Goal: Task Accomplishment & Management: Complete application form

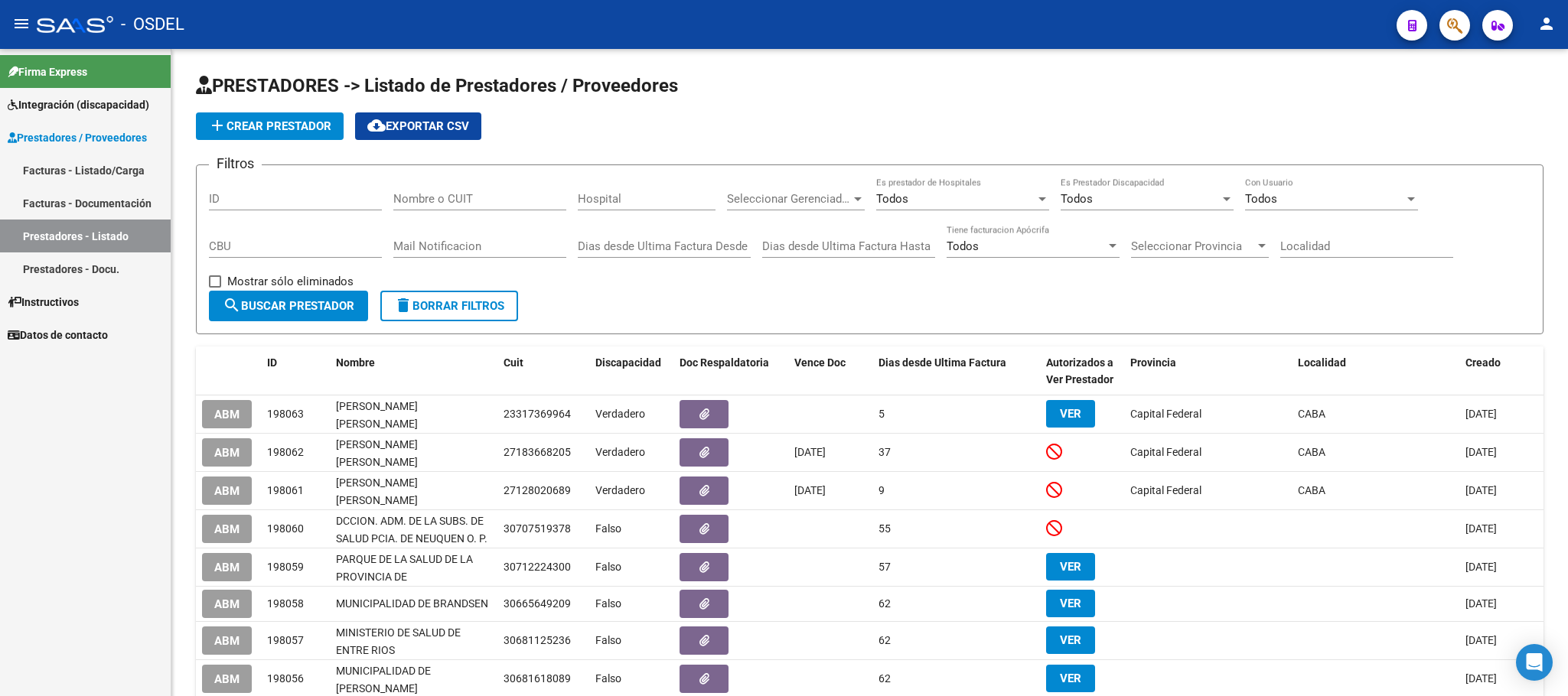
click at [67, 112] on span "Integración (discapacidad)" at bounding box center [78, 105] width 142 height 17
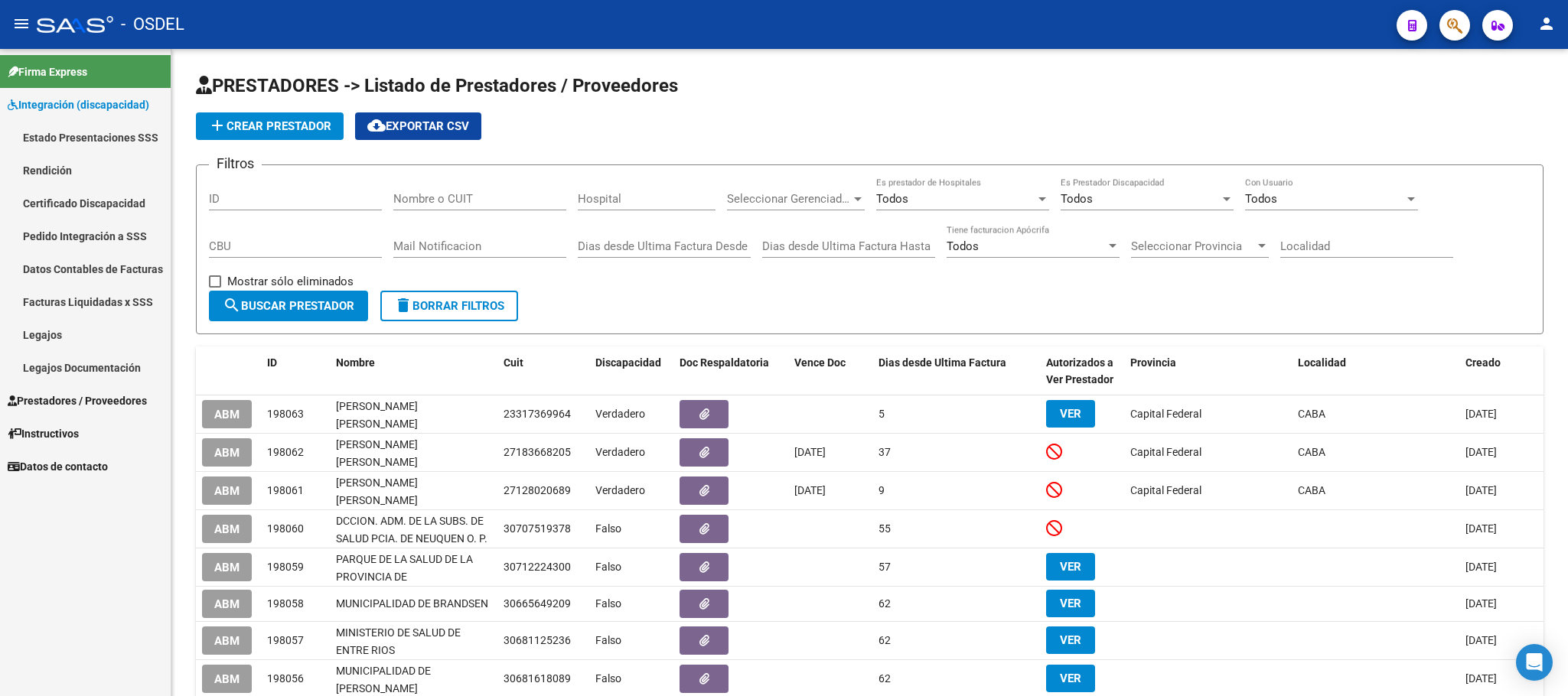
click at [67, 112] on span "Integración (discapacidad)" at bounding box center [78, 105] width 142 height 17
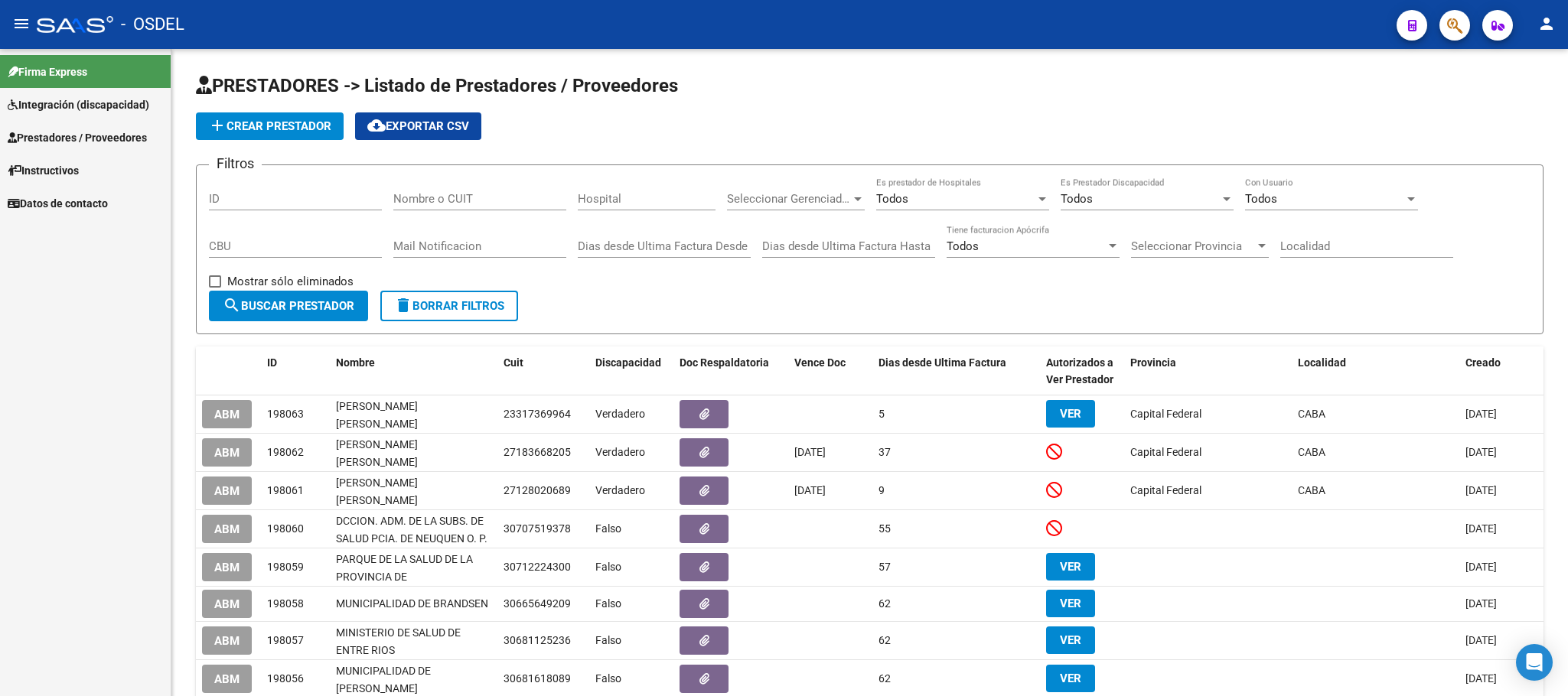
click at [60, 134] on span "Prestadores / Proveedores" at bounding box center [77, 138] width 140 height 17
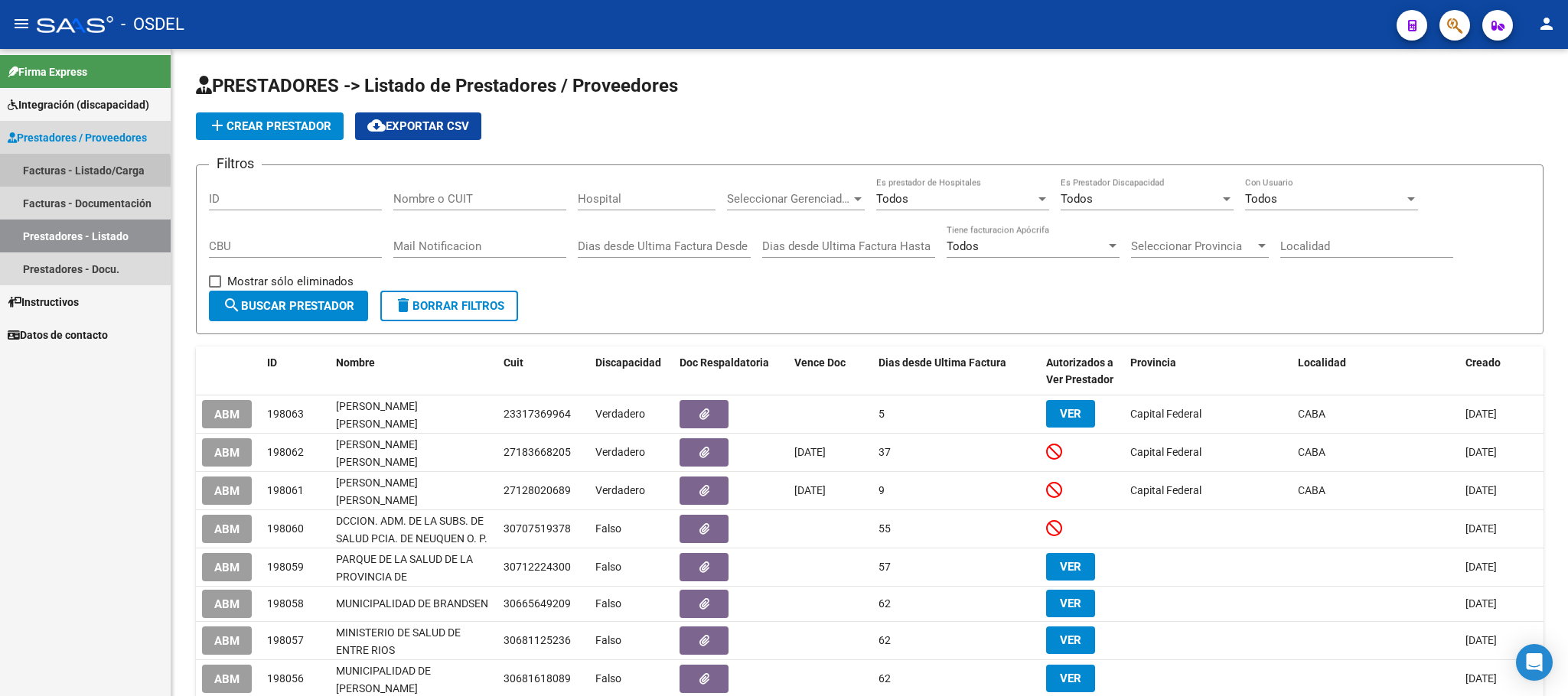
click at [56, 176] on link "Facturas - Listado/Carga" at bounding box center [85, 170] width 171 height 33
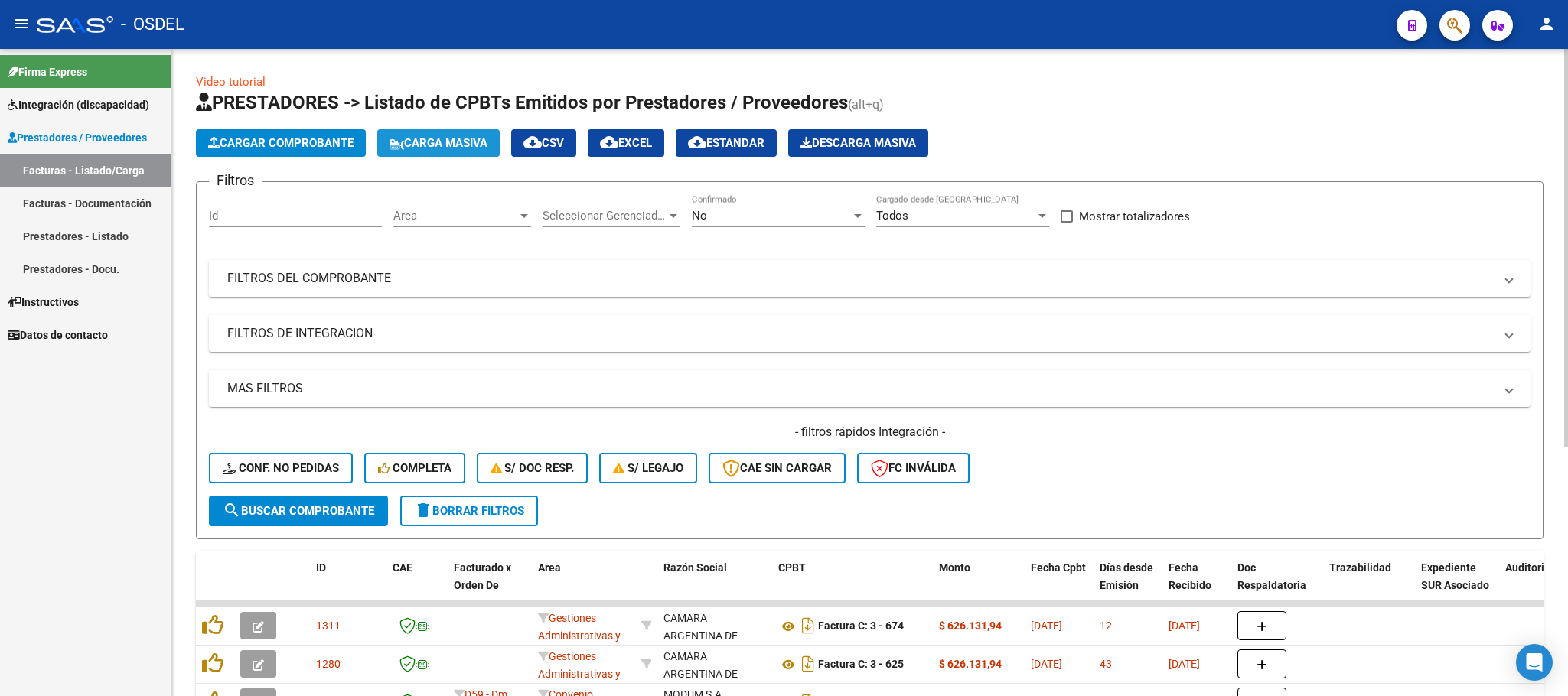
click at [451, 149] on span "Carga Masiva" at bounding box center [439, 142] width 98 height 14
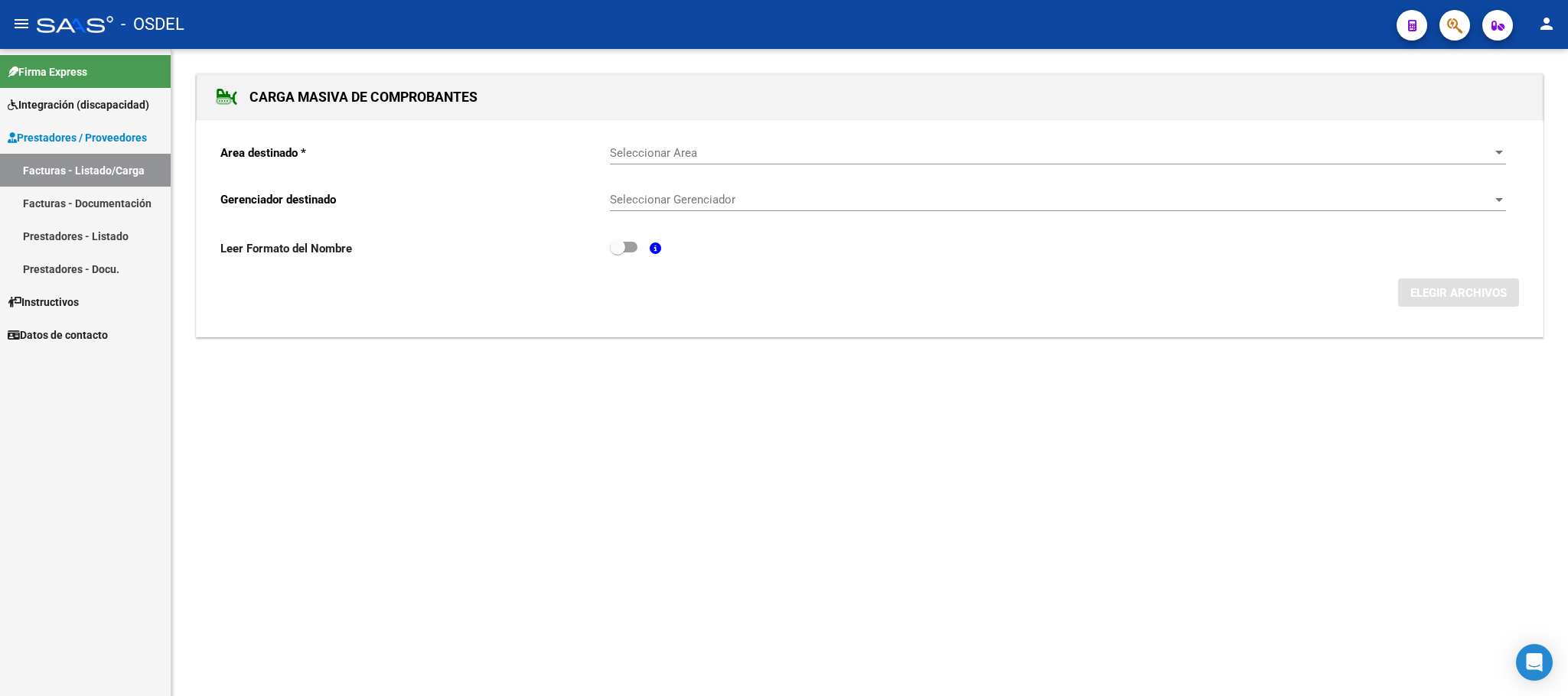
click at [653, 149] on span "Seleccionar Area" at bounding box center [1051, 153] width 882 height 14
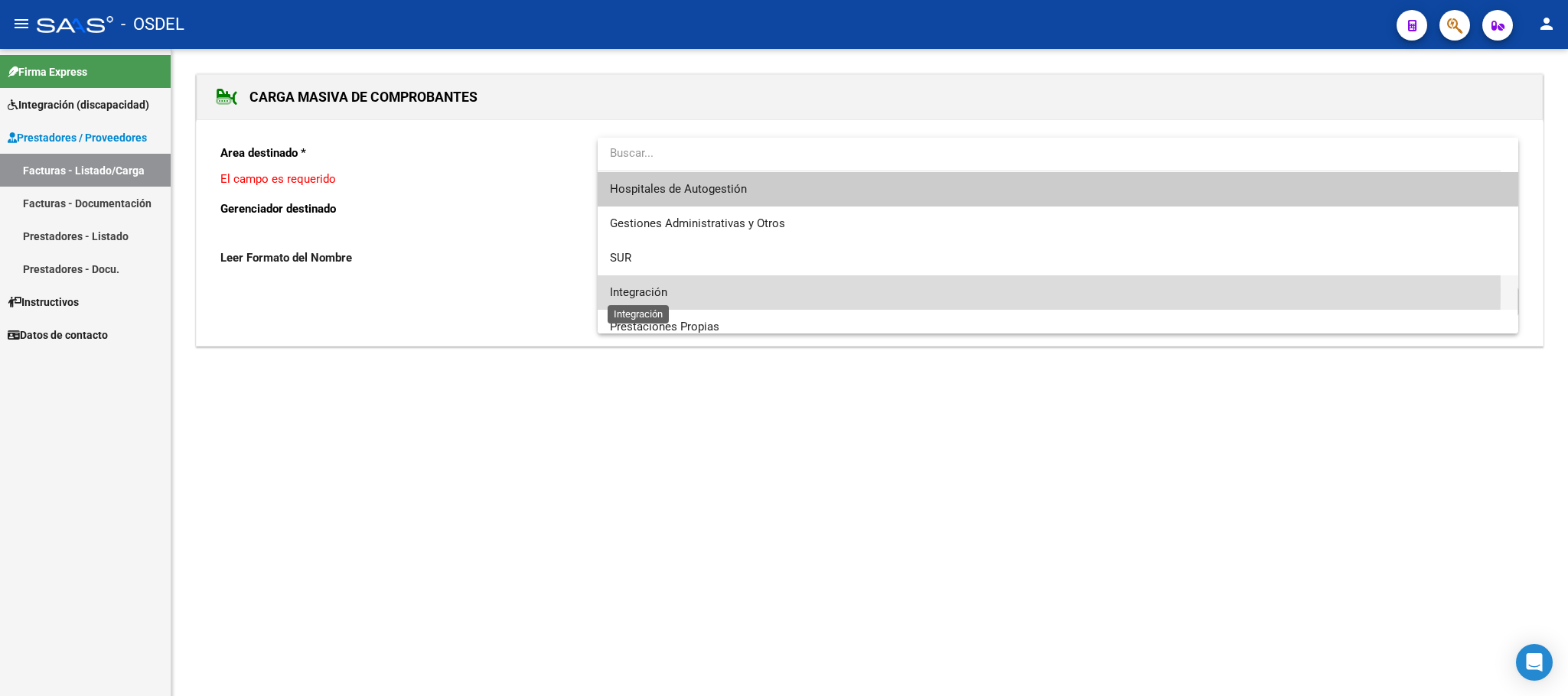
click at [648, 290] on span "Integración" at bounding box center [639, 292] width 58 height 14
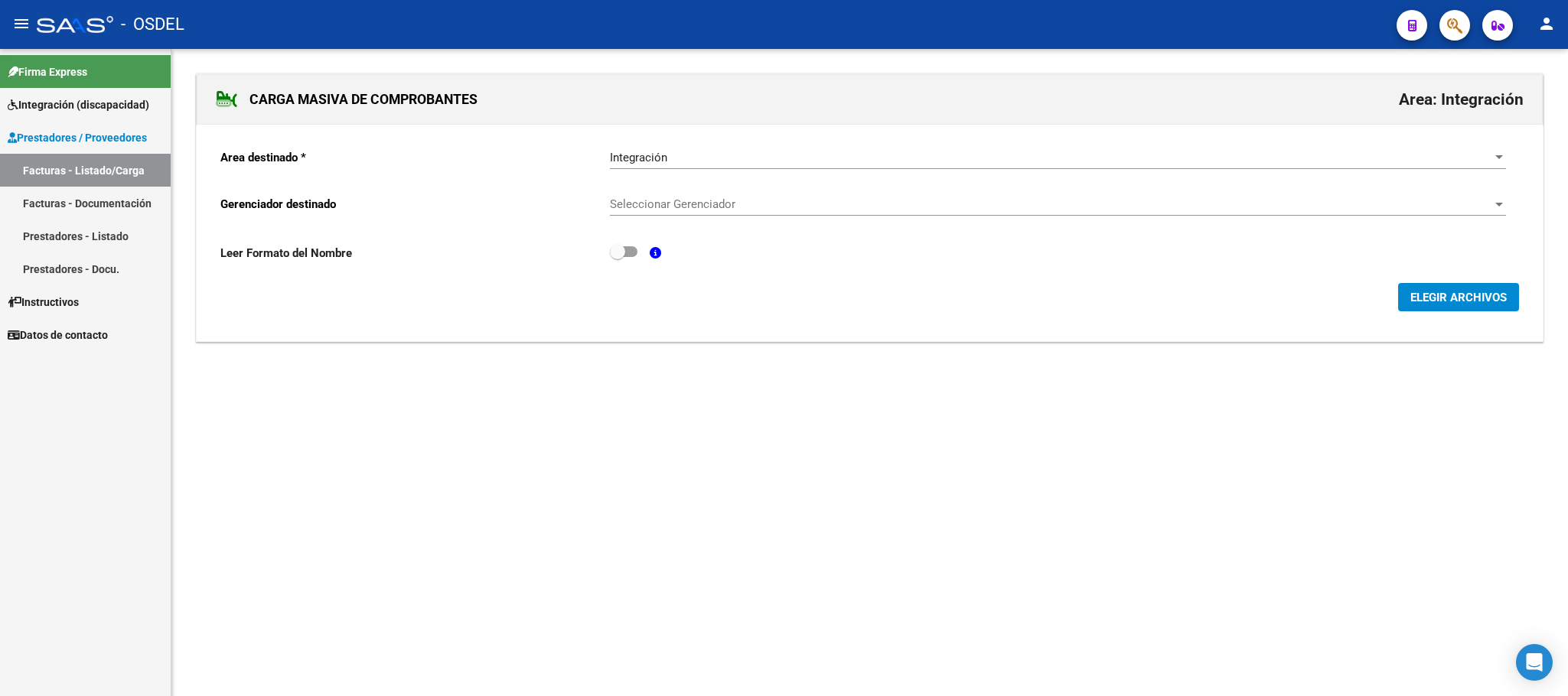
click at [655, 198] on div "Seleccionar Gerenciador Seleccionar Gerenciador" at bounding box center [1059, 199] width 896 height 33
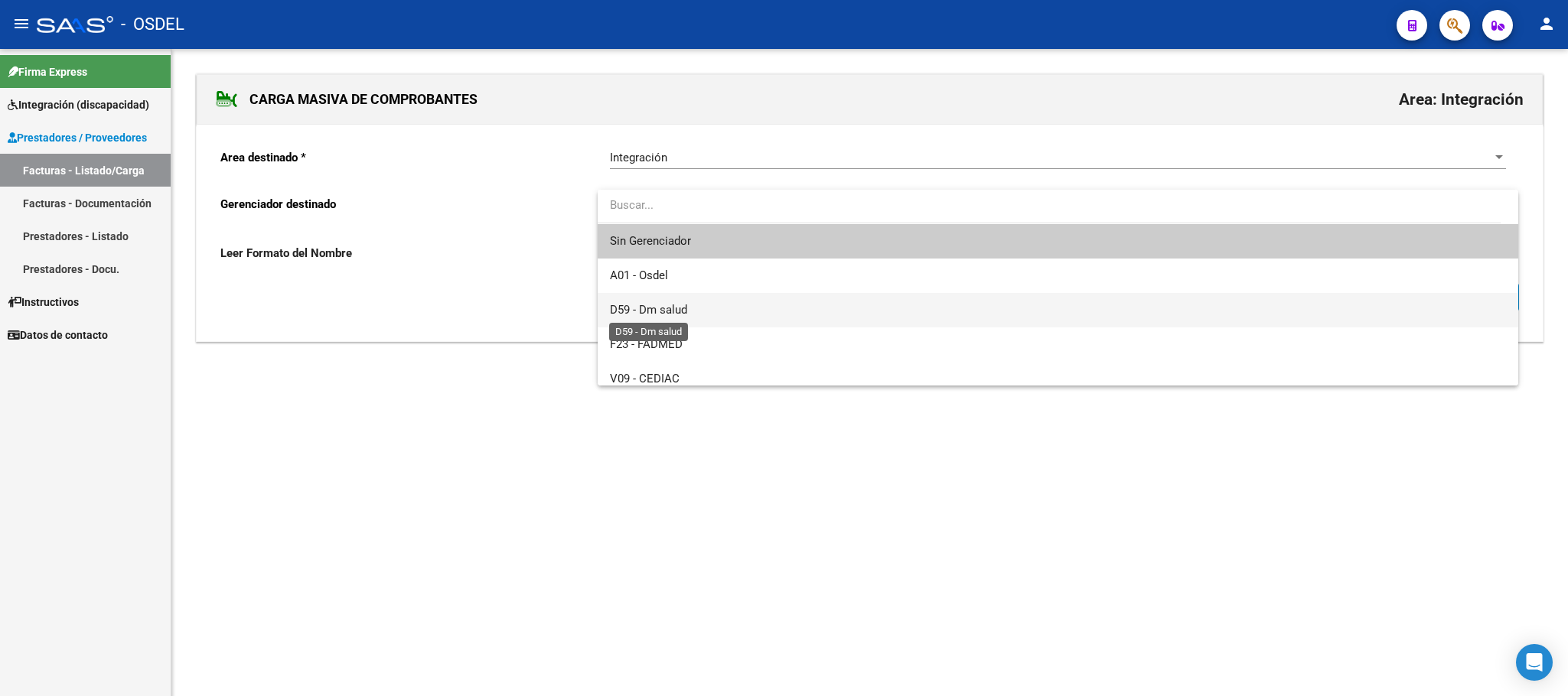
scroll to position [113, 0]
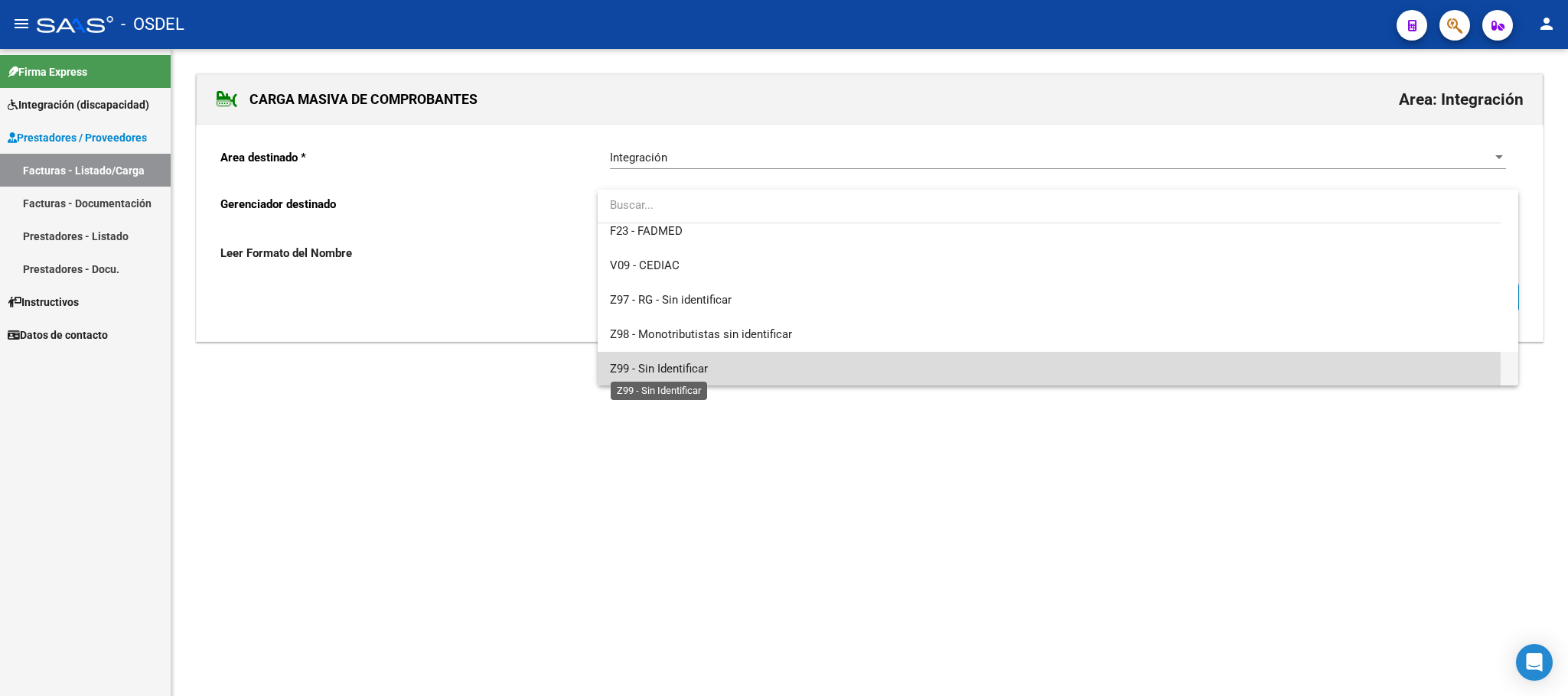
click at [642, 368] on span "Z99 - Sin Identificar" at bounding box center [659, 369] width 98 height 14
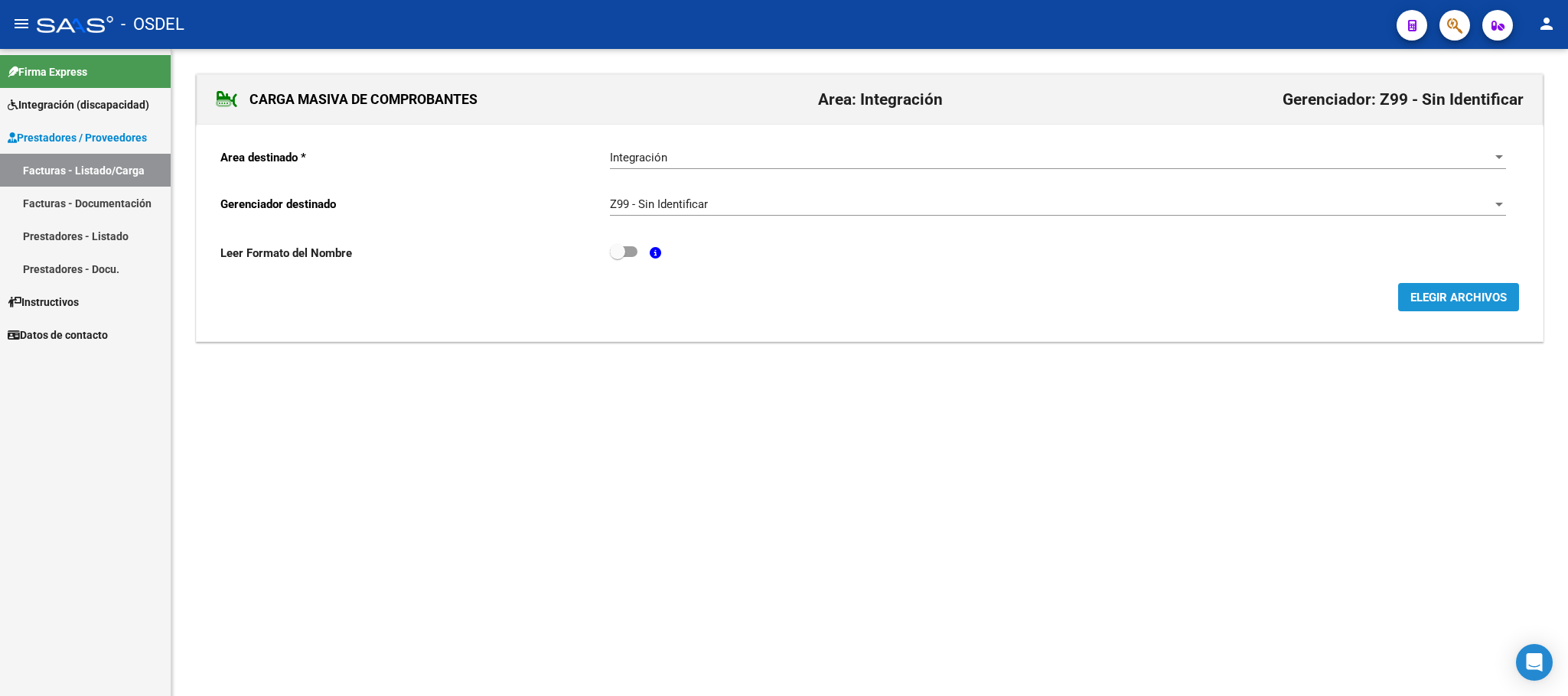
click at [1463, 307] on button "ELEGIR ARCHIVOS" at bounding box center [1459, 297] width 121 height 28
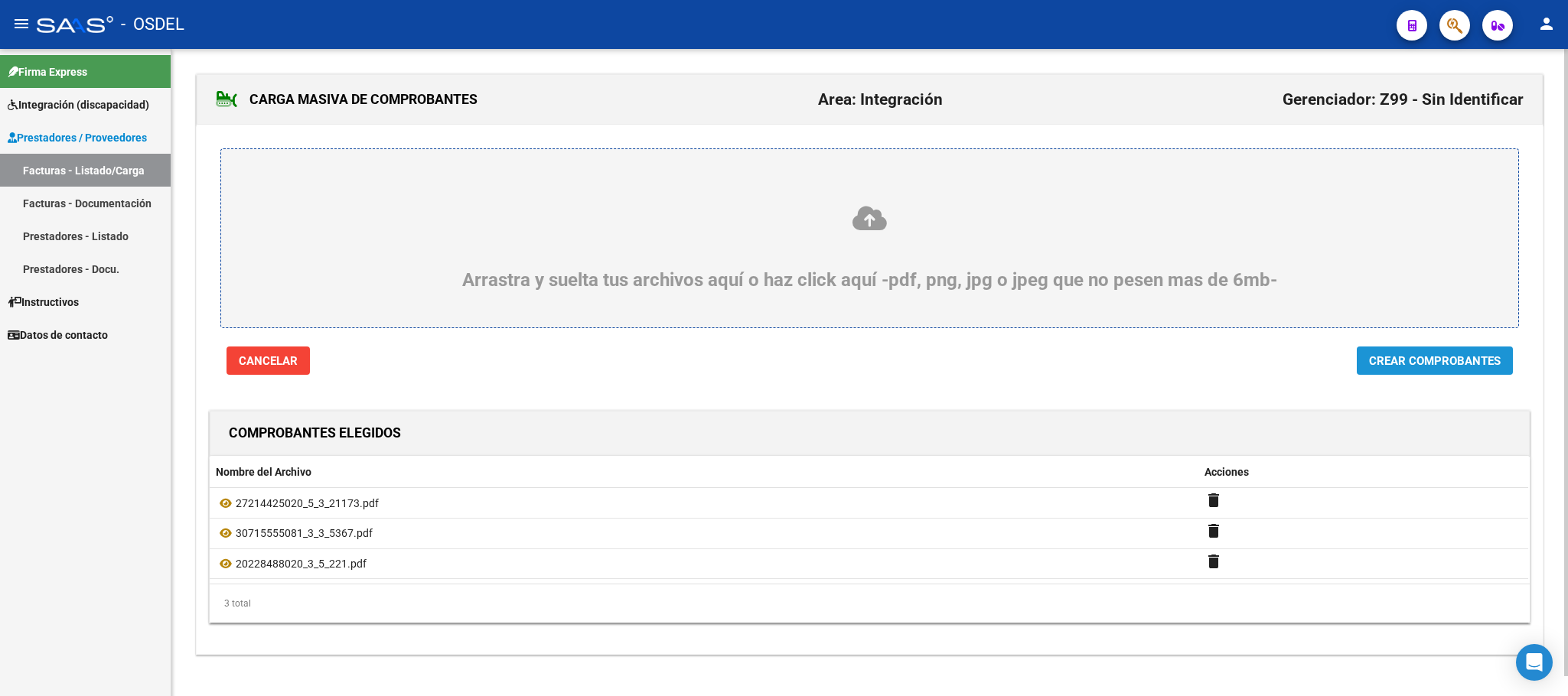
click at [1443, 373] on button "Crear Comprobantes" at bounding box center [1435, 361] width 157 height 28
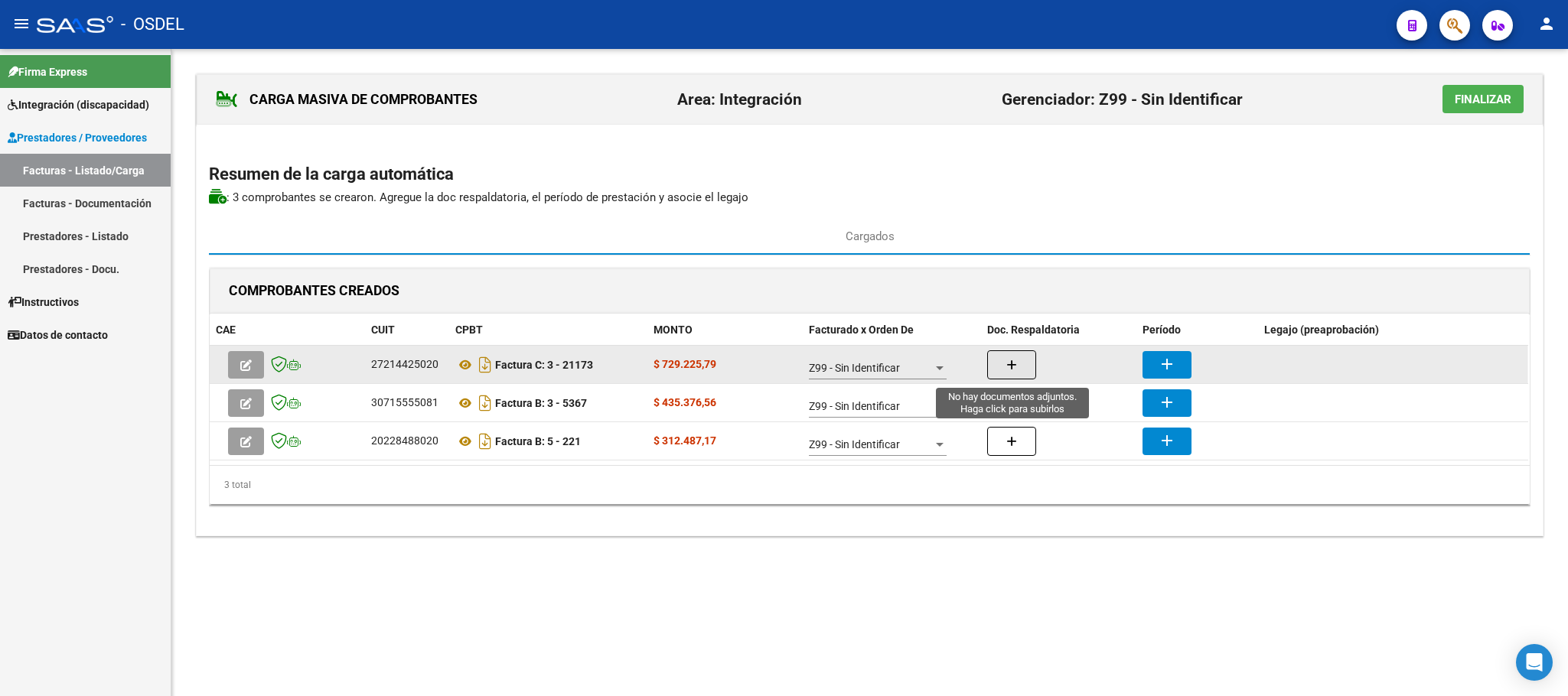
click at [1013, 371] on icon "button" at bounding box center [1011, 365] width 10 height 11
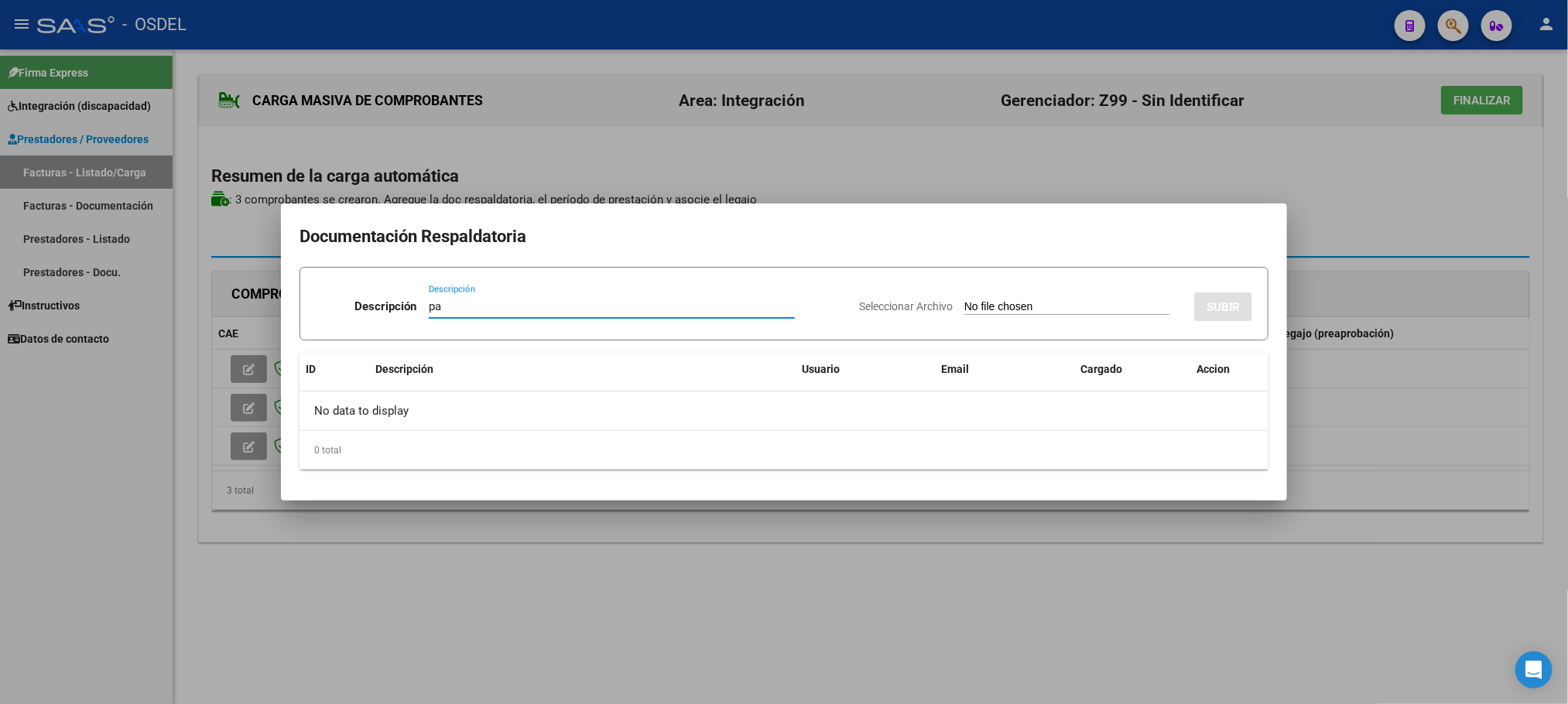
type input "pa"
click at [964, 300] on input "Seleccionar Archivo" at bounding box center [1066, 307] width 205 height 14
type input "C:\fakepath\pa-27214425020_5_3_21173.pdf"
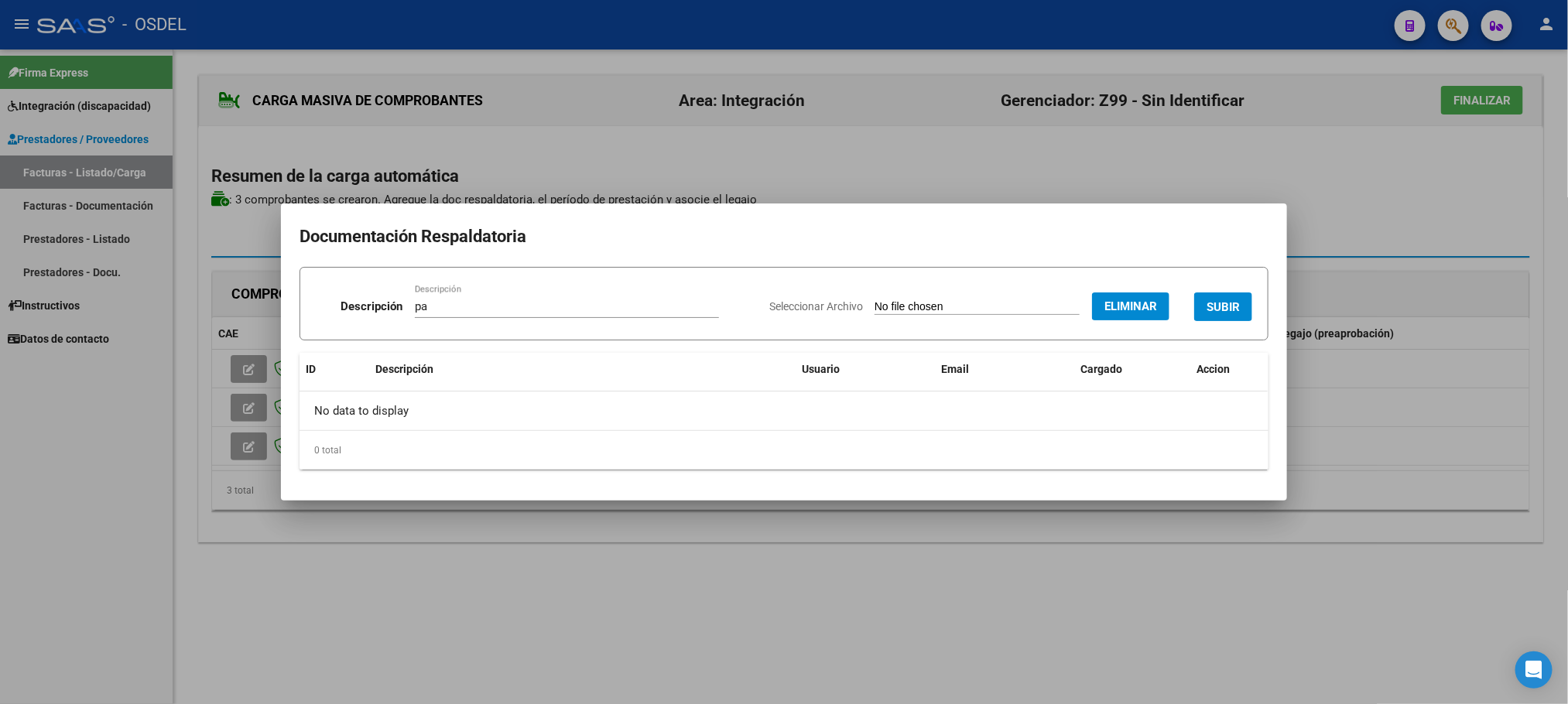
click at [1236, 301] on span "SUBIR" at bounding box center [1223, 307] width 33 height 14
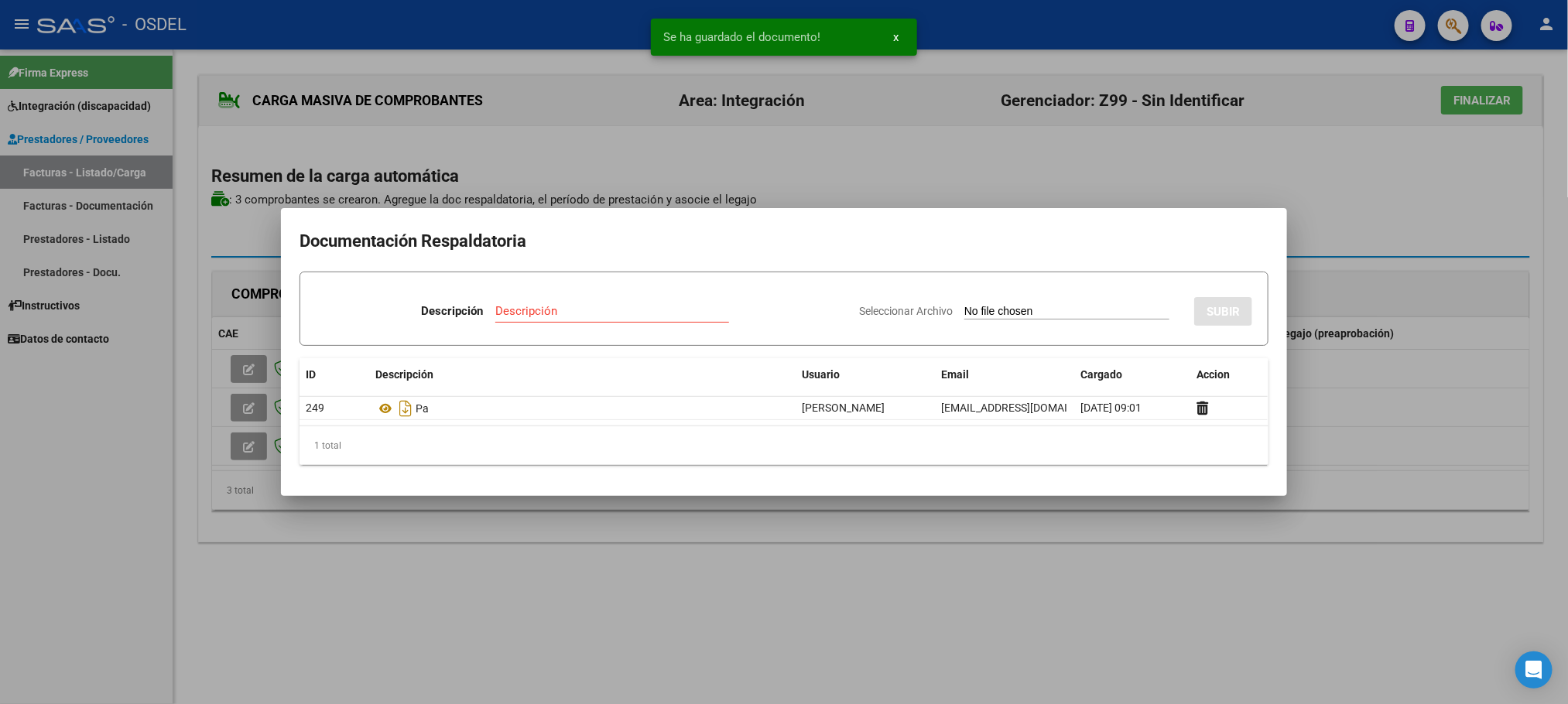
click at [1342, 195] on div at bounding box center [784, 352] width 1568 height 704
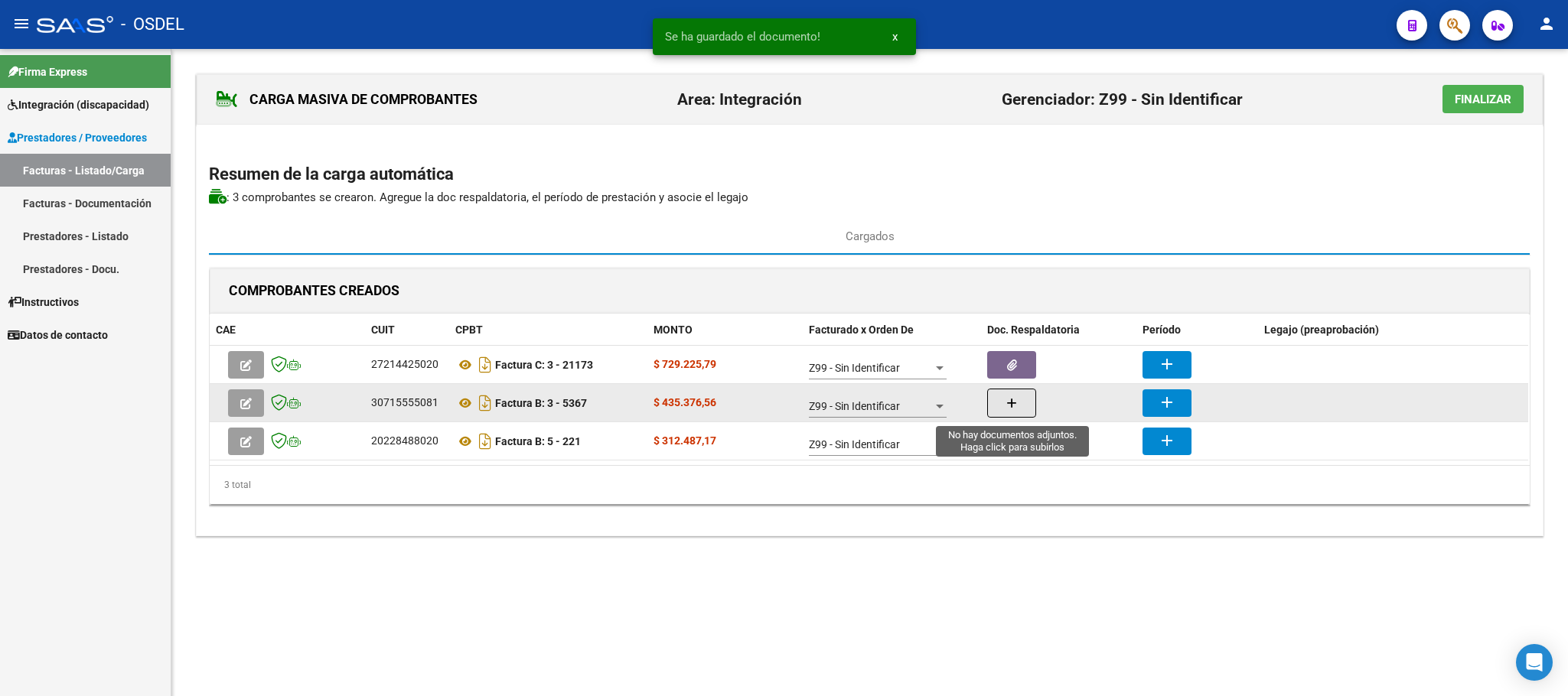
click at [1012, 405] on icon "button" at bounding box center [1011, 404] width 10 height 11
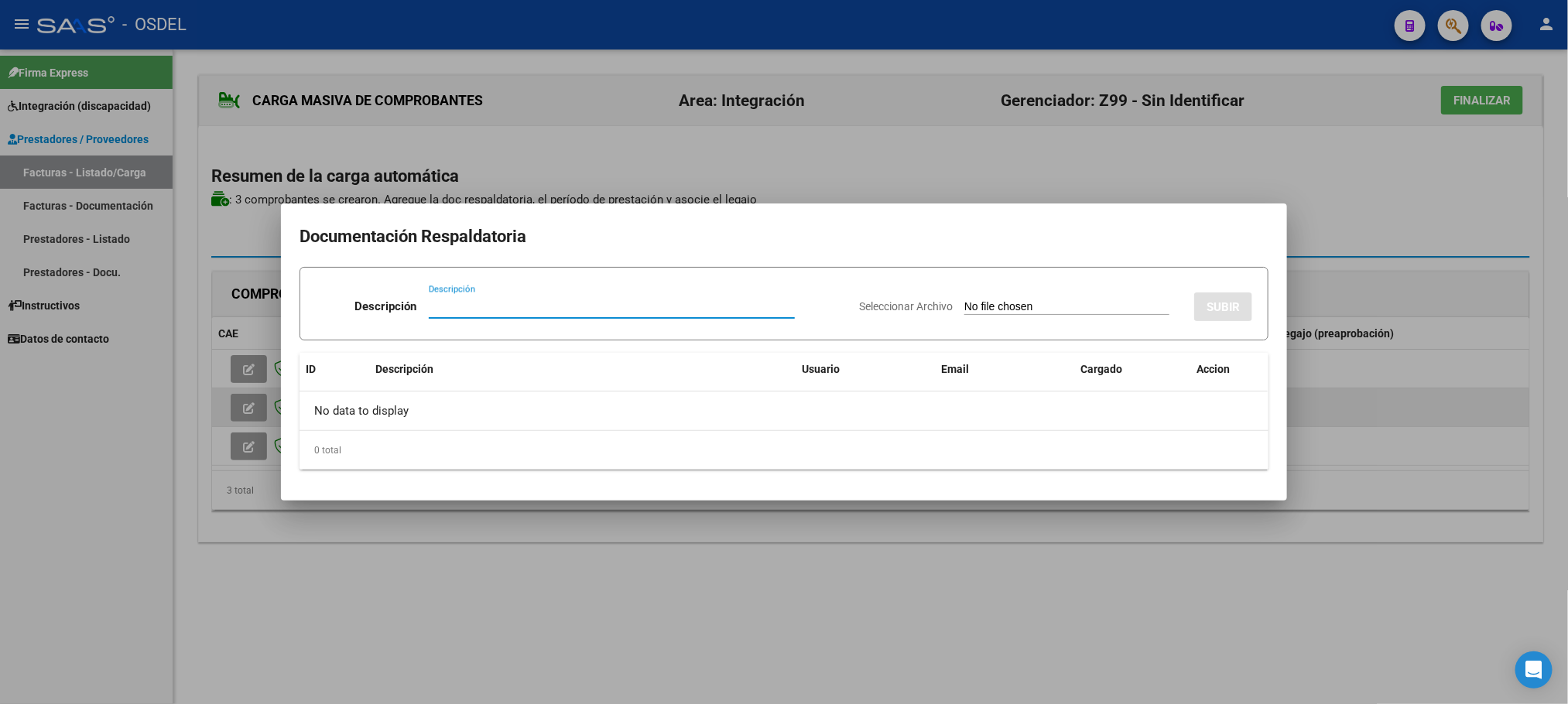
paste input "pa"
type input "pa"
click at [964, 300] on input "Seleccionar Archivo" at bounding box center [1066, 307] width 205 height 14
type input "C:\fakepath\pa-30715555081_3_3_5367.pdf"
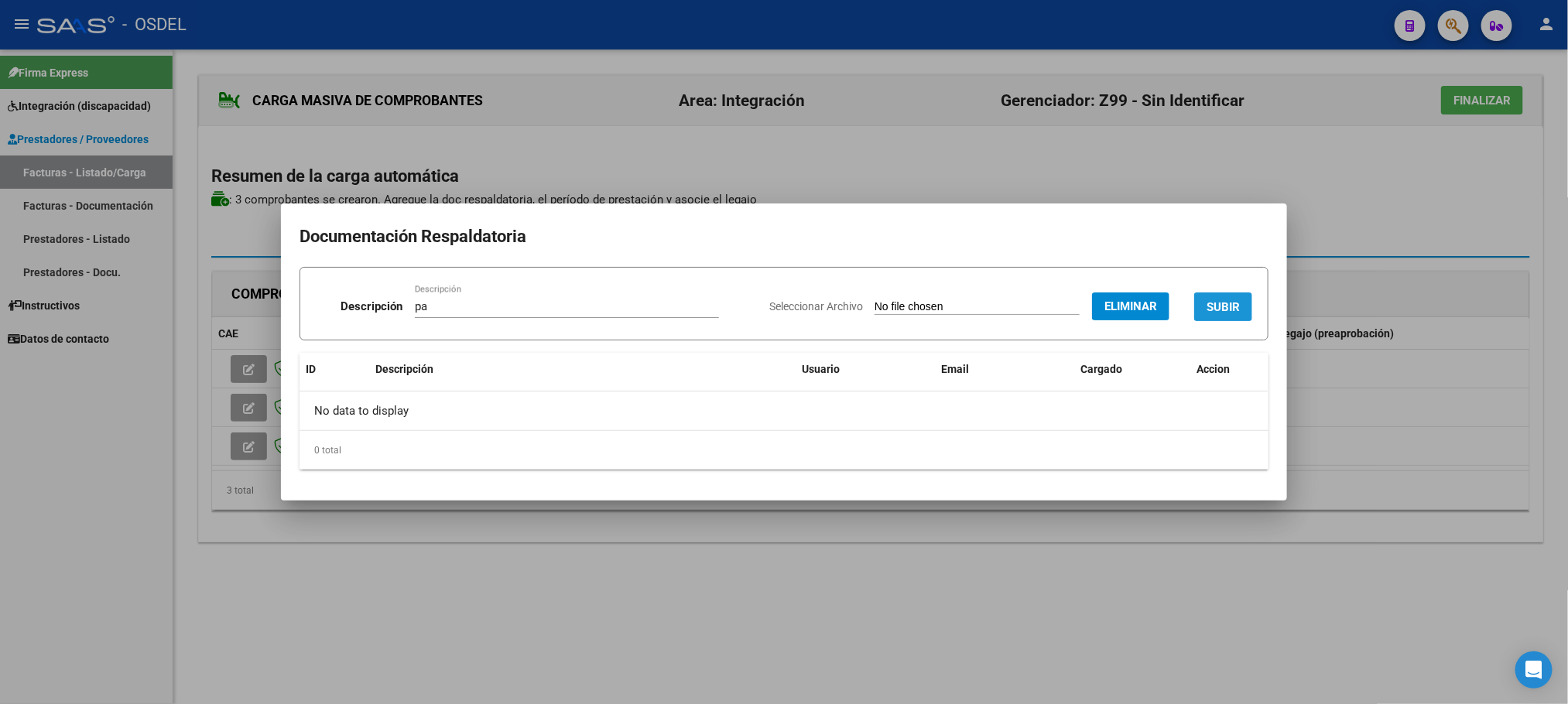
click at [1226, 314] on span "SUBIR" at bounding box center [1223, 307] width 33 height 14
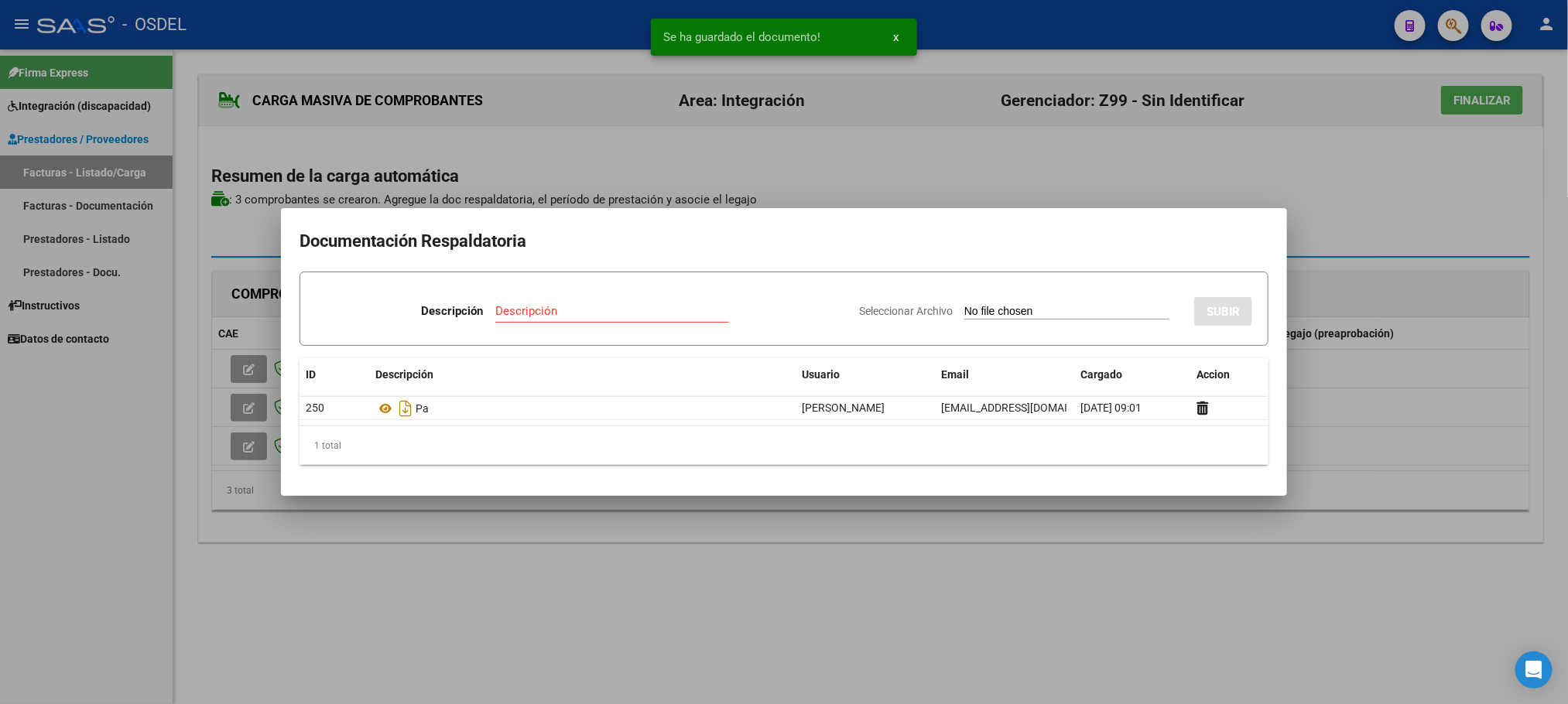
click at [1020, 611] on div at bounding box center [784, 352] width 1568 height 704
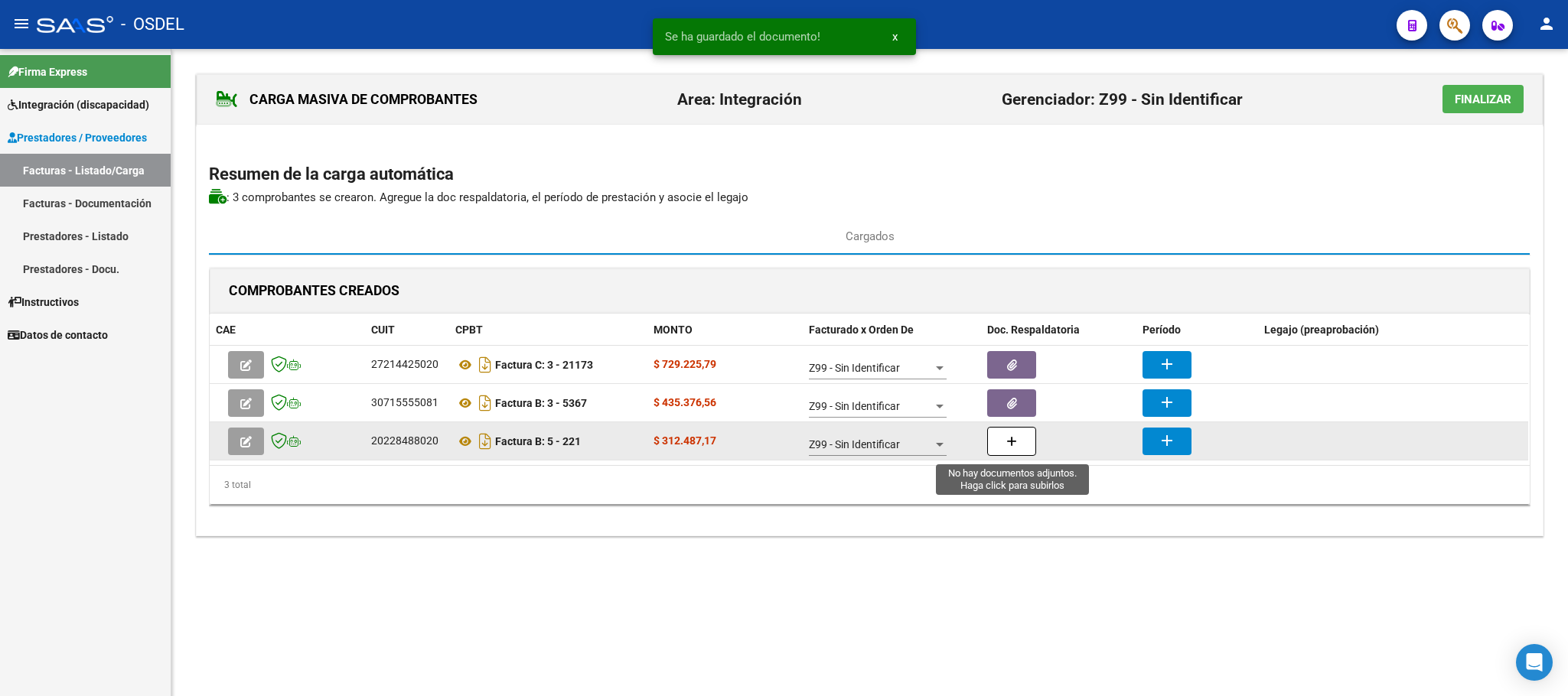
click at [1006, 451] on button "button" at bounding box center [1012, 441] width 49 height 29
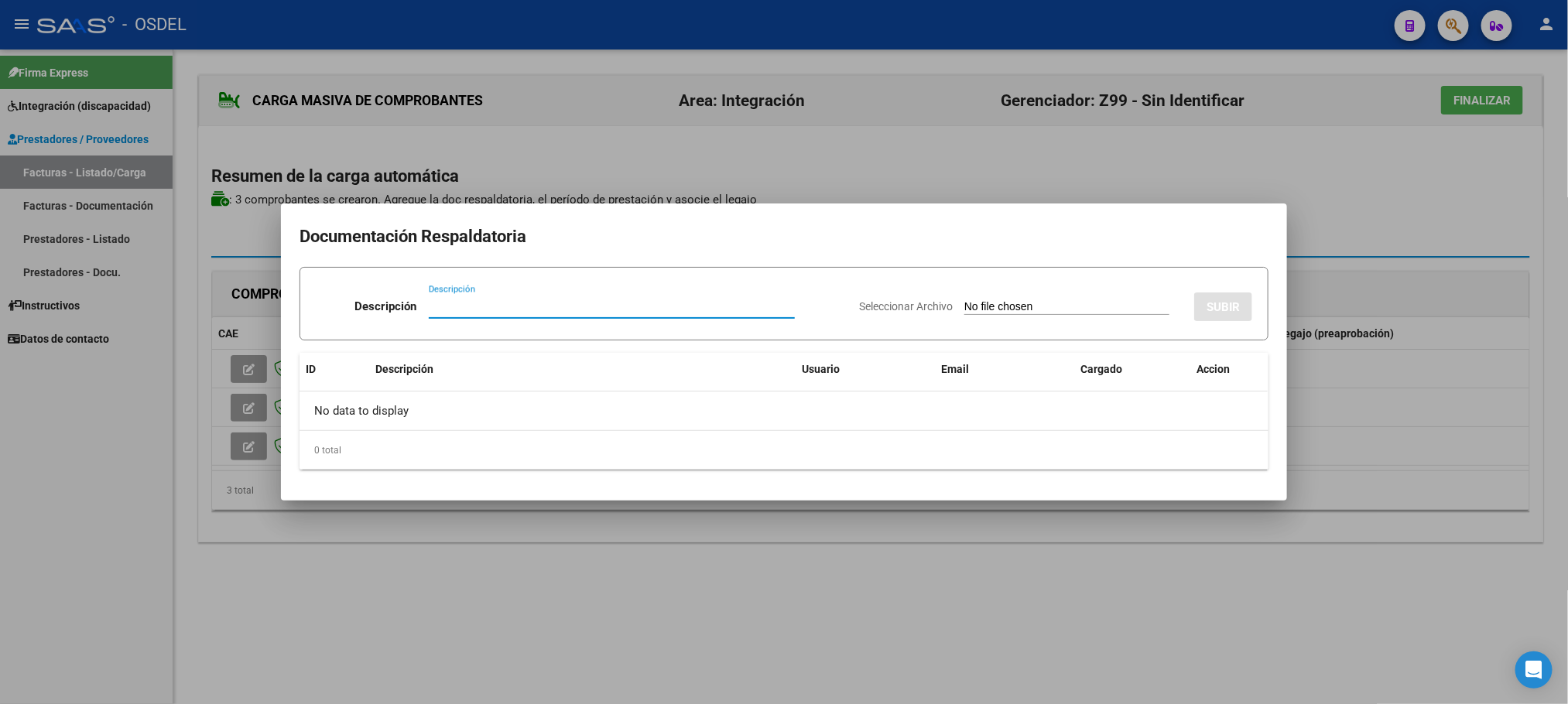
paste input "pa"
type input "pa"
click at [964, 300] on input "Seleccionar Archivo" at bounding box center [1066, 307] width 205 height 14
type input "C:\fakepath\pa-20228488020_3_5_221.pdf"
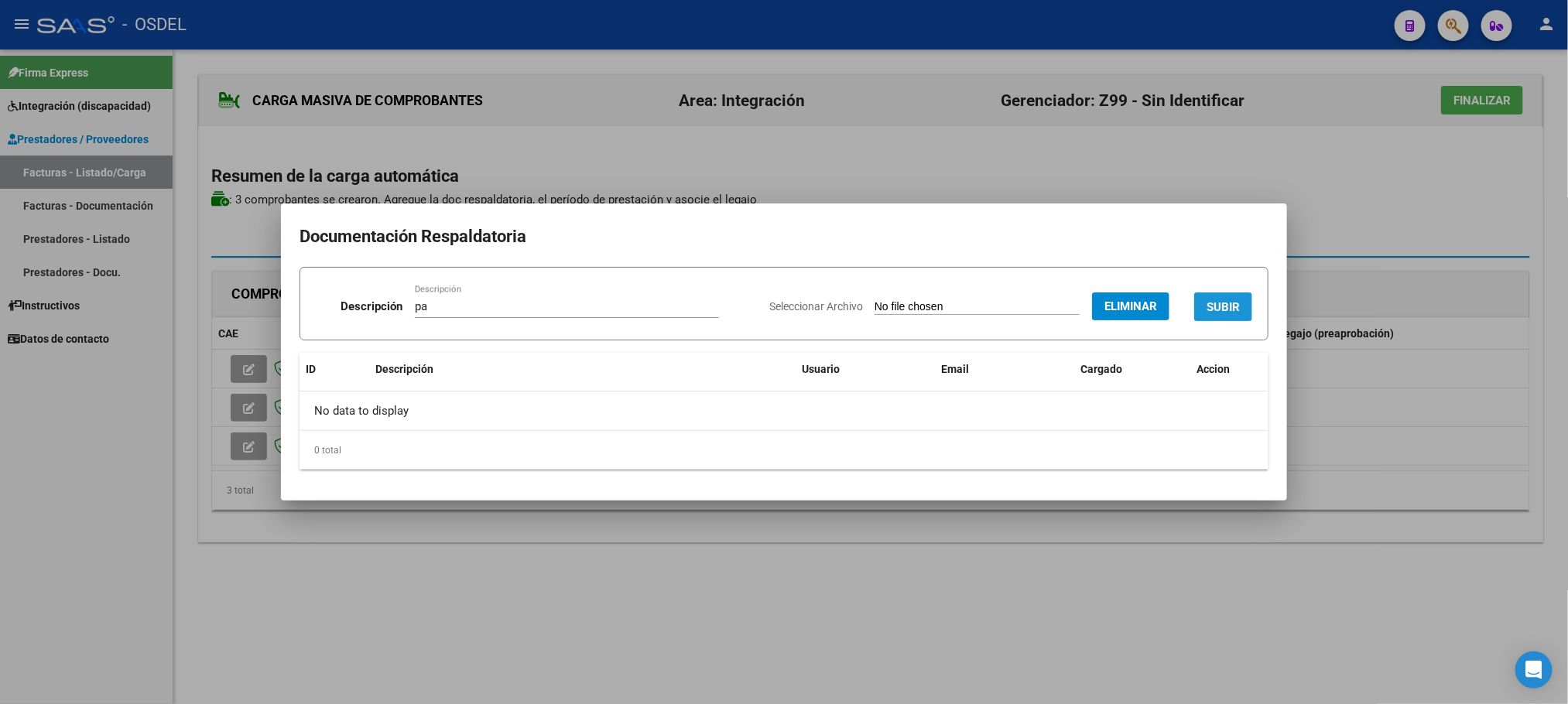
click at [1231, 302] on span "SUBIR" at bounding box center [1223, 307] width 33 height 14
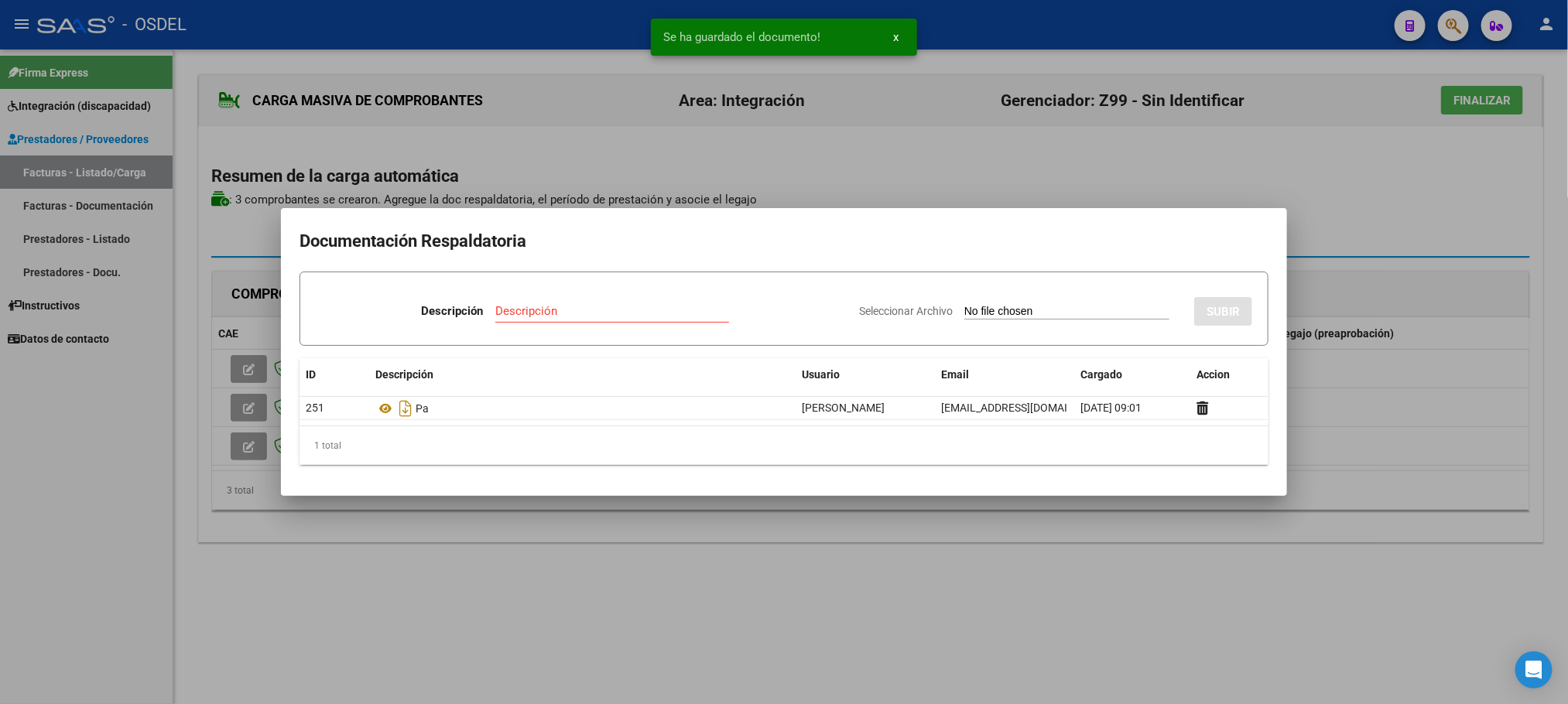
click at [1142, 548] on div at bounding box center [784, 352] width 1568 height 704
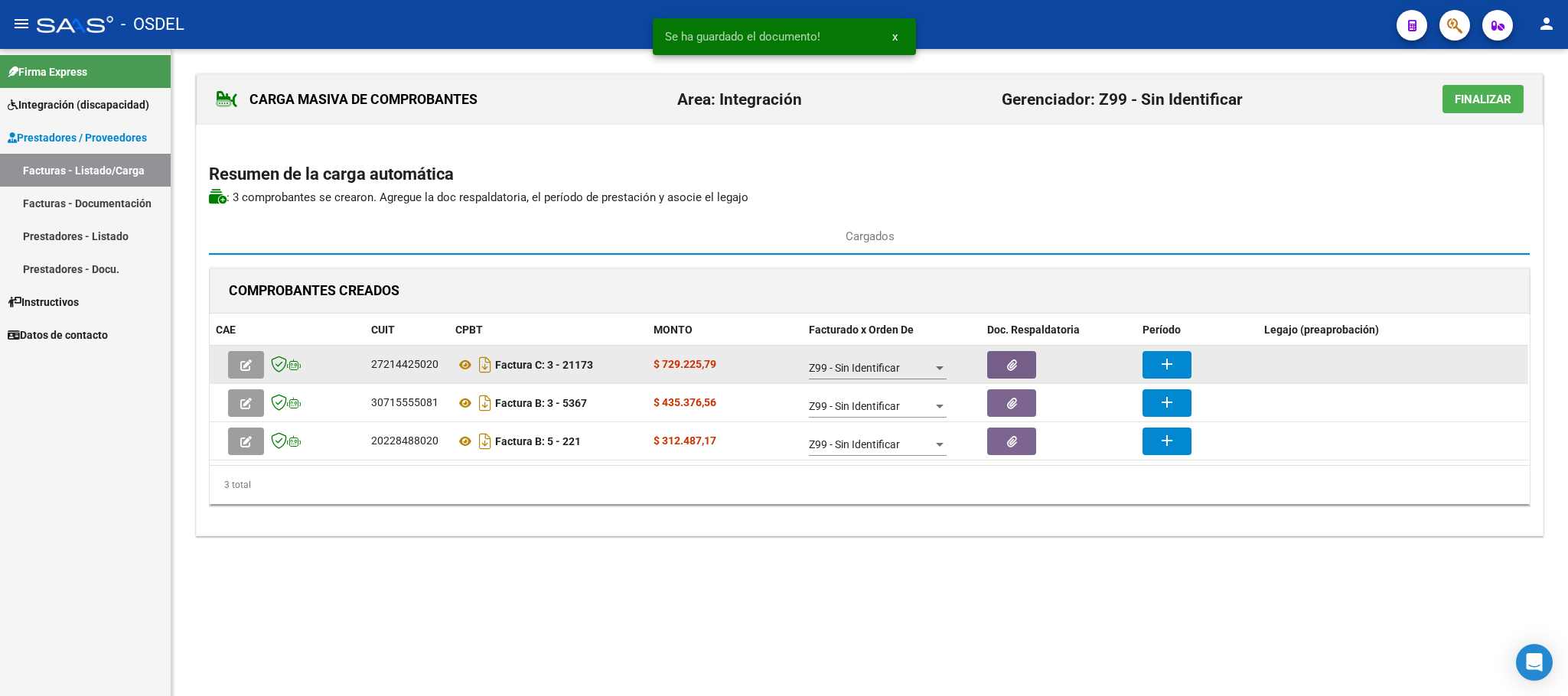
click at [1171, 371] on mat-icon "add" at bounding box center [1166, 363] width 18 height 18
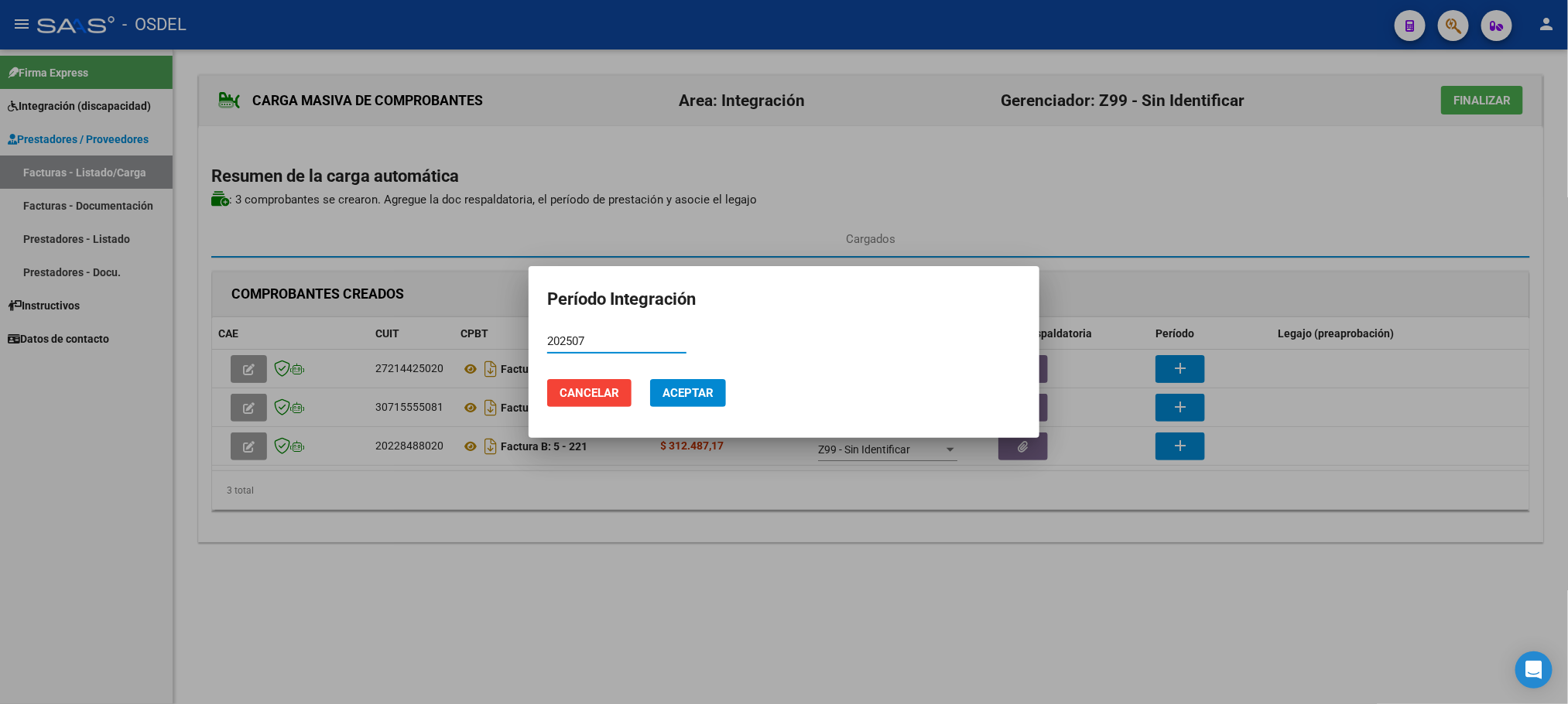
type input "202507"
click at [713, 398] on button "Aceptar" at bounding box center [688, 393] width 76 height 28
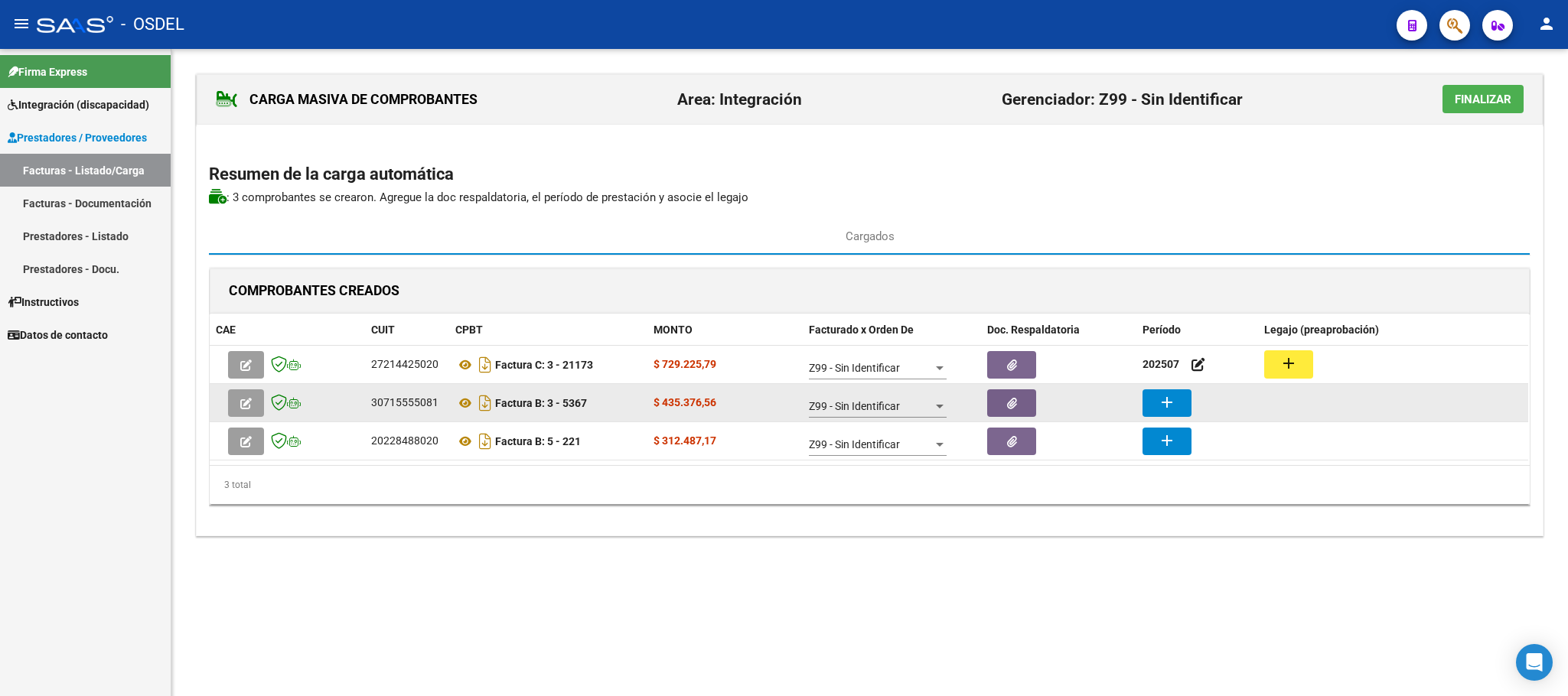
click at [1175, 407] on mat-icon "add" at bounding box center [1166, 402] width 18 height 18
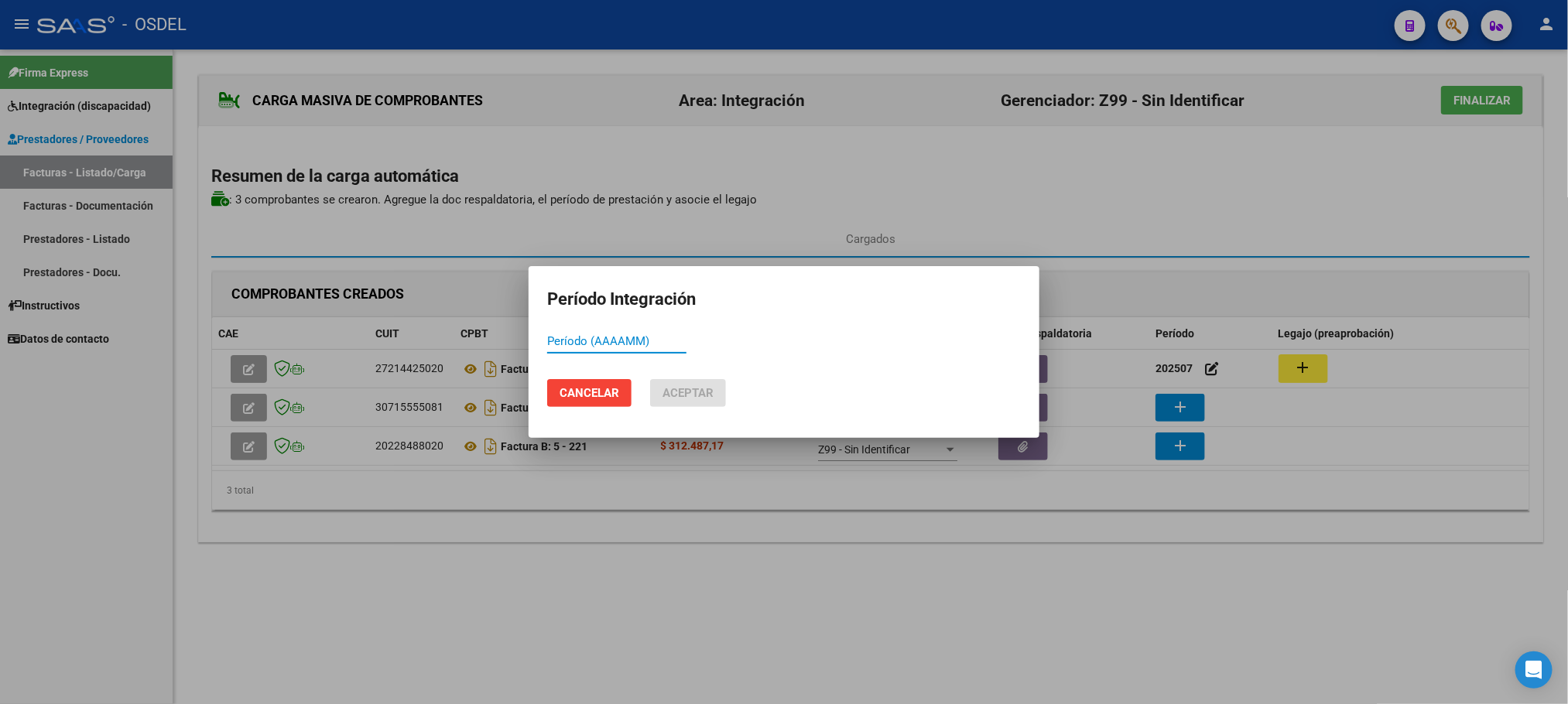
paste input "202507"
type input "202507"
click at [694, 402] on button "Aceptar" at bounding box center [688, 393] width 76 height 28
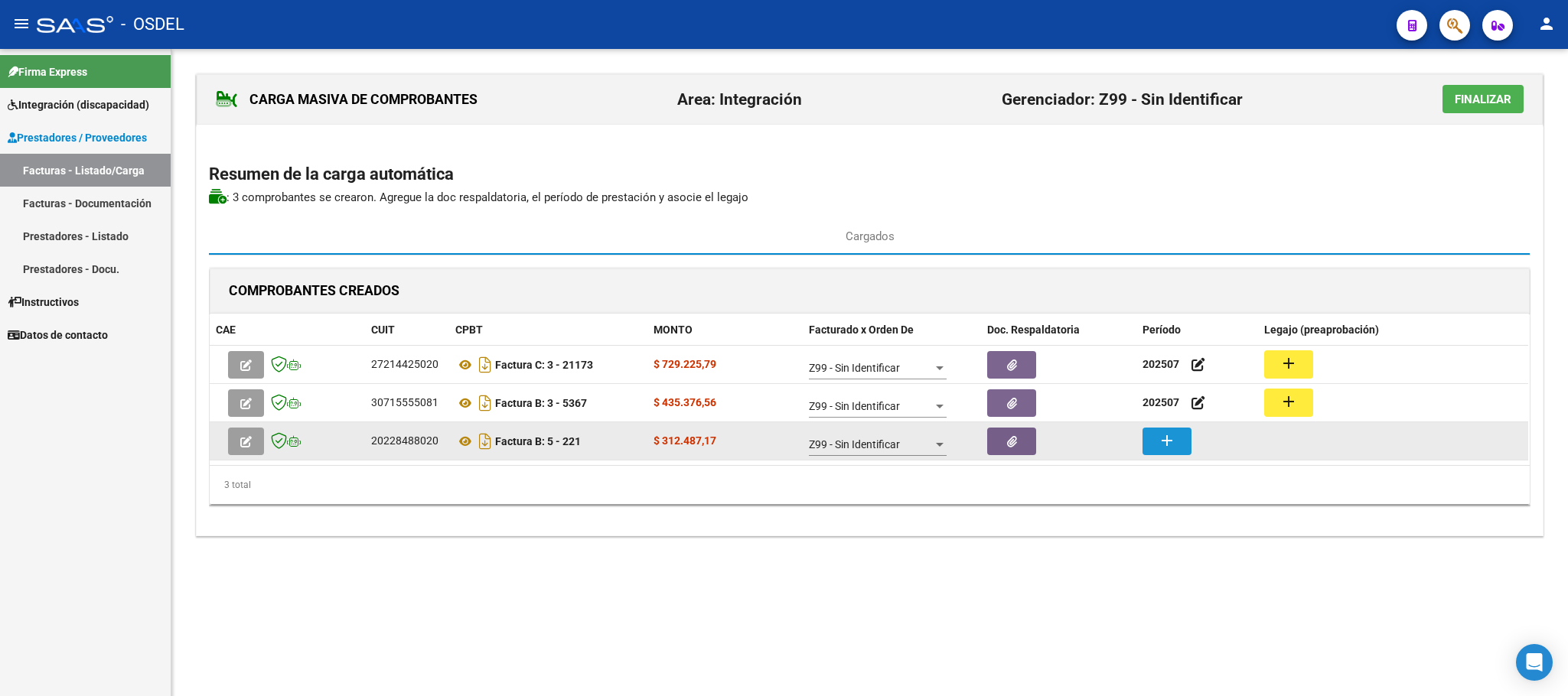
click at [1171, 445] on mat-icon "add" at bounding box center [1166, 440] width 18 height 18
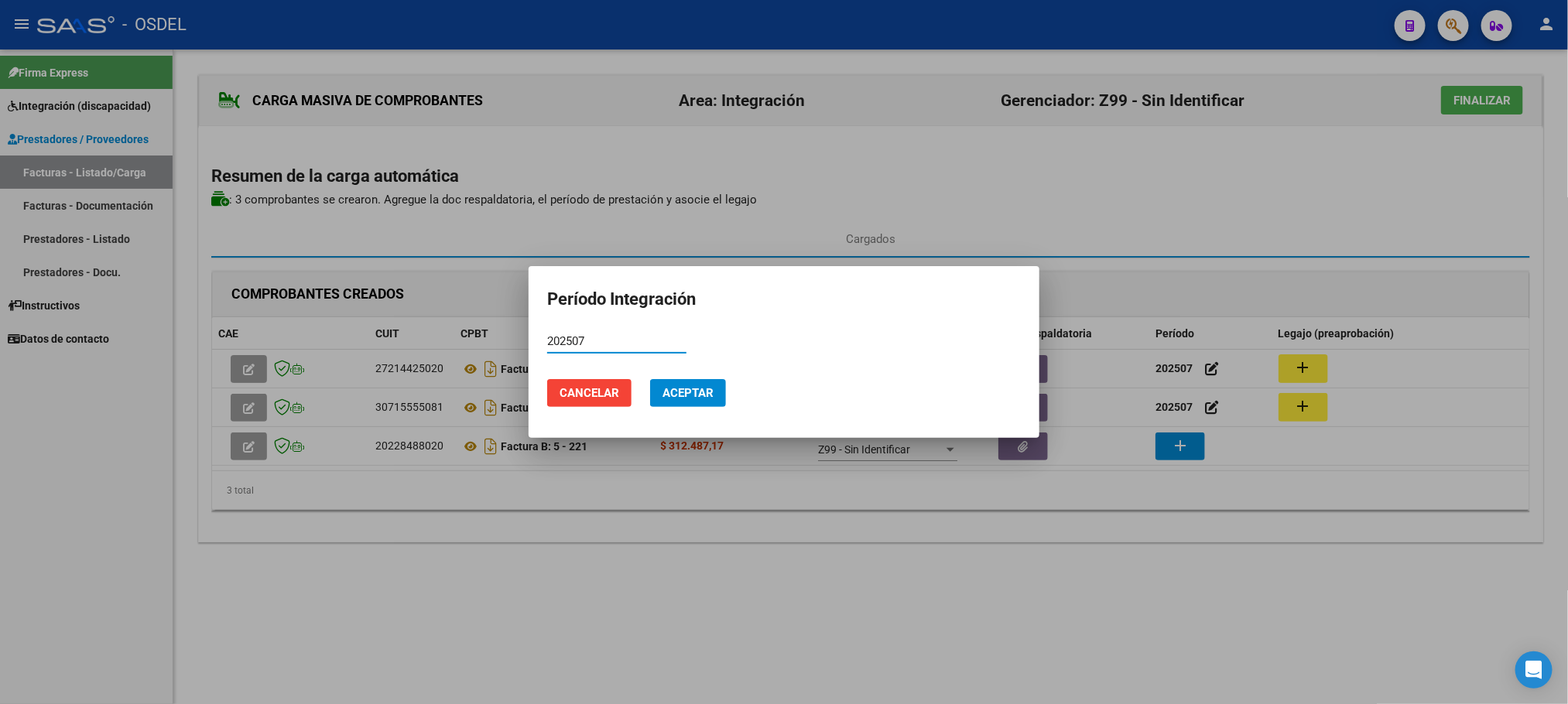
type input "202507"
click at [702, 400] on span "Aceptar" at bounding box center [688, 393] width 52 height 14
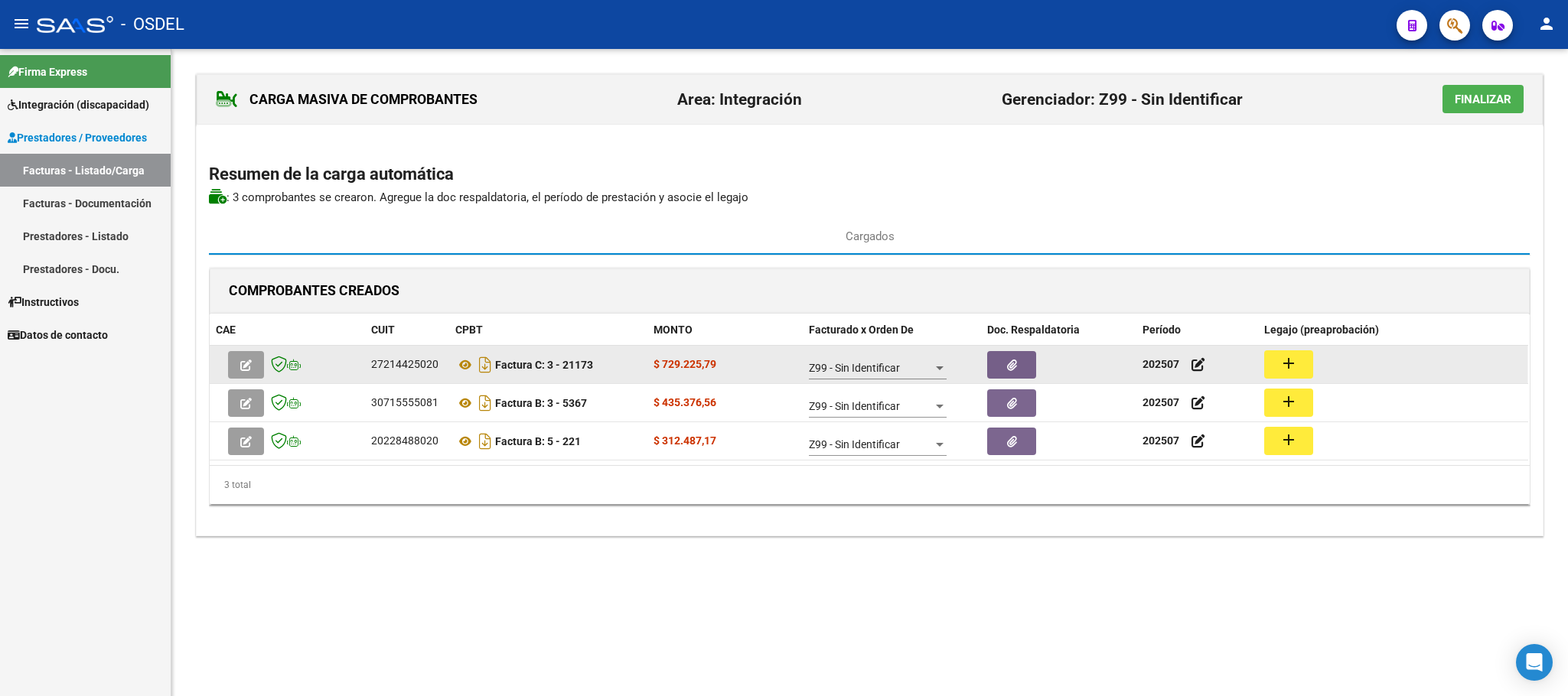
click at [1288, 366] on mat-icon "add" at bounding box center [1288, 363] width 18 height 18
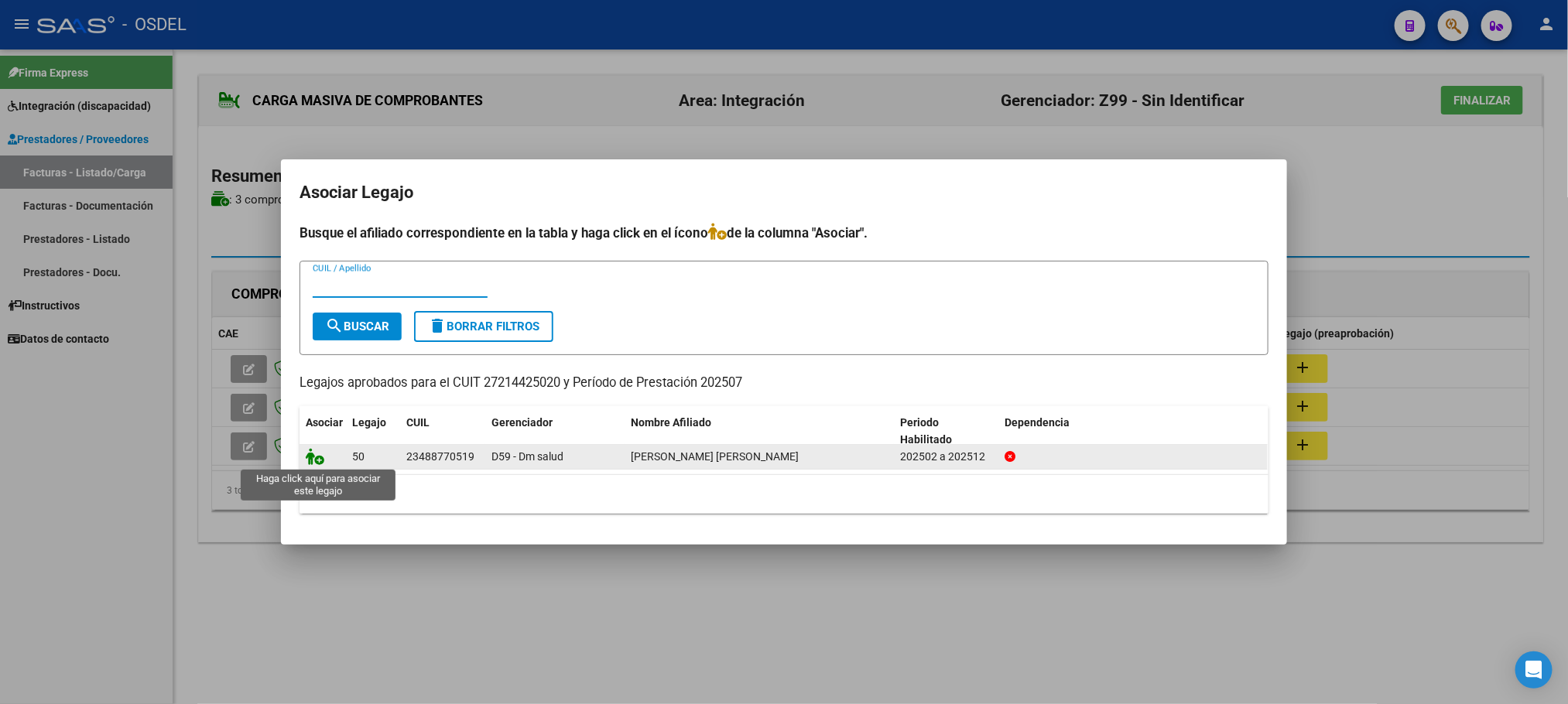
click at [317, 460] on icon at bounding box center [314, 457] width 18 height 17
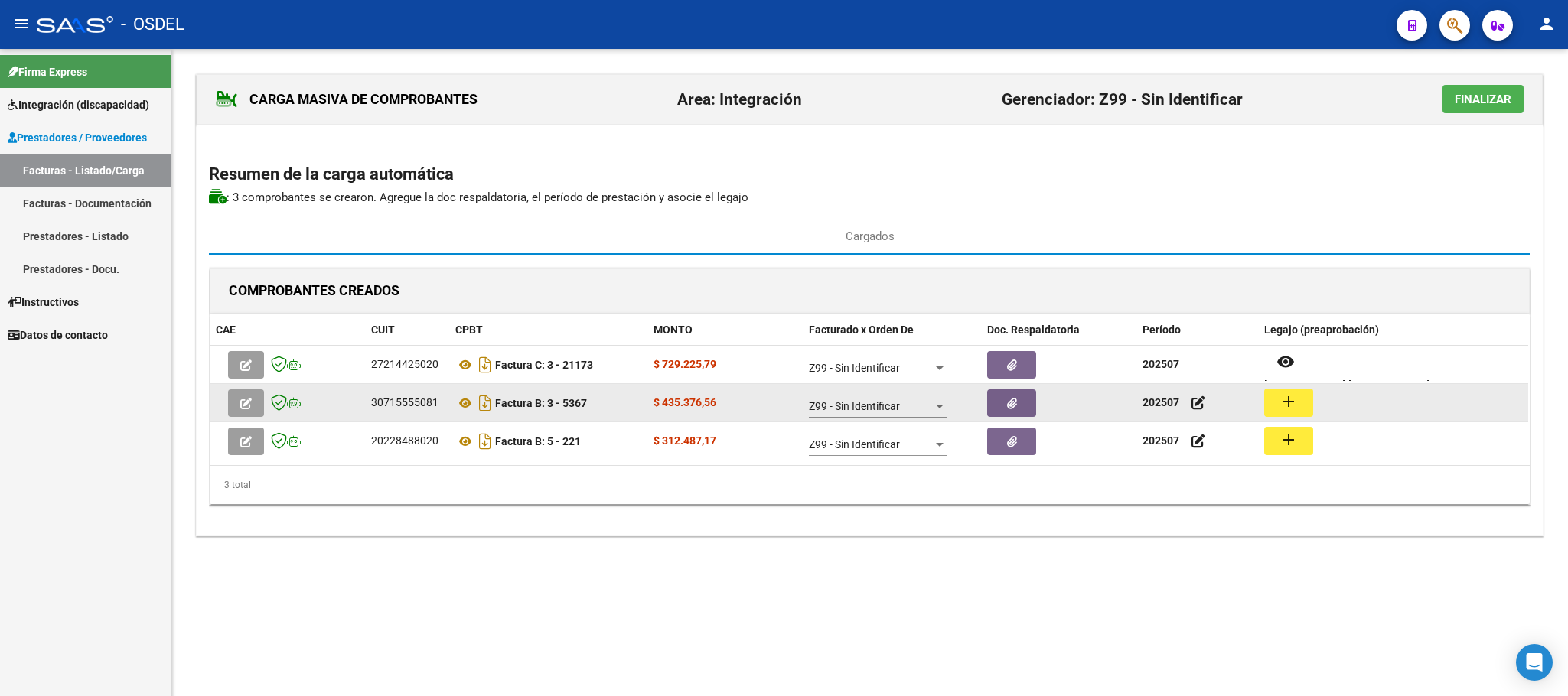
click at [1295, 409] on mat-icon "add" at bounding box center [1288, 401] width 18 height 18
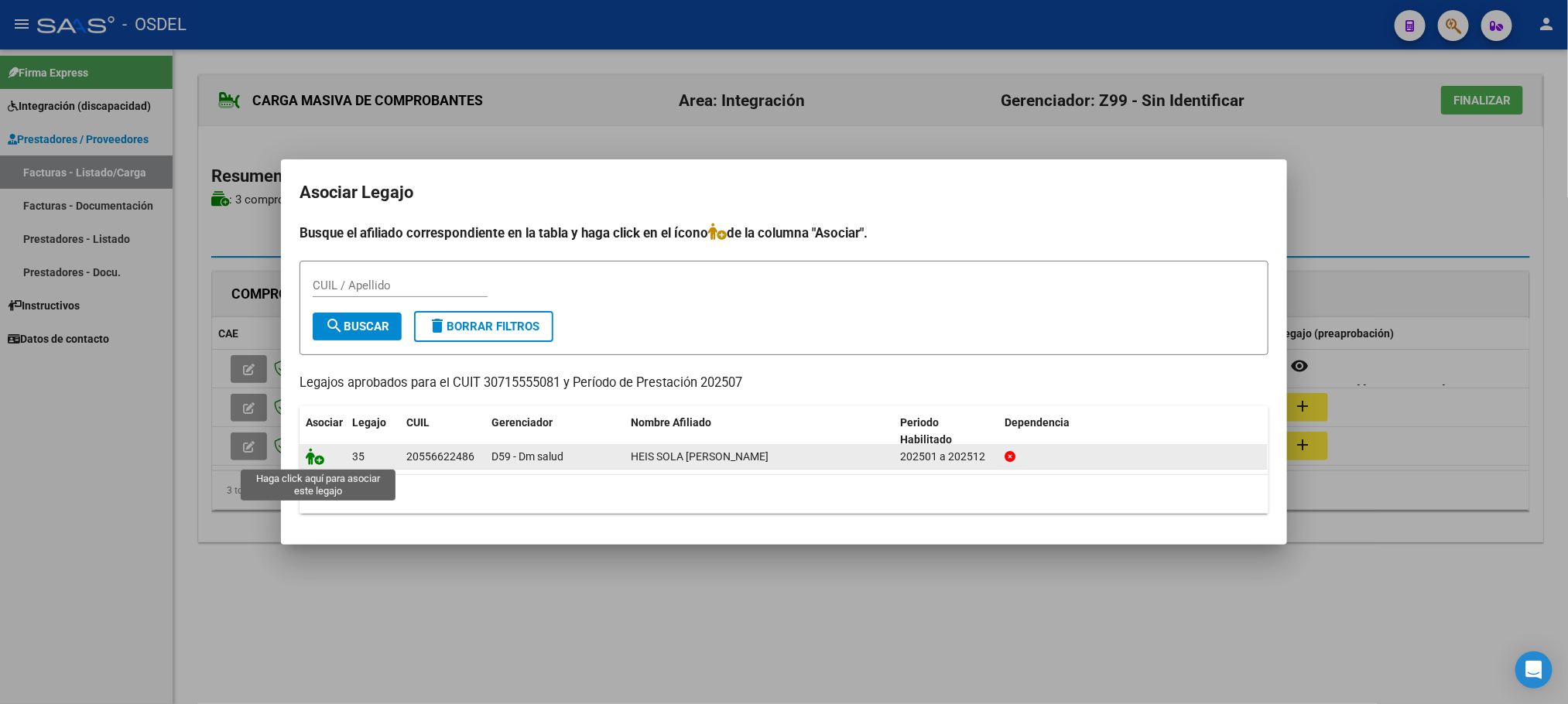
click at [310, 460] on icon at bounding box center [314, 457] width 18 height 17
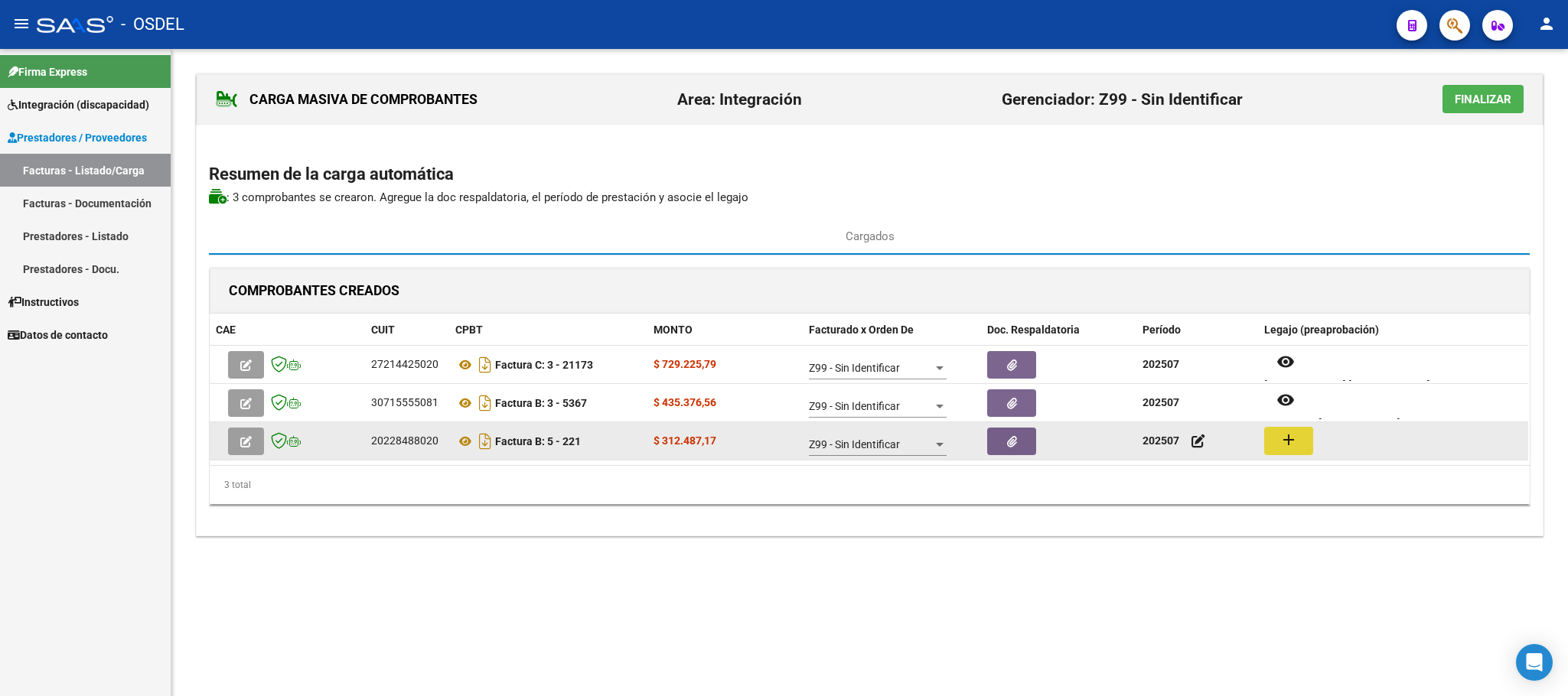
click at [1289, 445] on mat-icon "add" at bounding box center [1288, 439] width 18 height 18
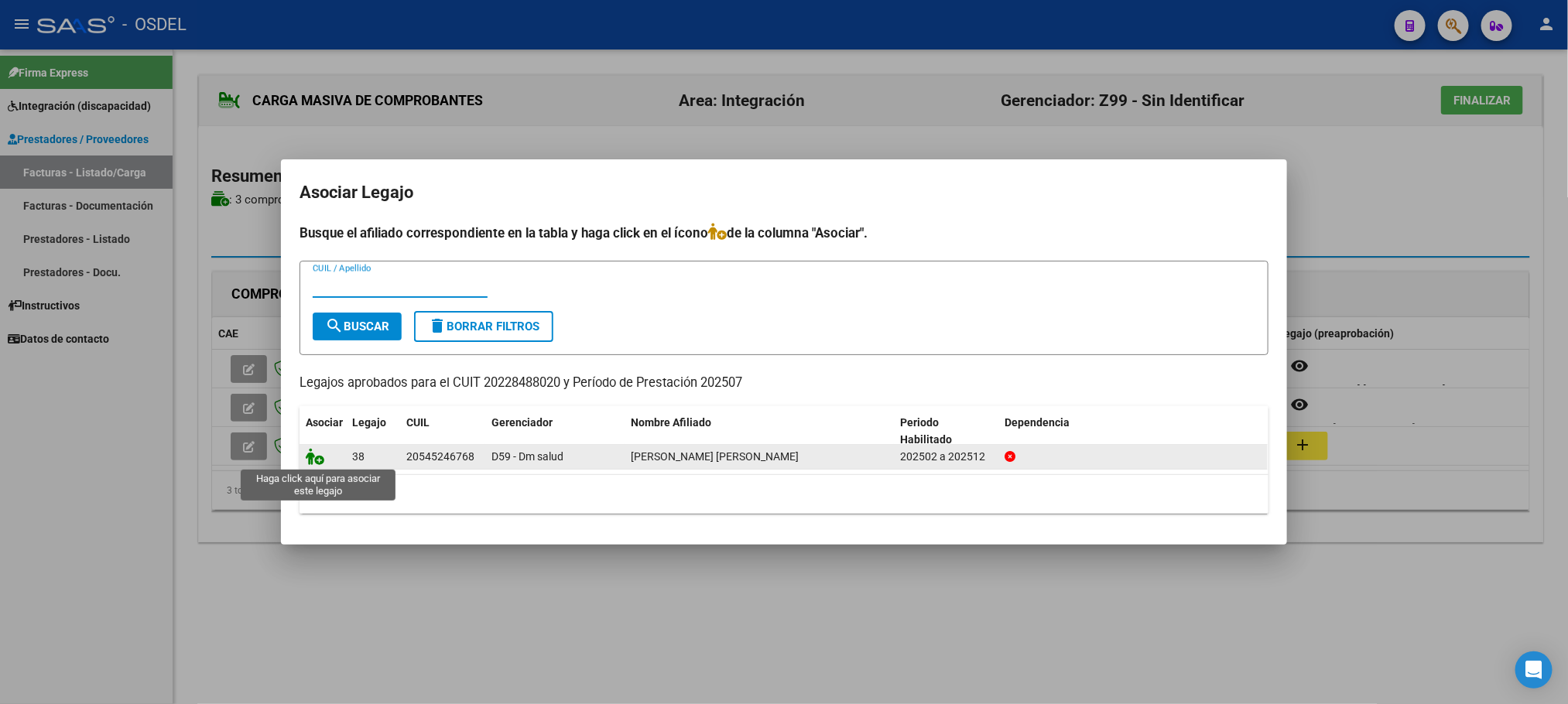
click at [317, 453] on icon at bounding box center [314, 457] width 18 height 17
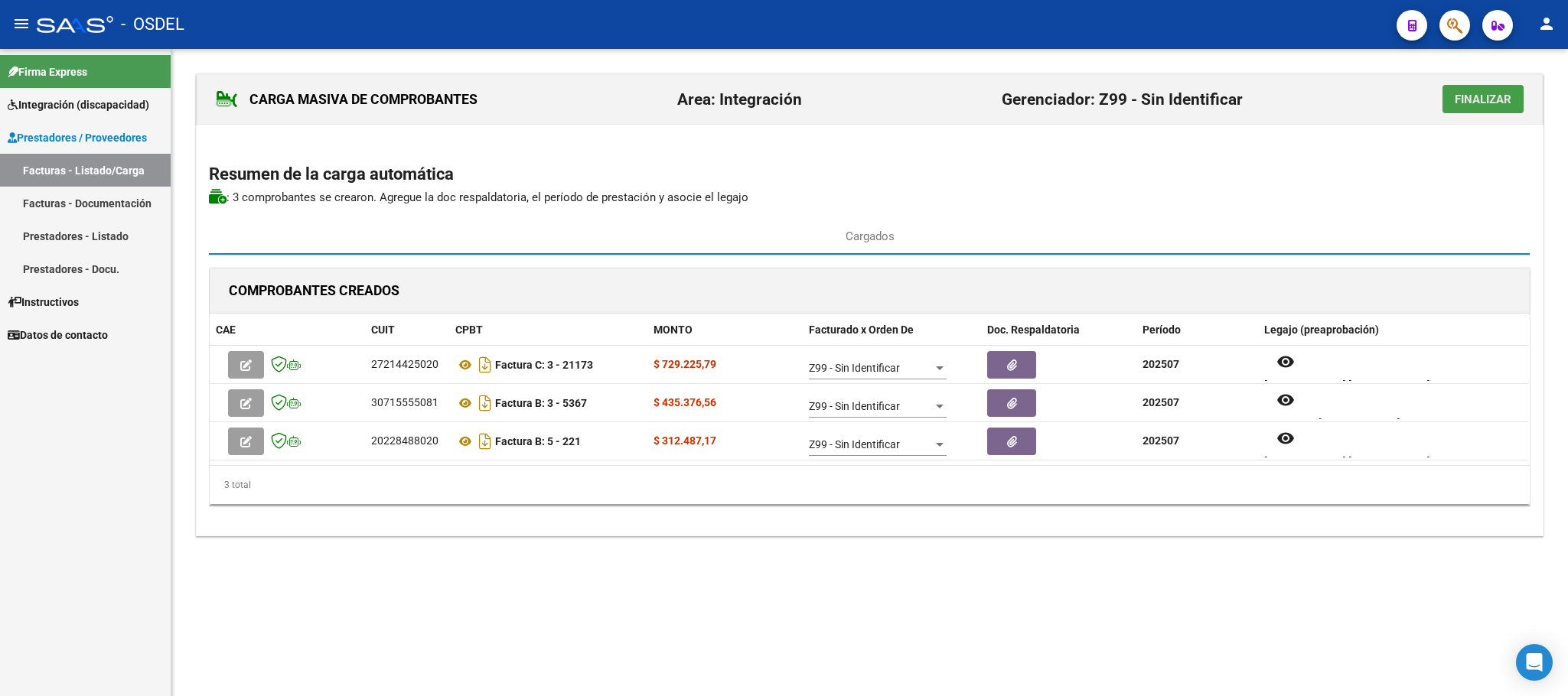
click at [1459, 99] on span "Finalizar" at bounding box center [1483, 99] width 57 height 14
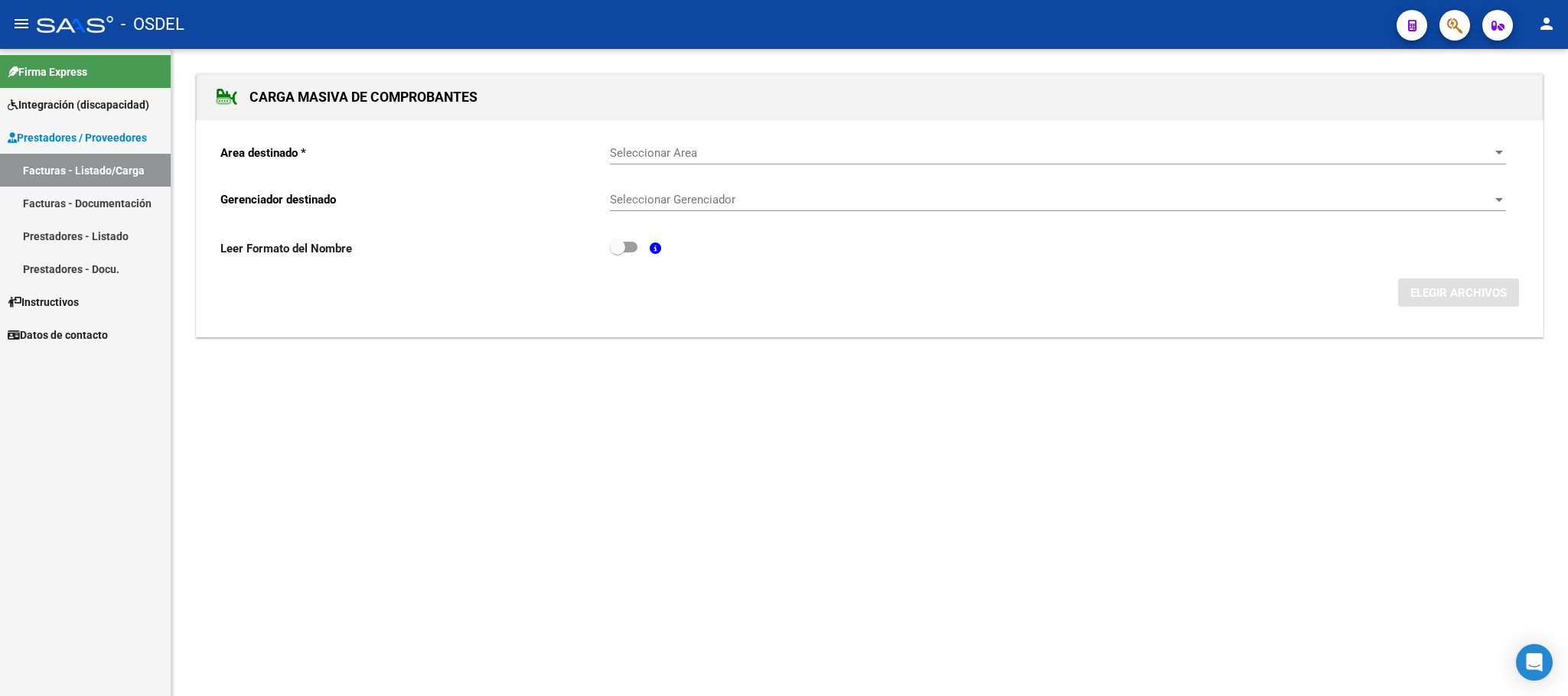
click at [72, 176] on link "Facturas - Listado/Carga" at bounding box center [85, 170] width 171 height 33
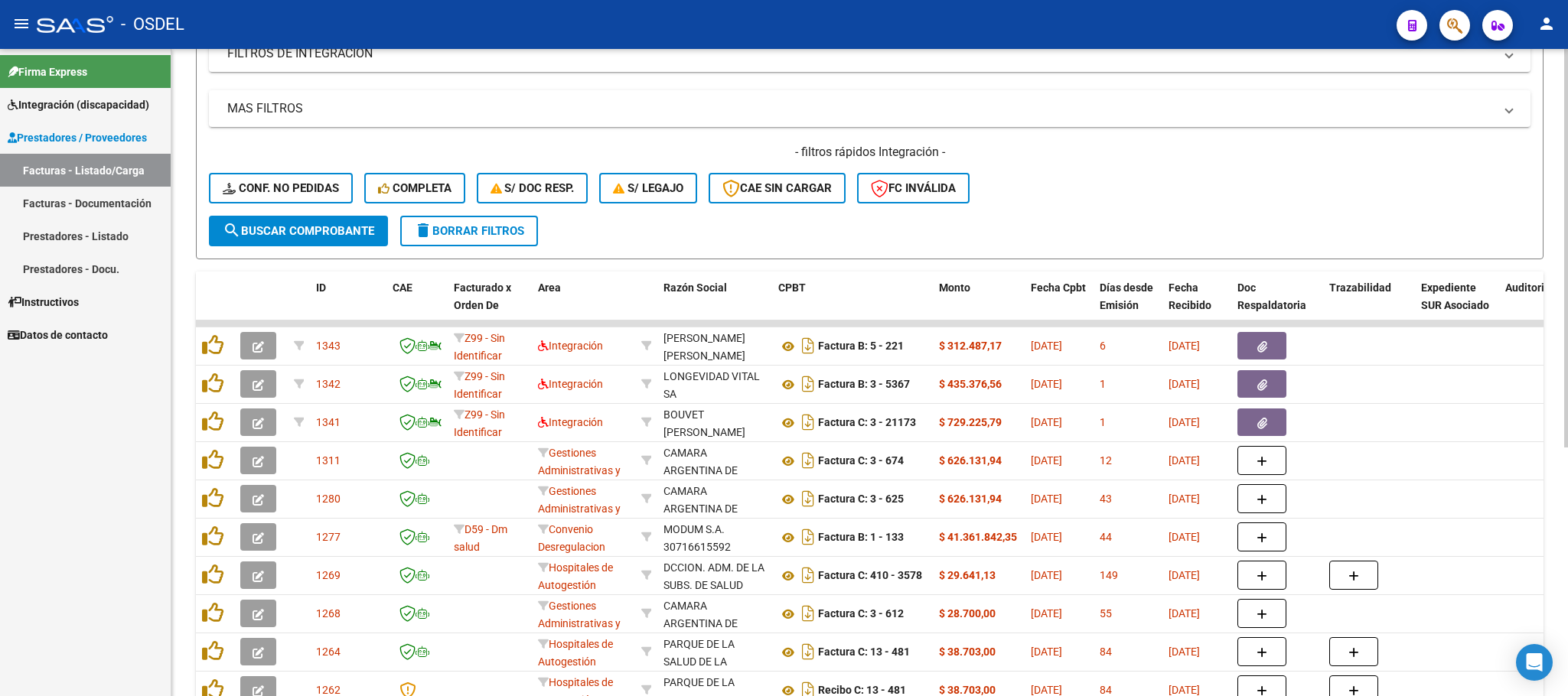
scroll to position [344, 0]
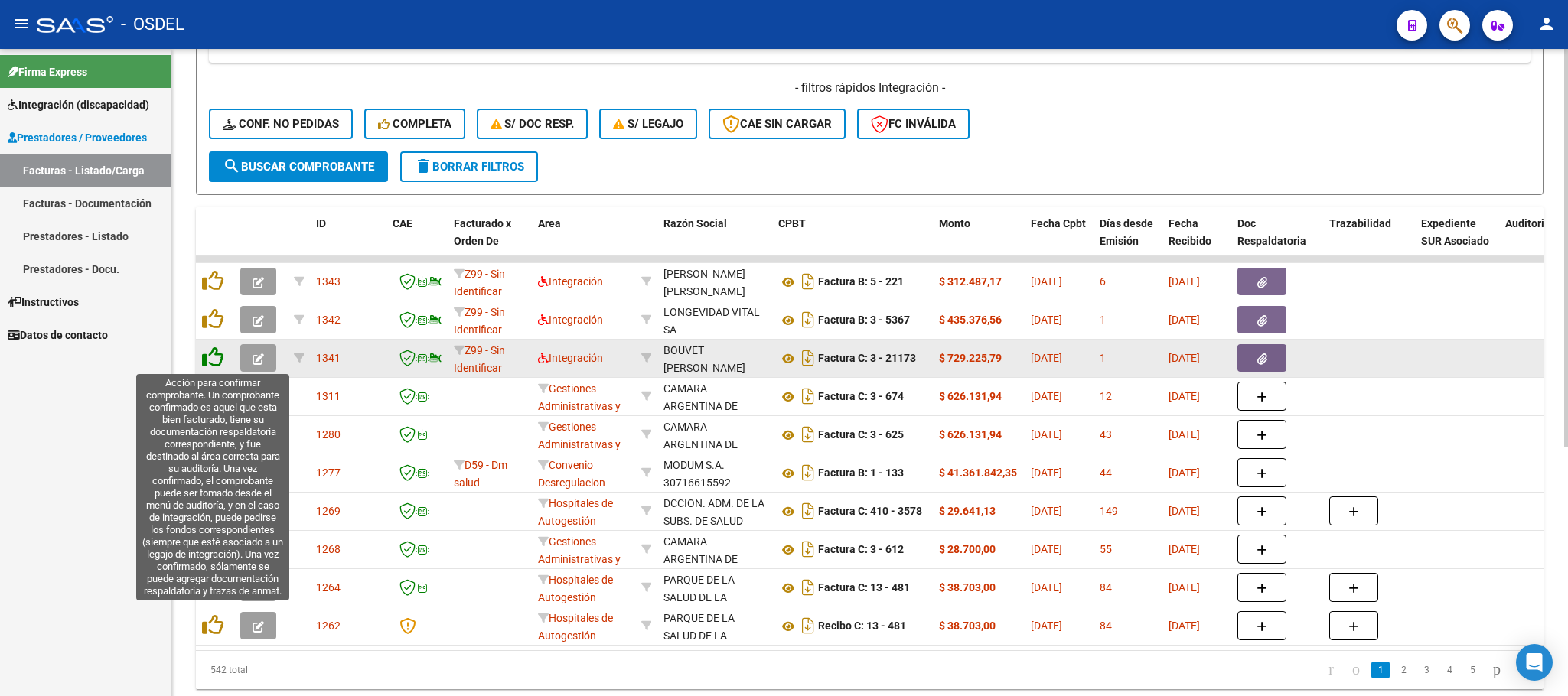
click at [208, 360] on icon at bounding box center [212, 357] width 22 height 22
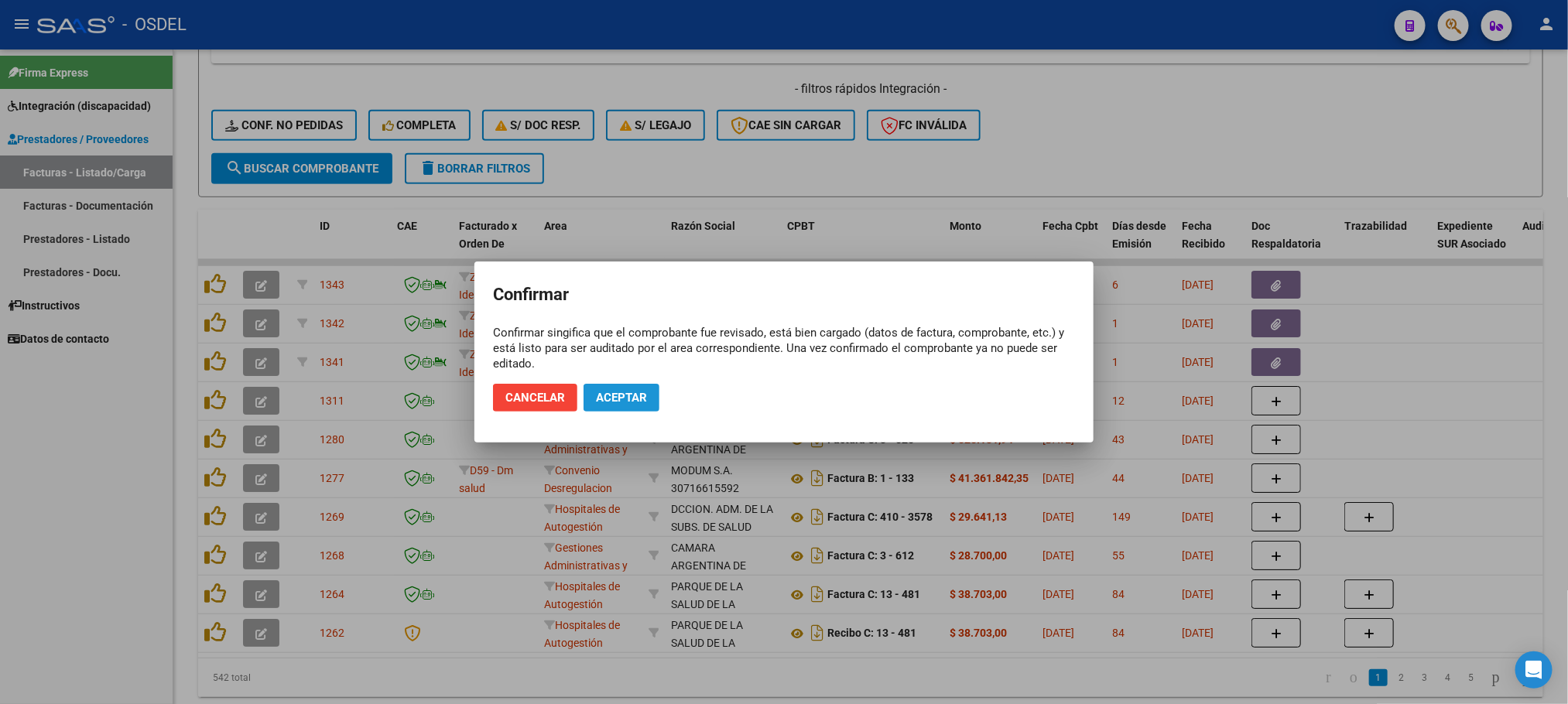
click at [613, 392] on span "Aceptar" at bounding box center [622, 398] width 52 height 14
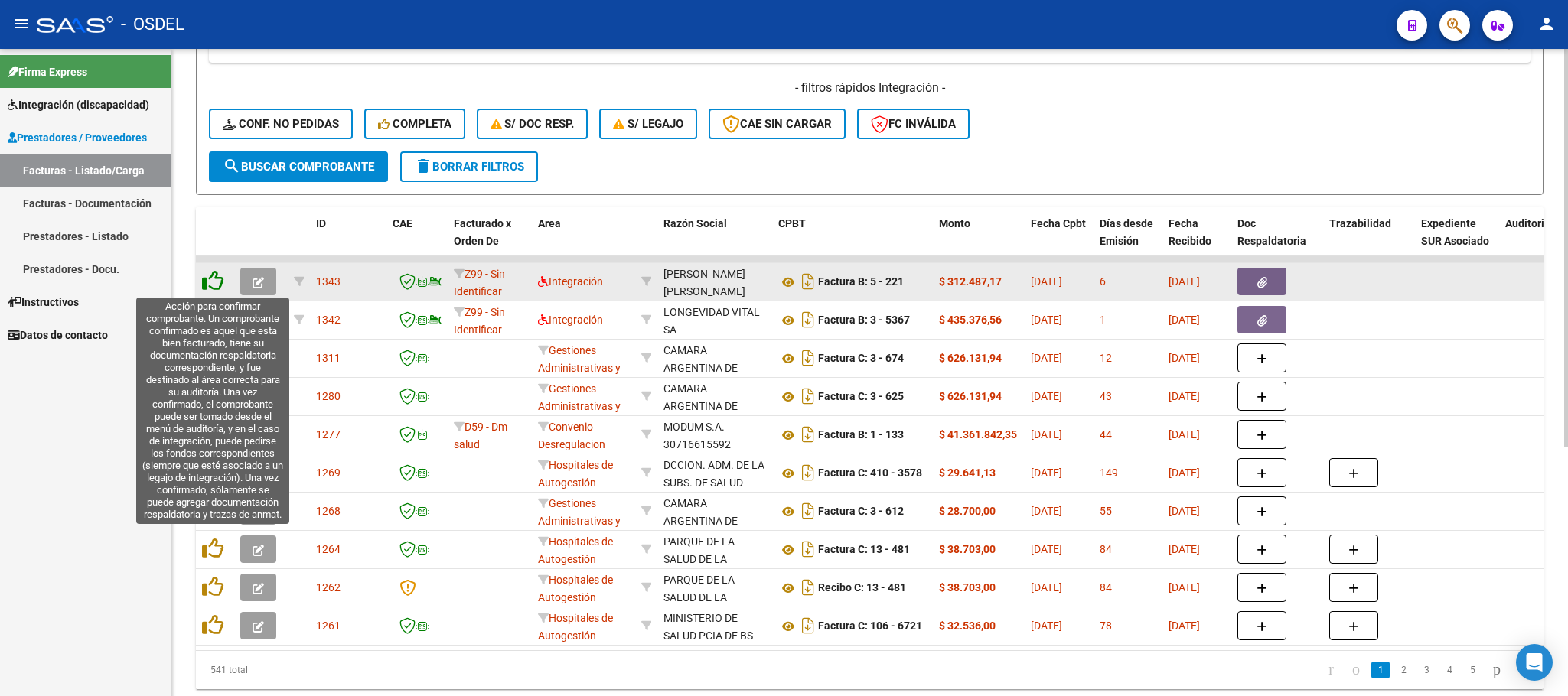
click at [208, 283] on icon at bounding box center [212, 280] width 22 height 22
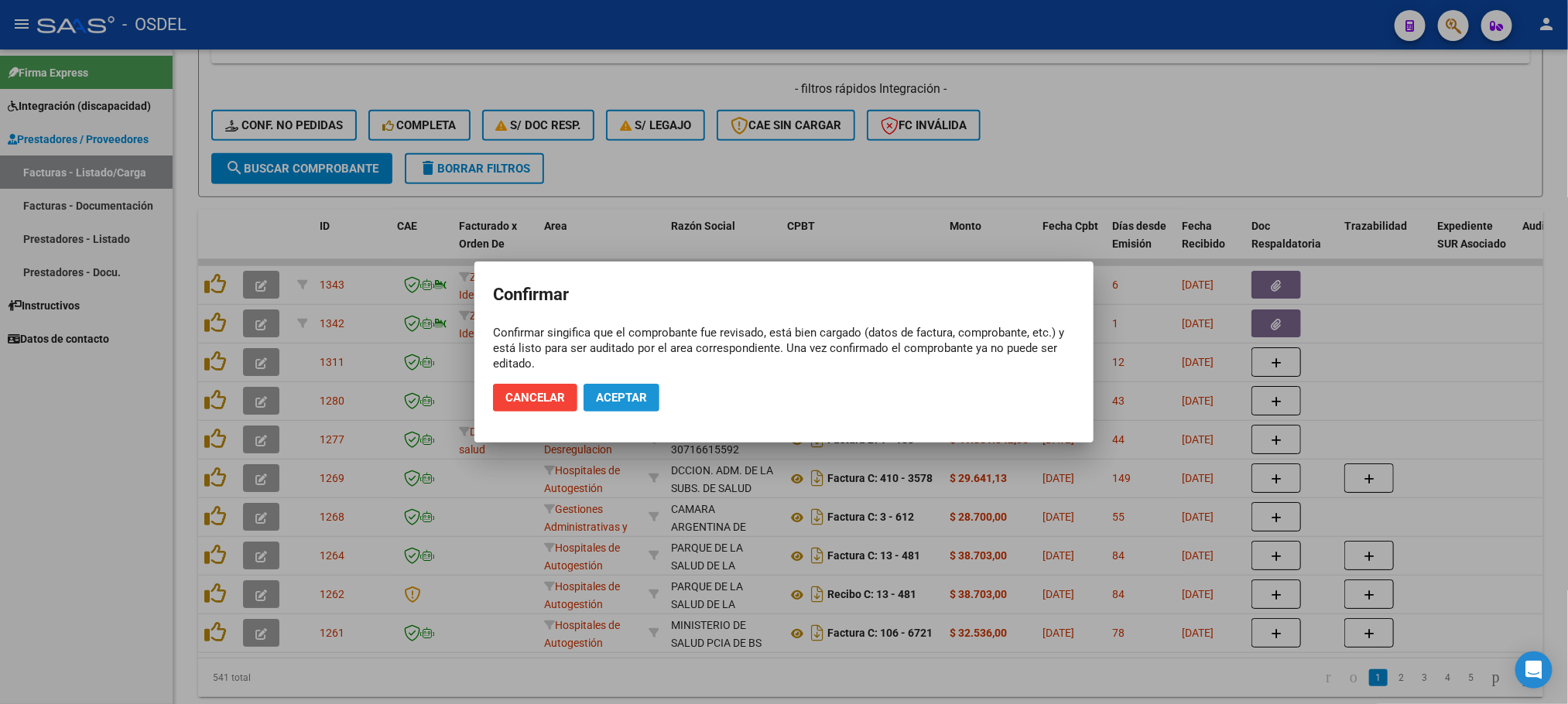
click at [626, 393] on span "Aceptar" at bounding box center [622, 398] width 52 height 14
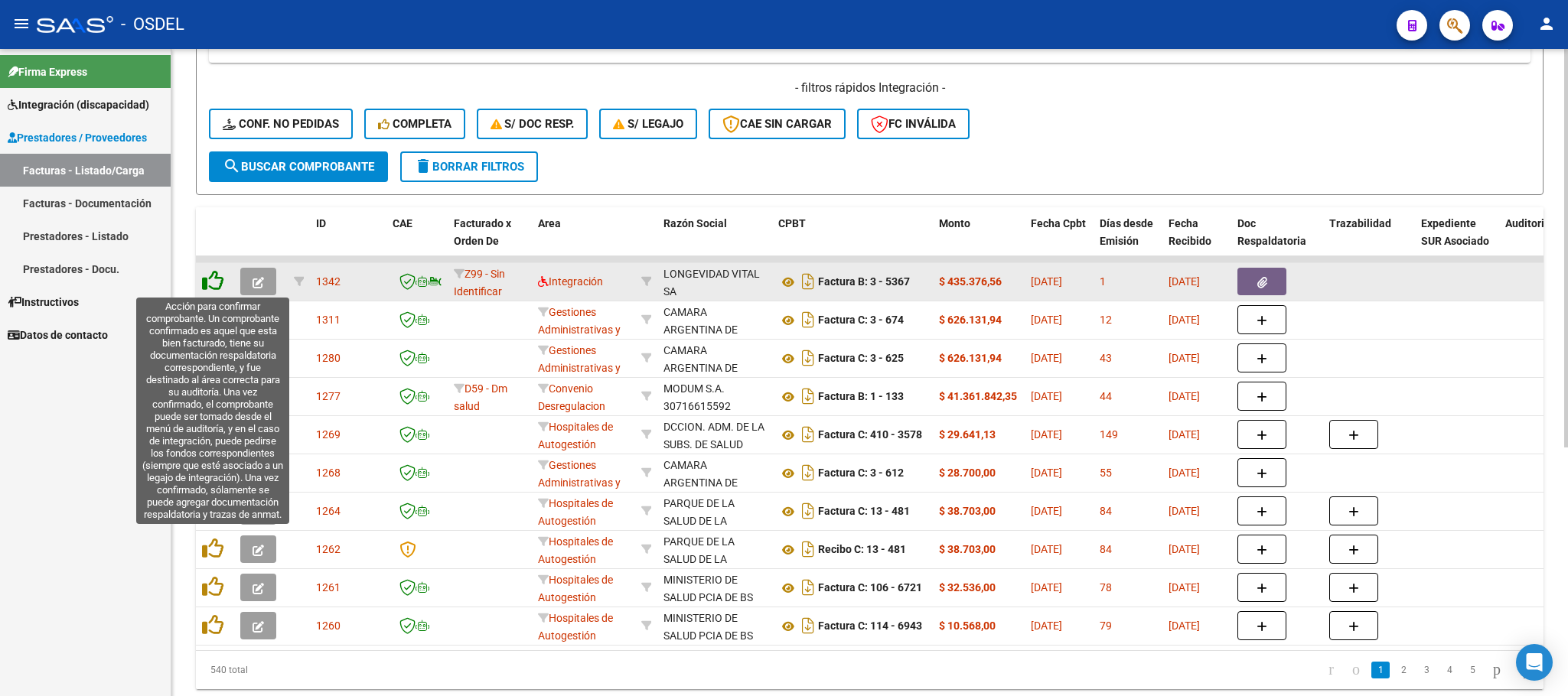
click at [221, 278] on icon at bounding box center [212, 280] width 22 height 22
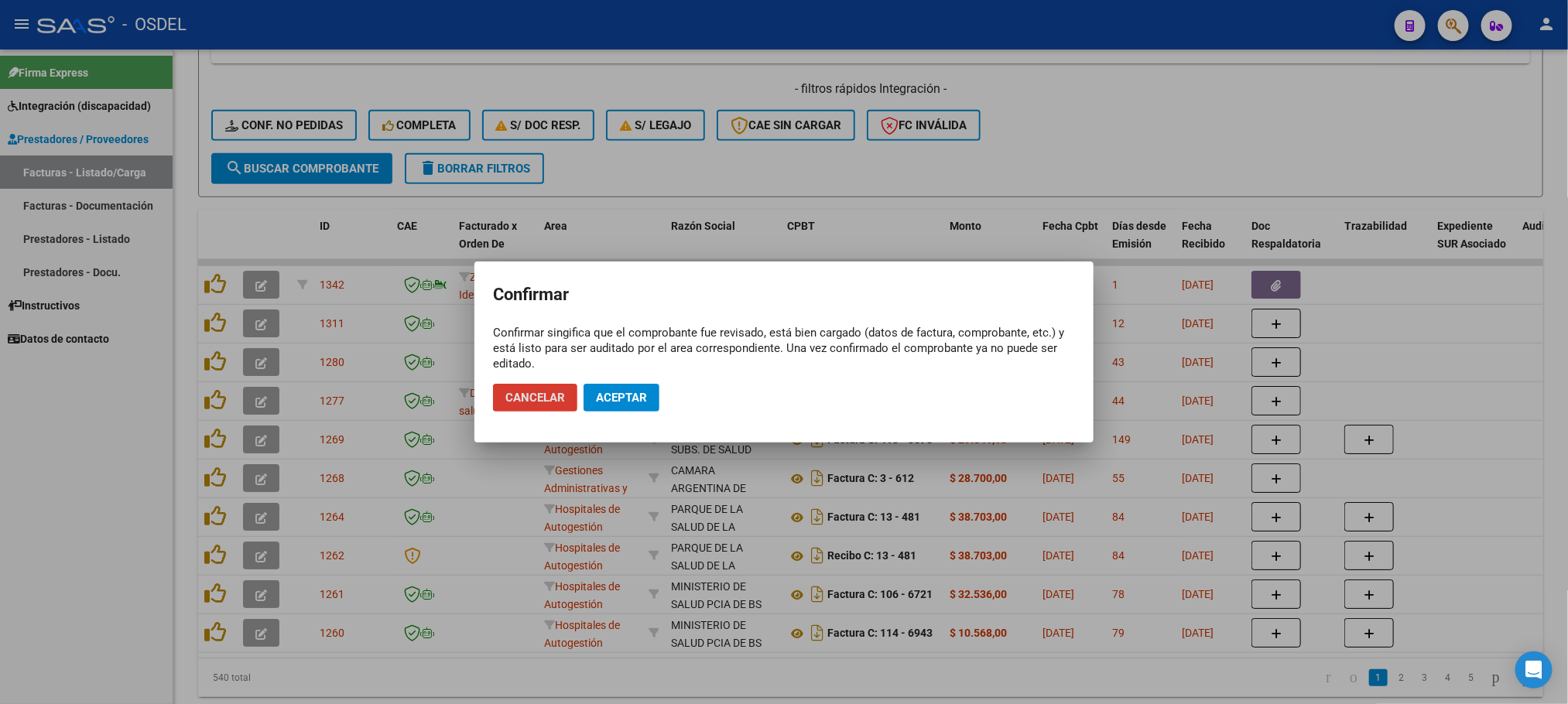
click at [620, 392] on span "Aceptar" at bounding box center [622, 398] width 52 height 14
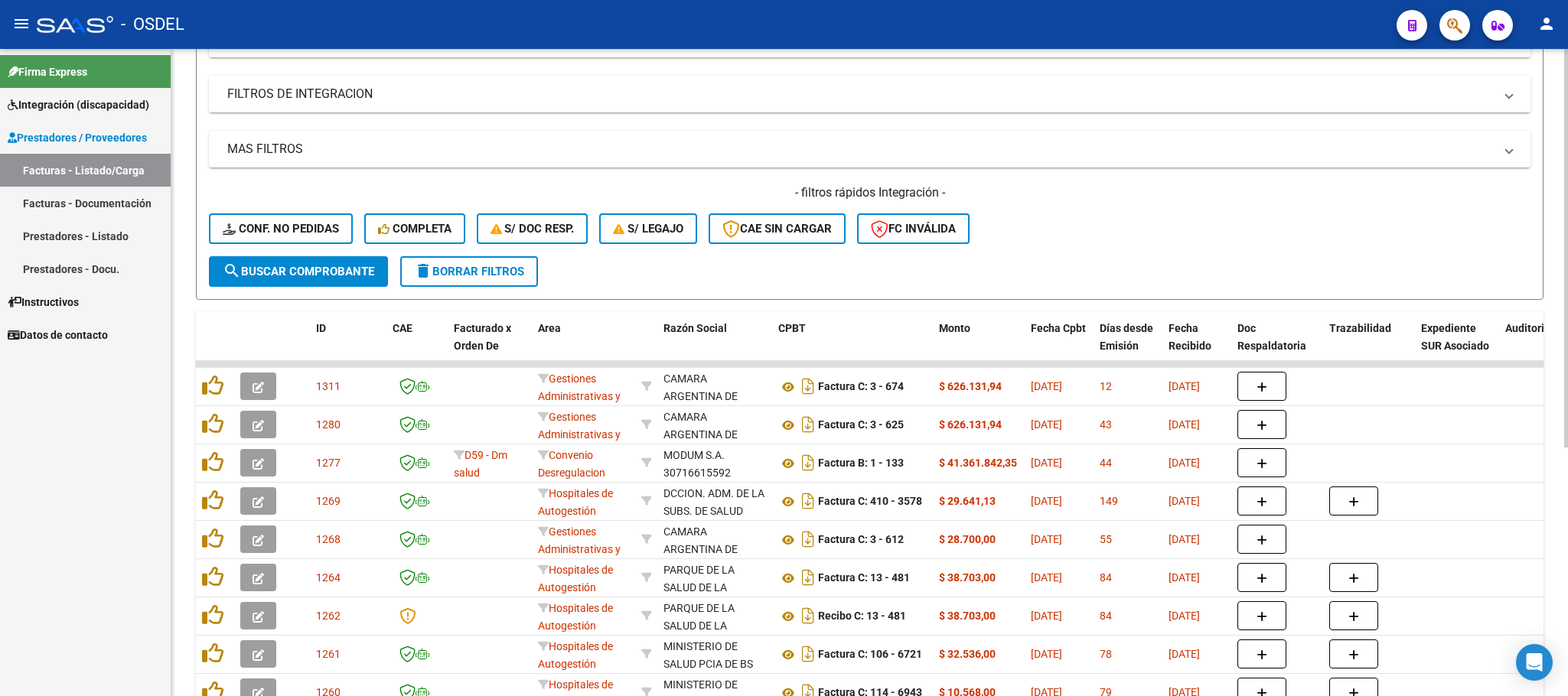
scroll to position [0, 0]
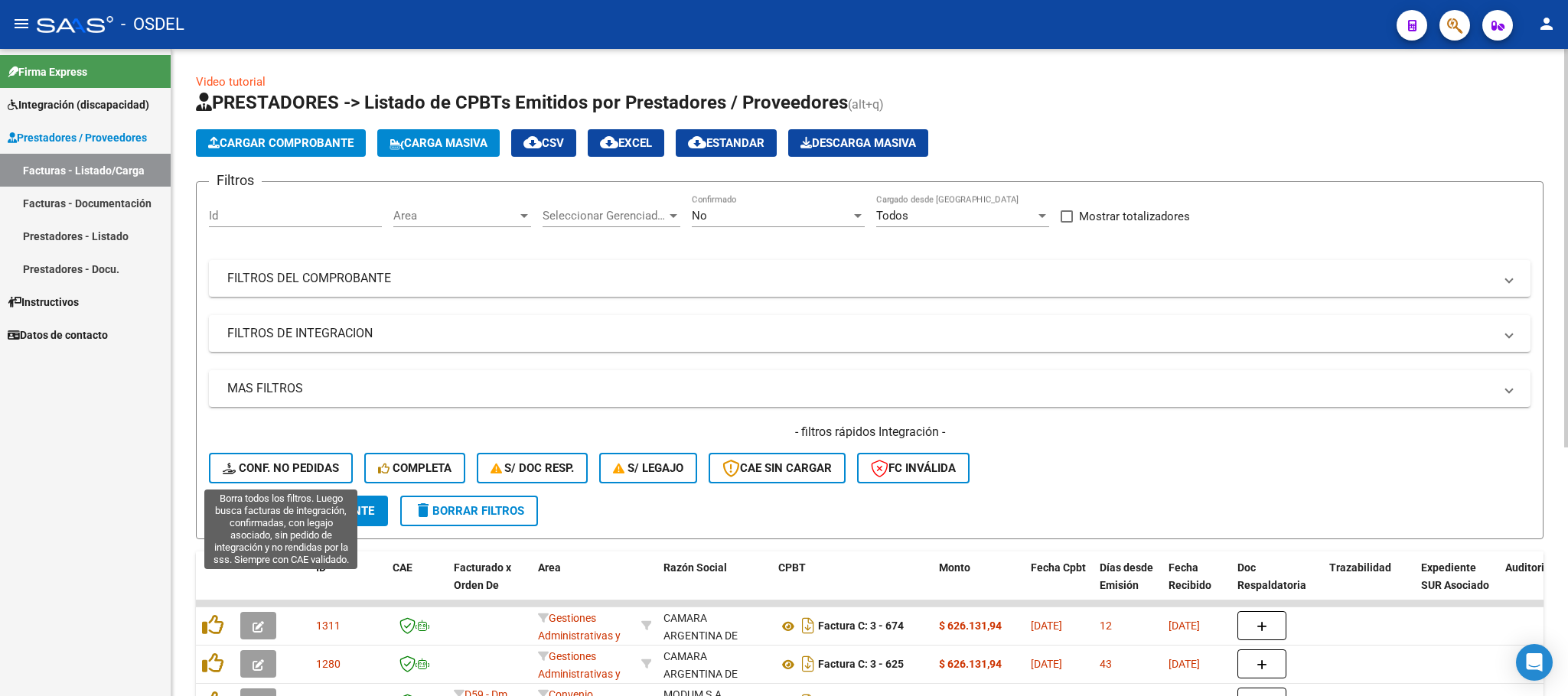
click at [298, 459] on button "Conf. no pedidas" at bounding box center [280, 468] width 144 height 30
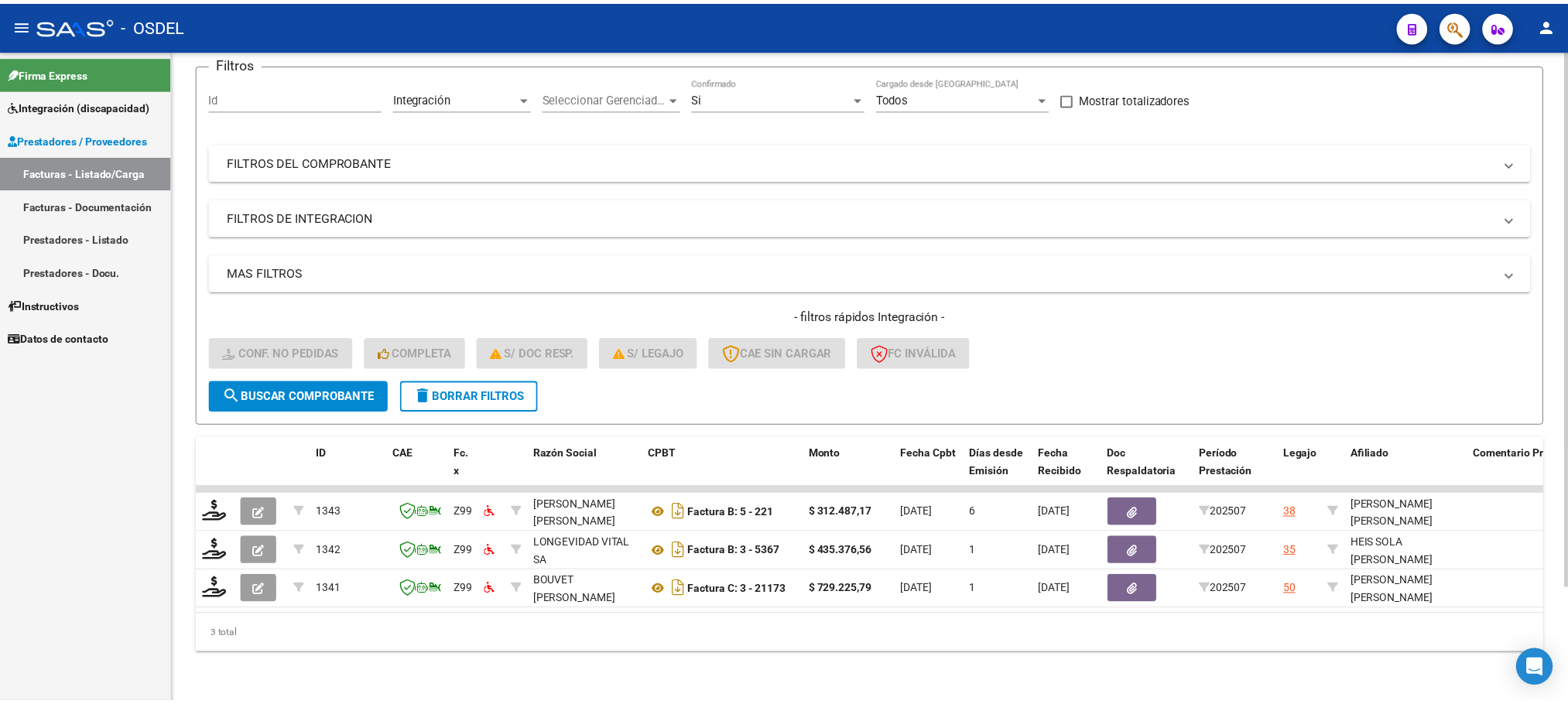
scroll to position [137, 0]
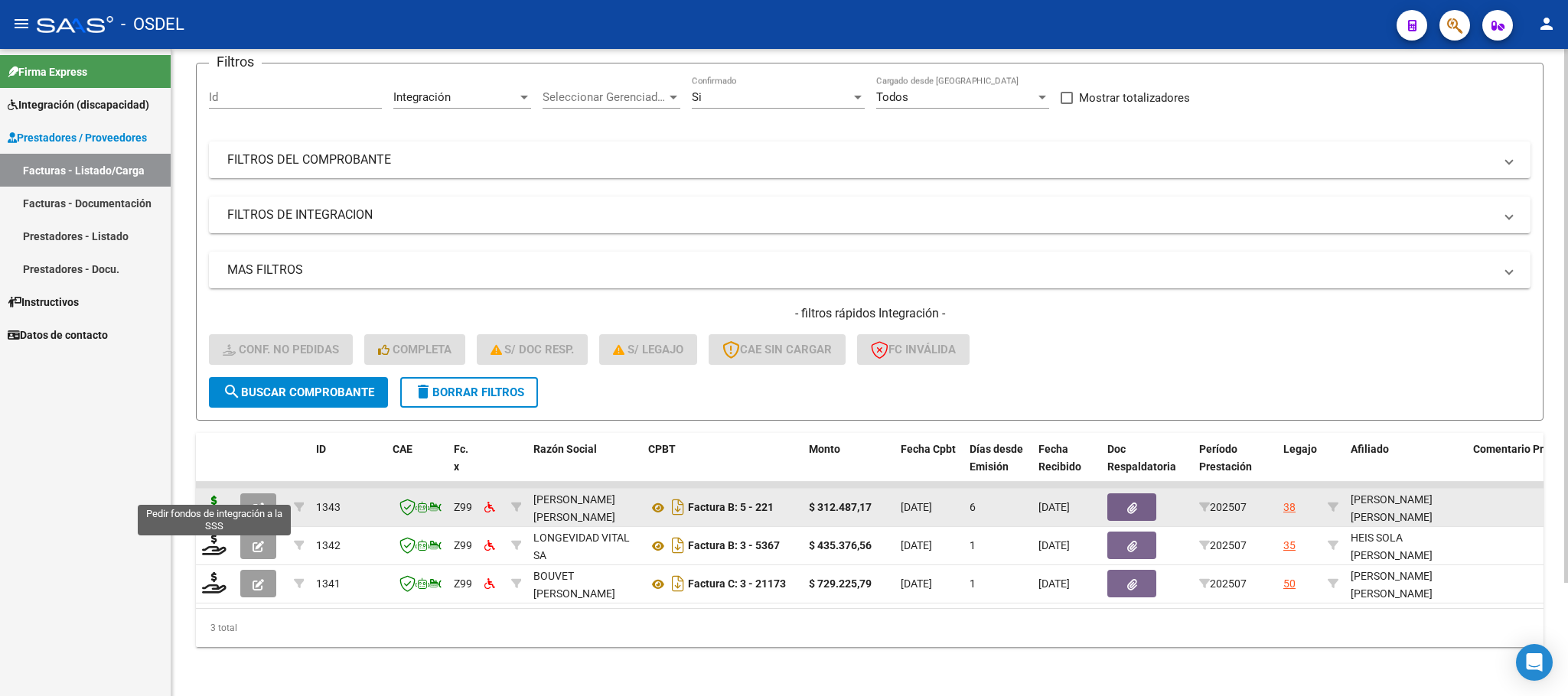
click at [224, 496] on icon at bounding box center [214, 506] width 25 height 22
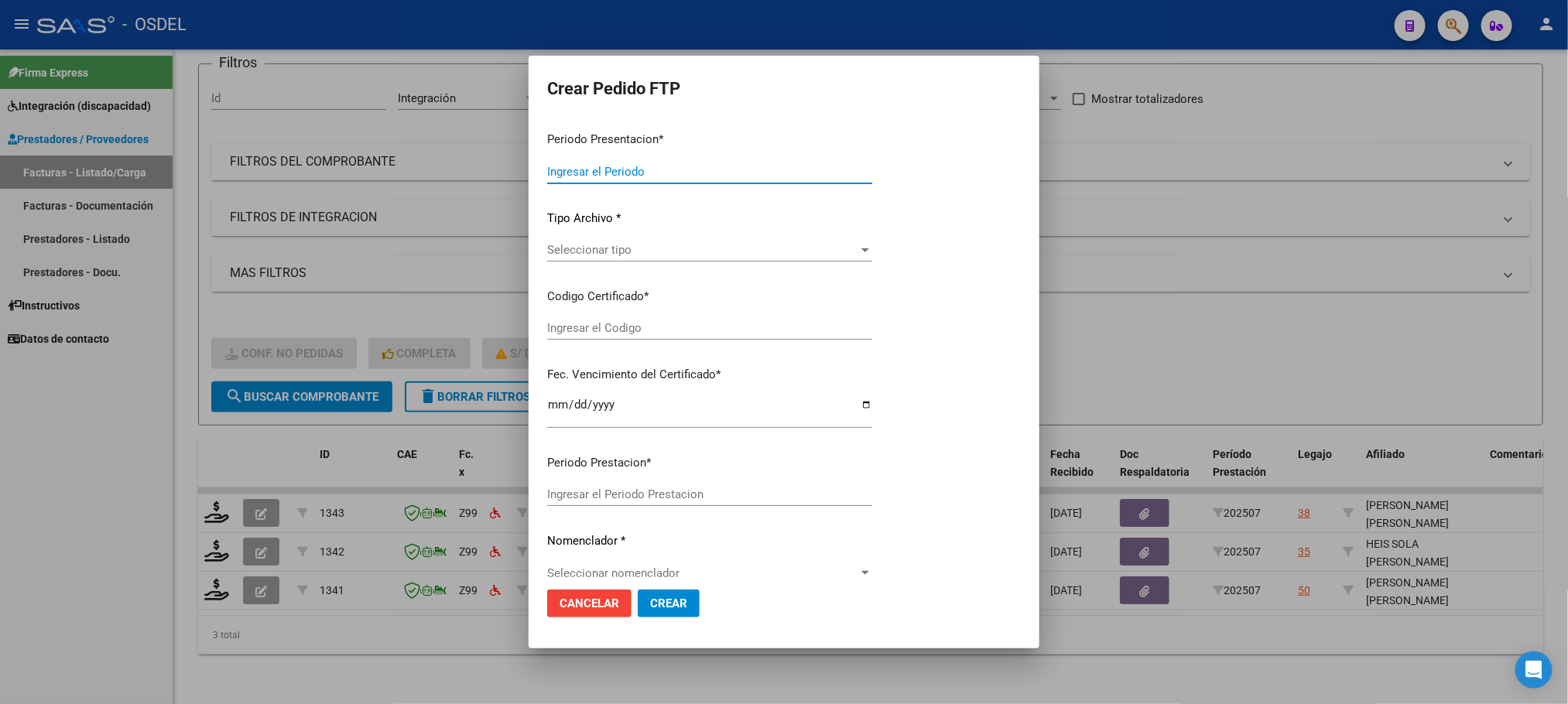
type input "202507"
type input "$ 312.487,17"
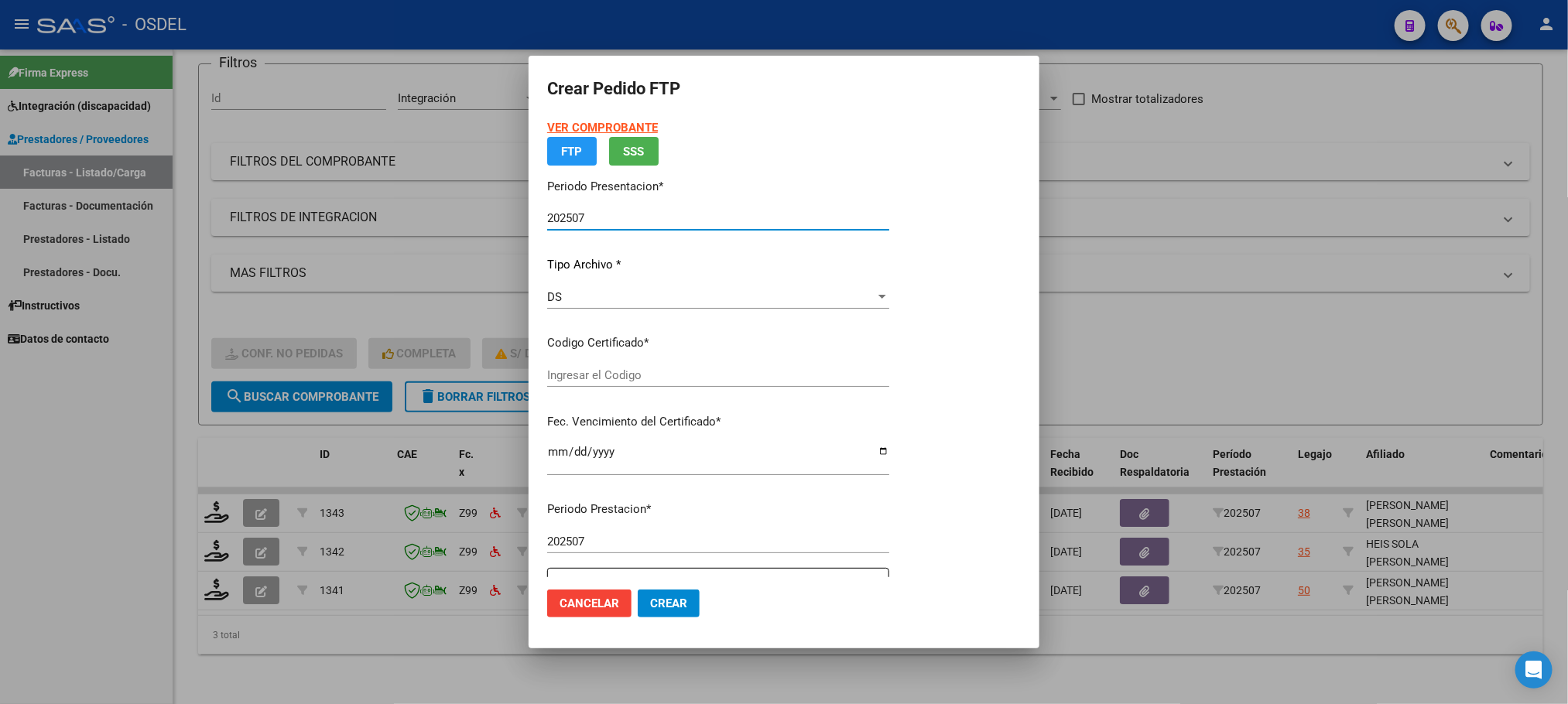
type input "5419238396"
type input "[DATE]"
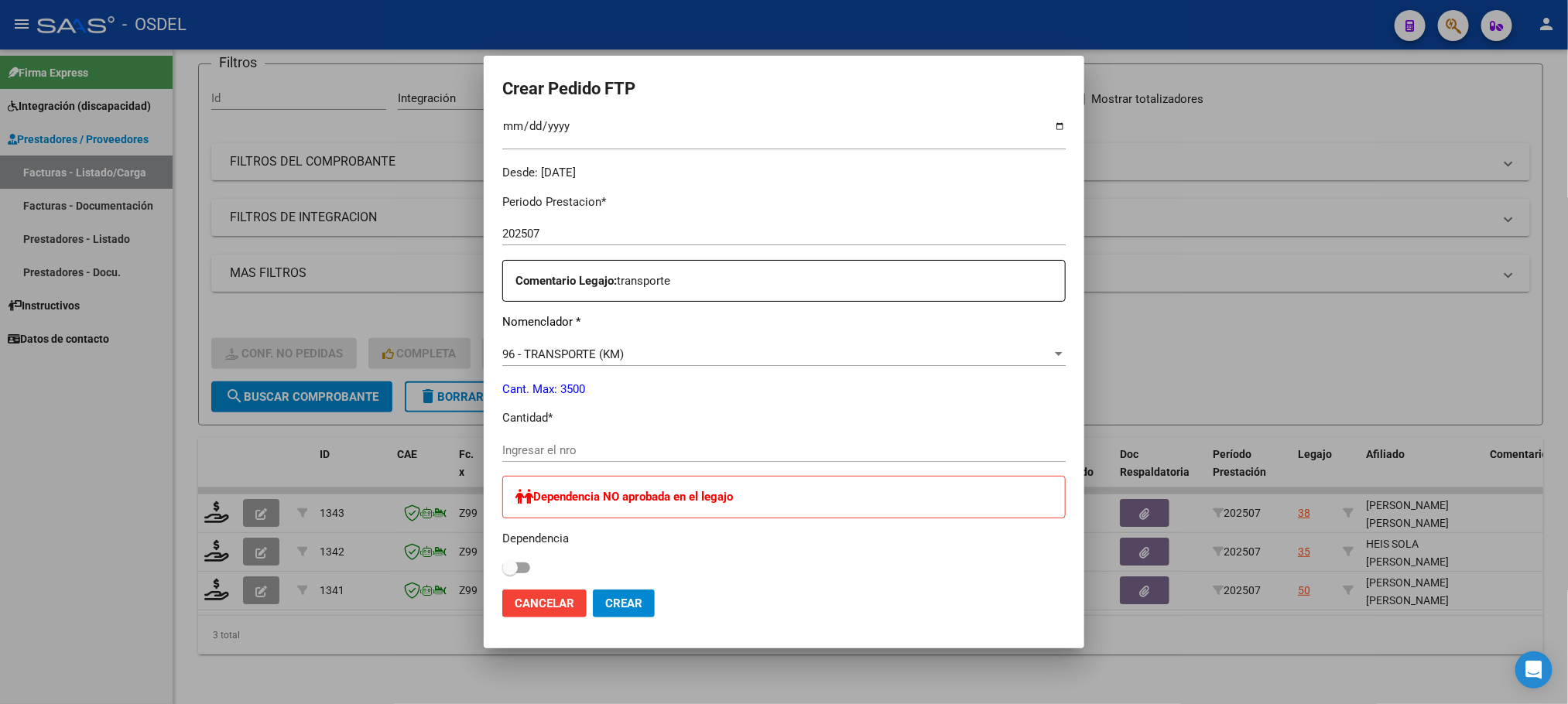
scroll to position [465, 0]
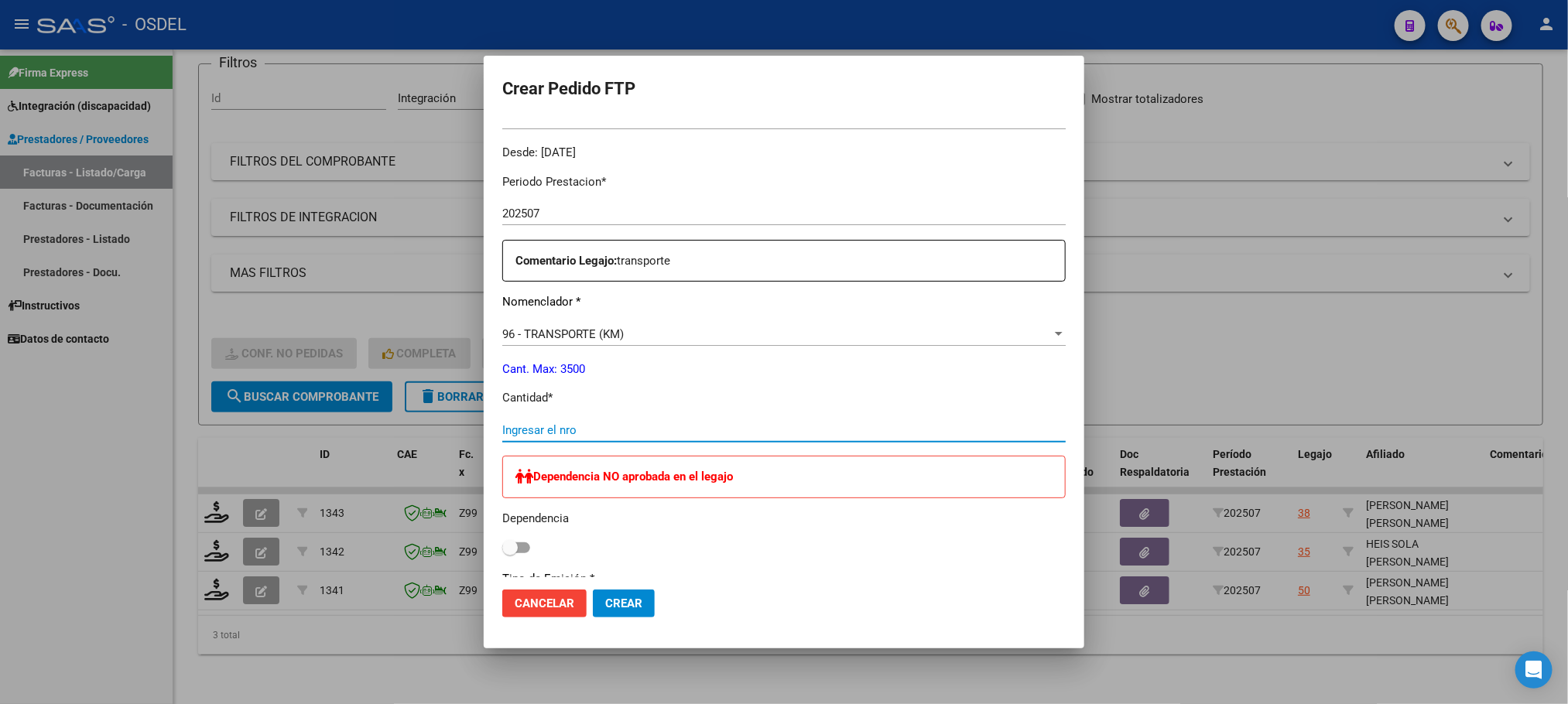
click at [523, 430] on input "Ingresar el nro" at bounding box center [784, 430] width 564 height 14
type input "577"
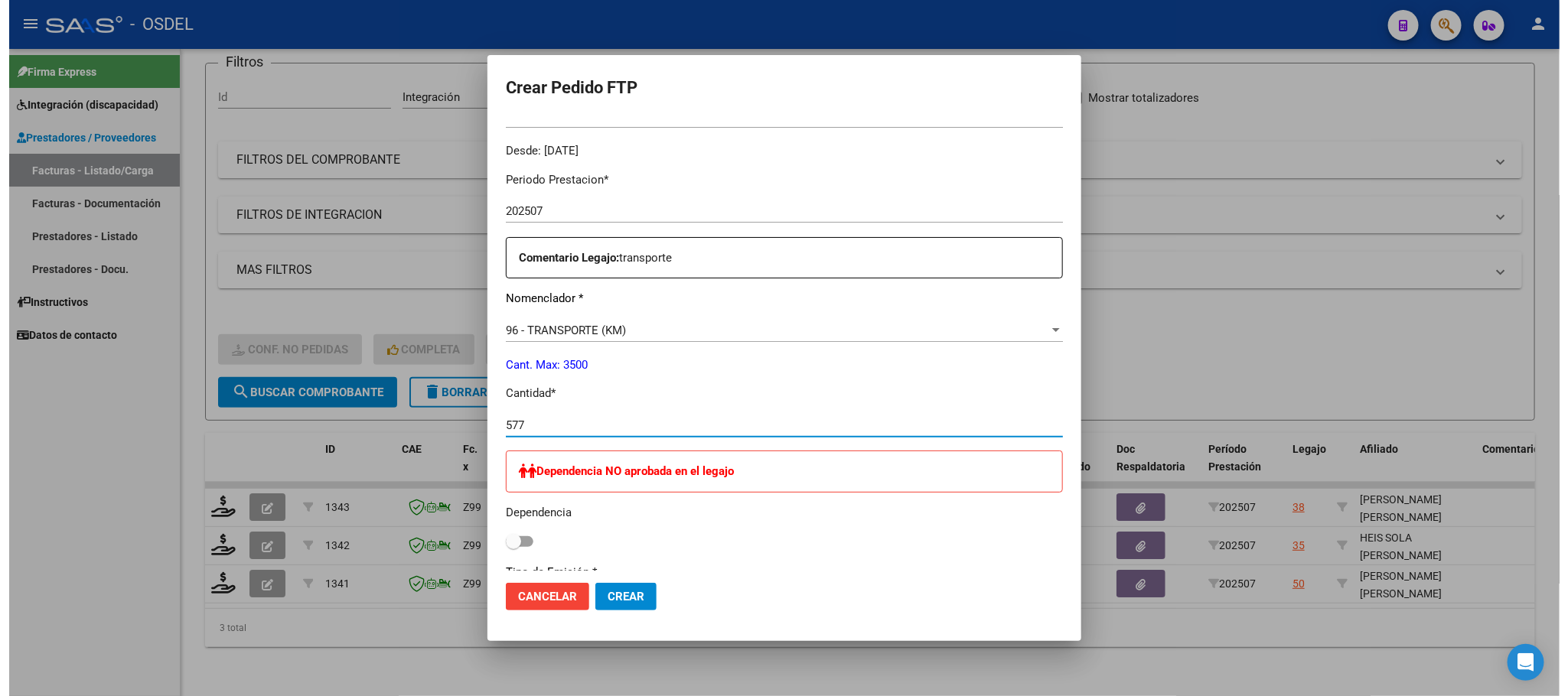
scroll to position [573, 0]
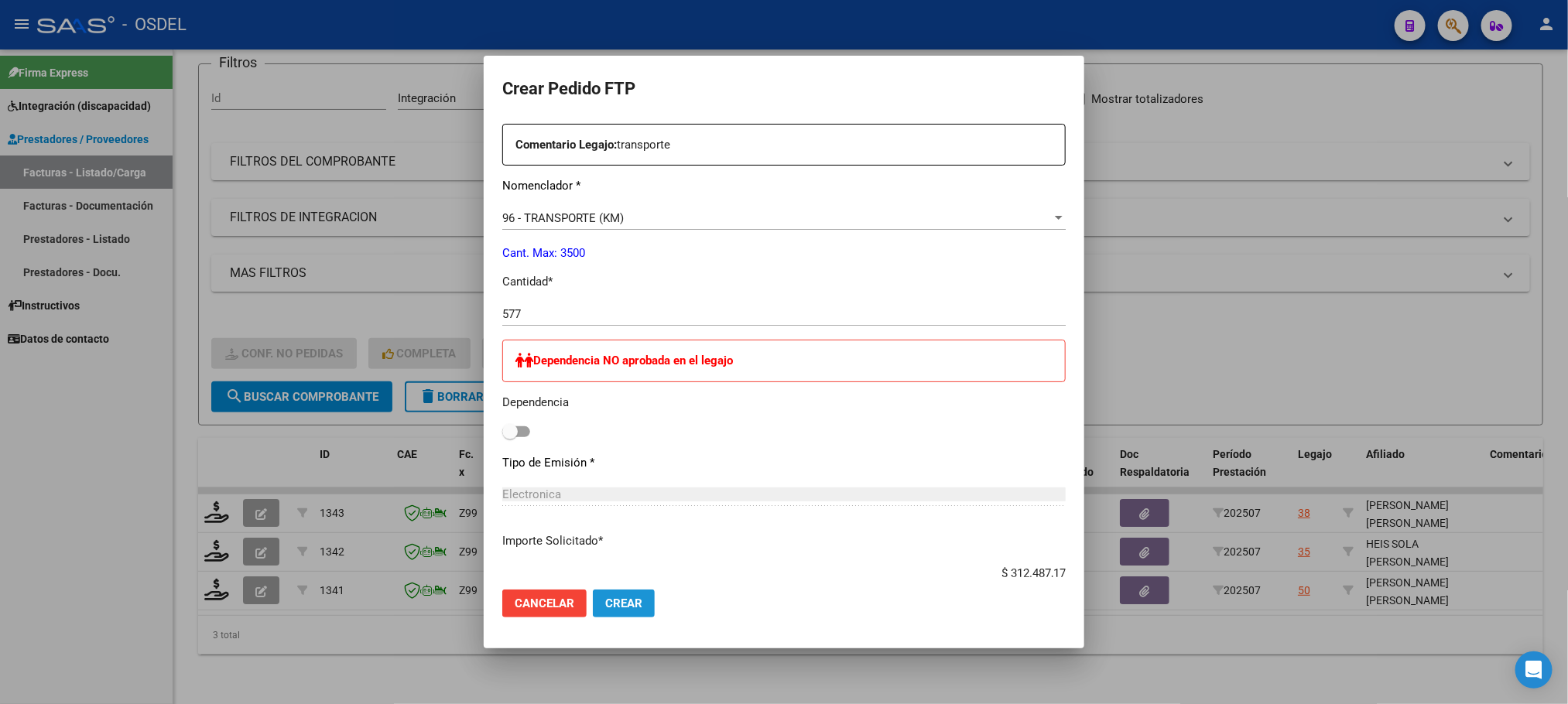
click at [627, 605] on span "Crear" at bounding box center [623, 604] width 37 height 14
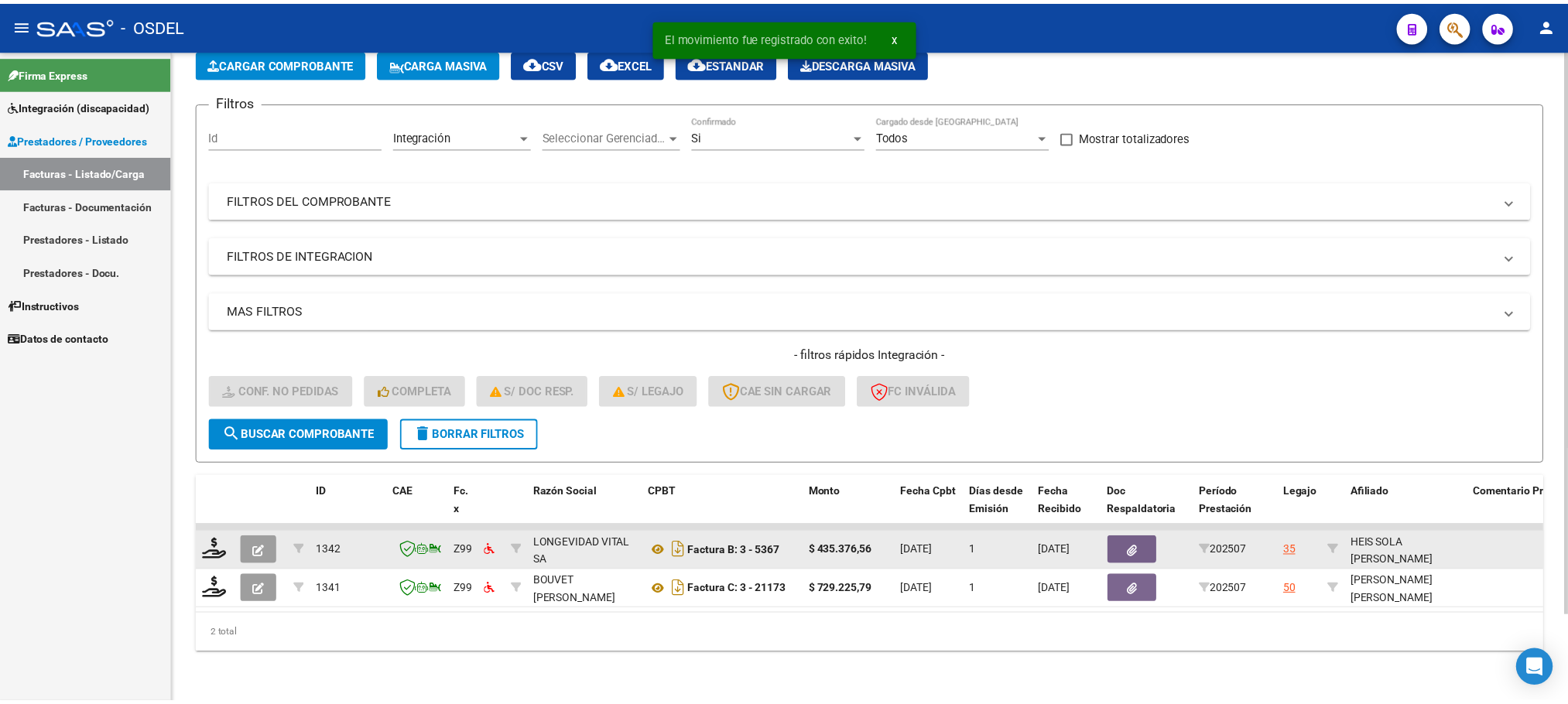
scroll to position [100, 0]
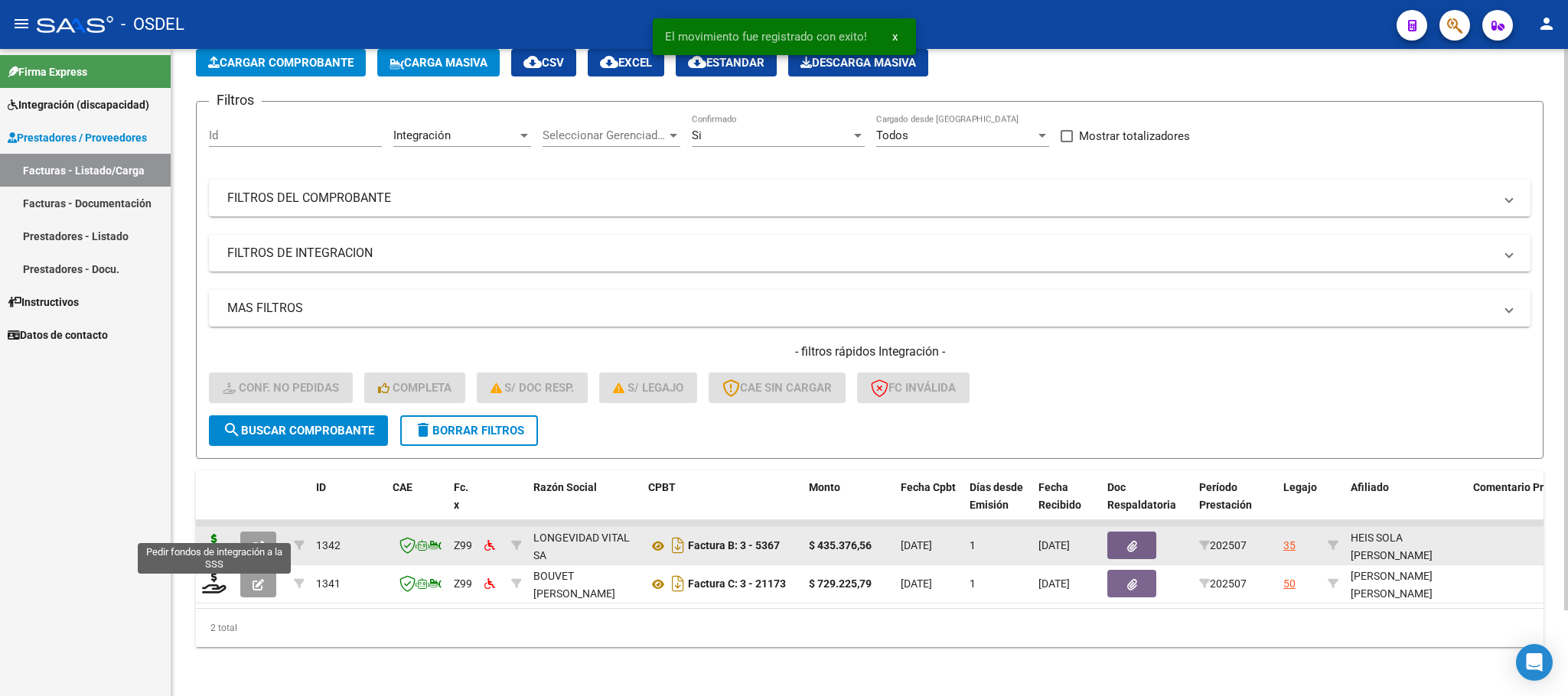
click at [209, 534] on icon at bounding box center [214, 544] width 25 height 22
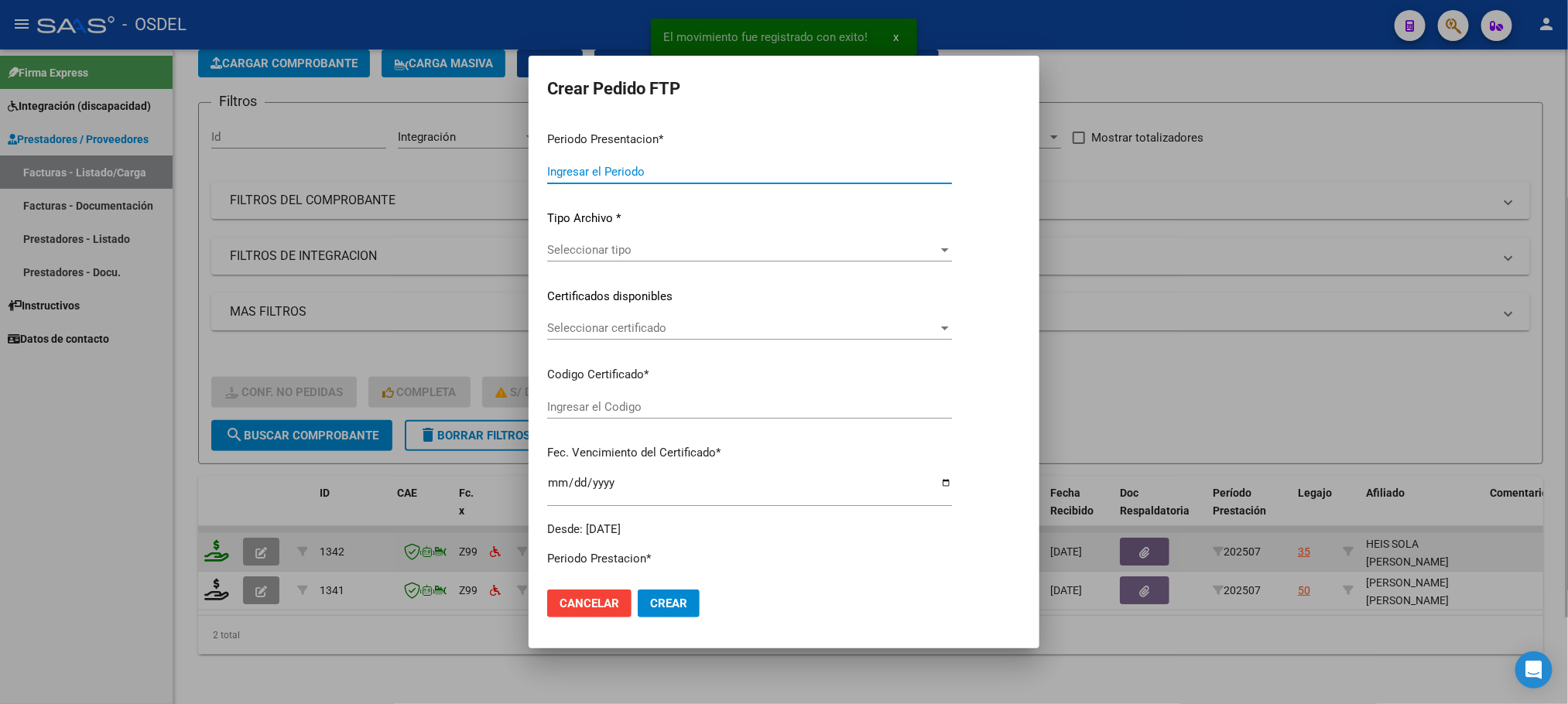
type input "202507"
type input "$ 435.376,56"
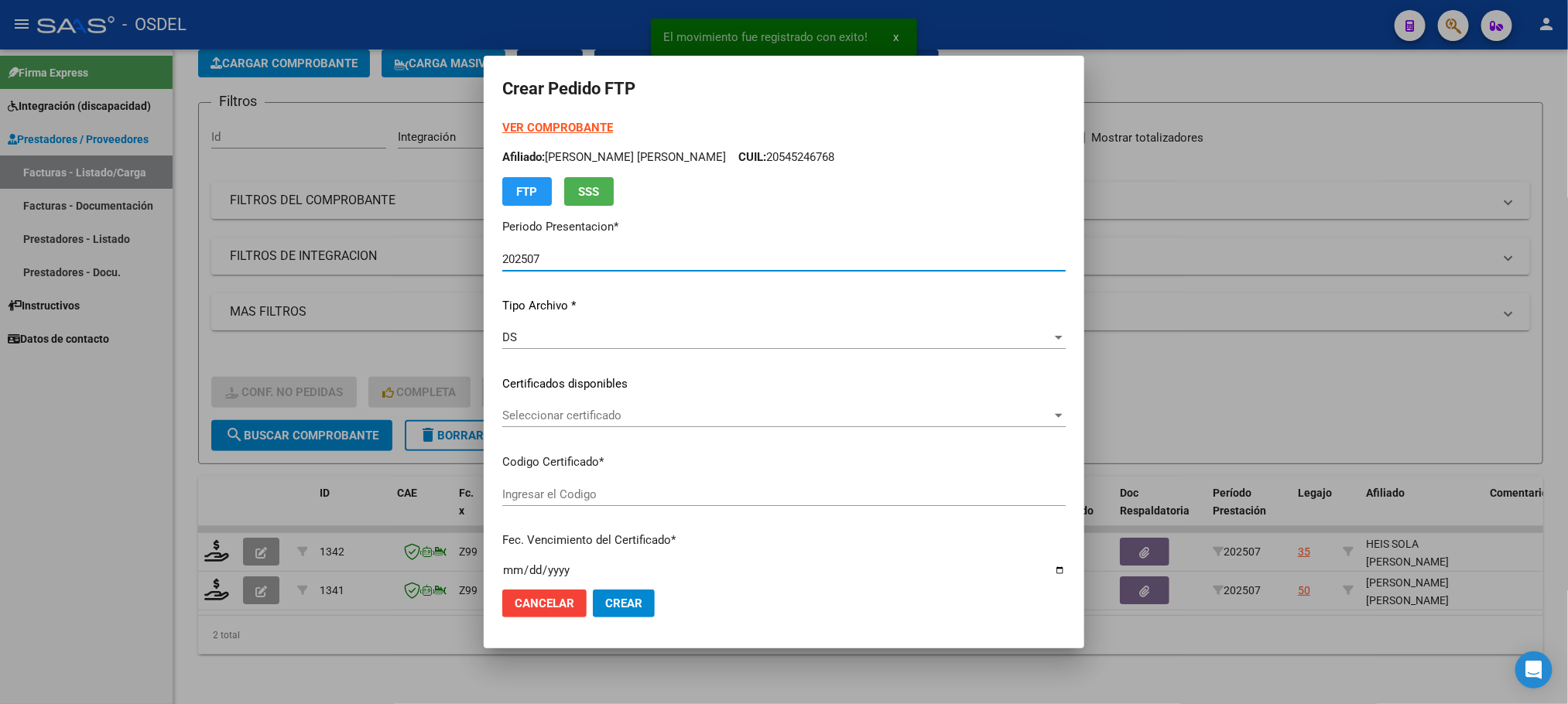
type input "3364691606"
type input "[DATE]"
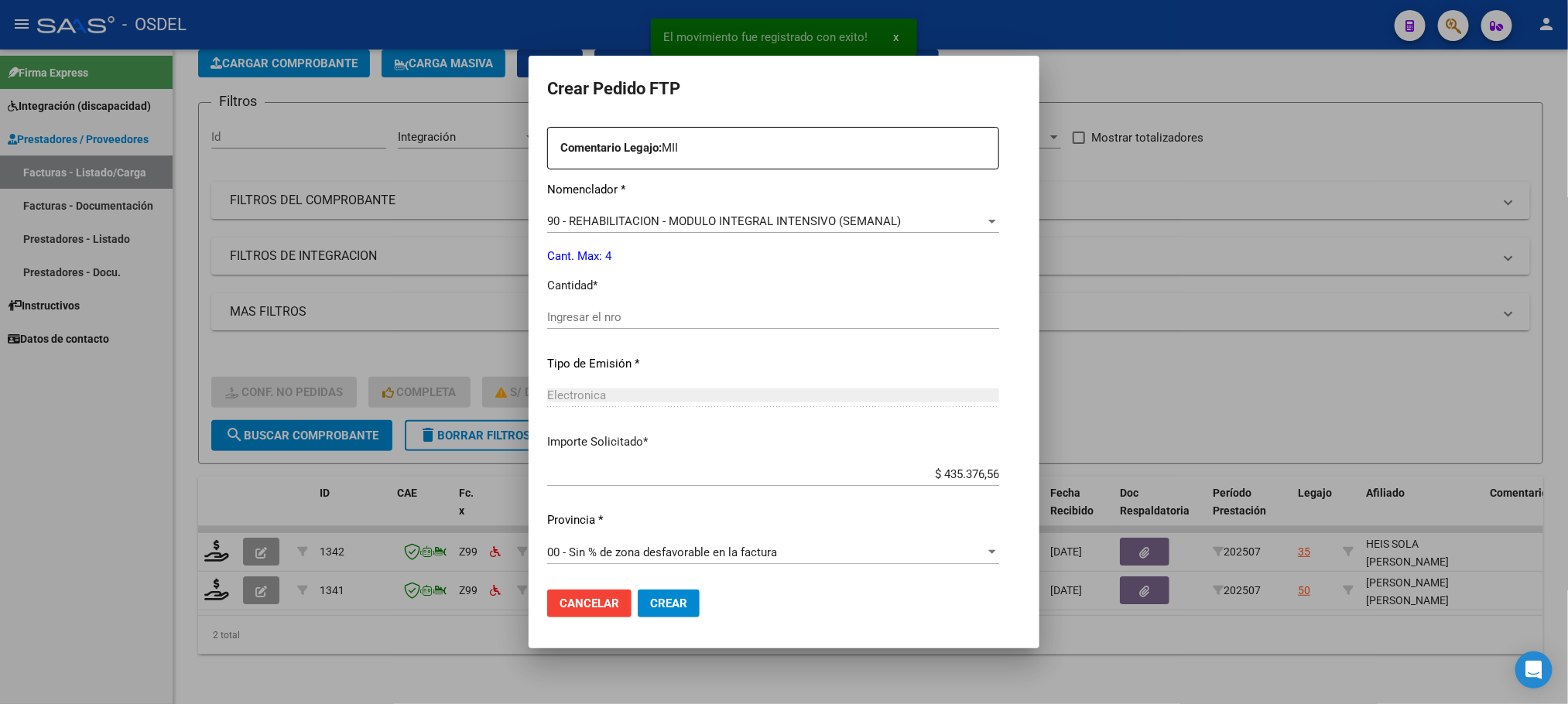
scroll to position [560, 0]
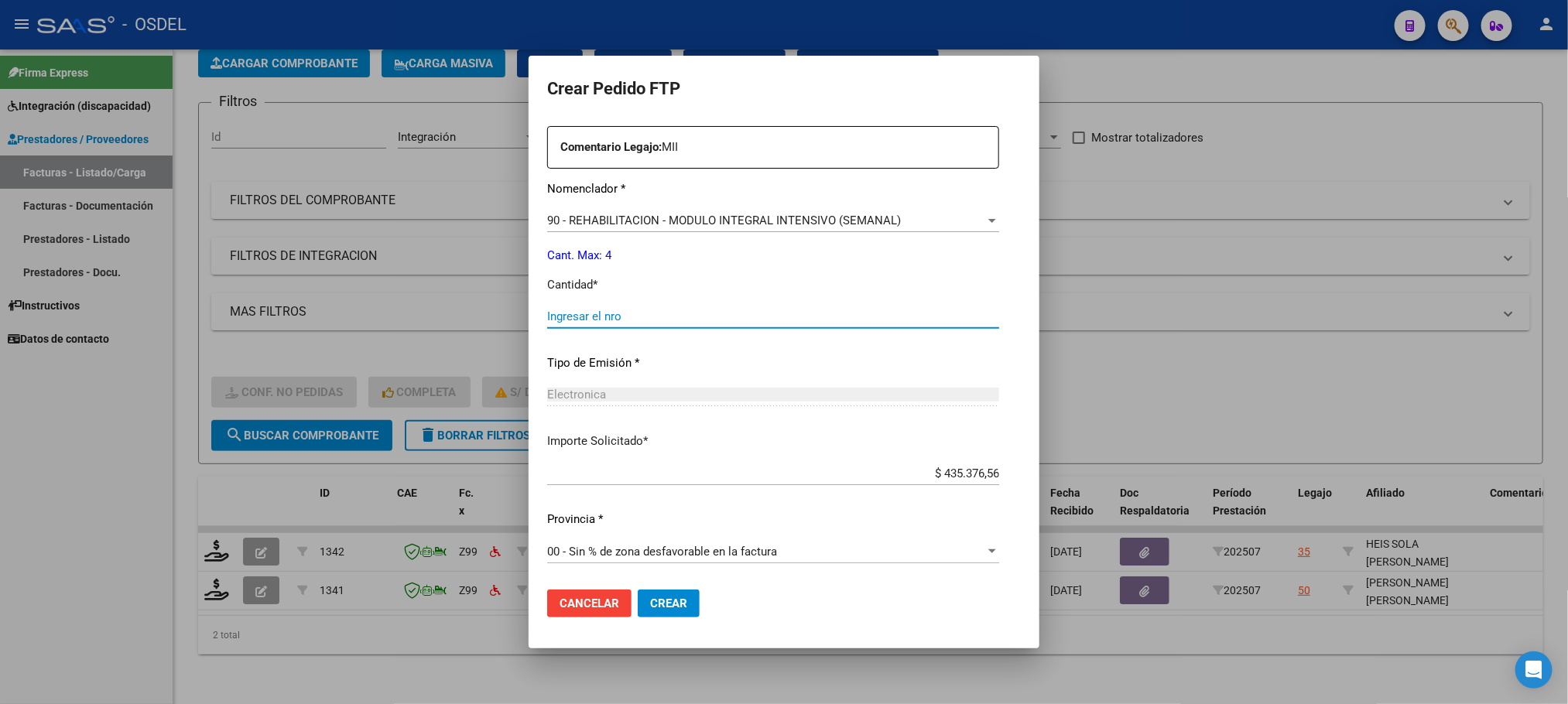
click at [605, 318] on input "Ingresar el nro" at bounding box center [774, 317] width 452 height 14
type input "4"
click at [662, 601] on span "Crear" at bounding box center [668, 604] width 37 height 14
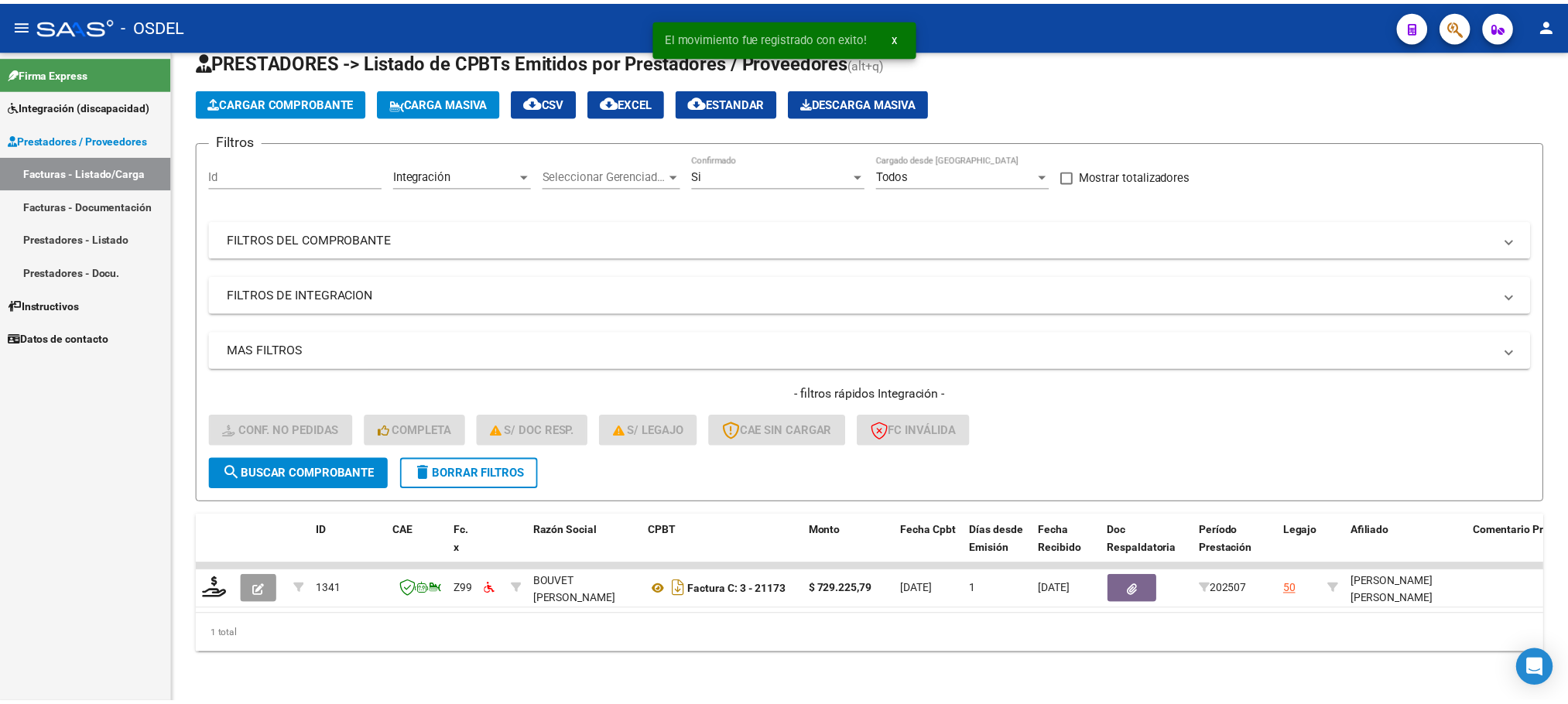
scroll to position [60, 0]
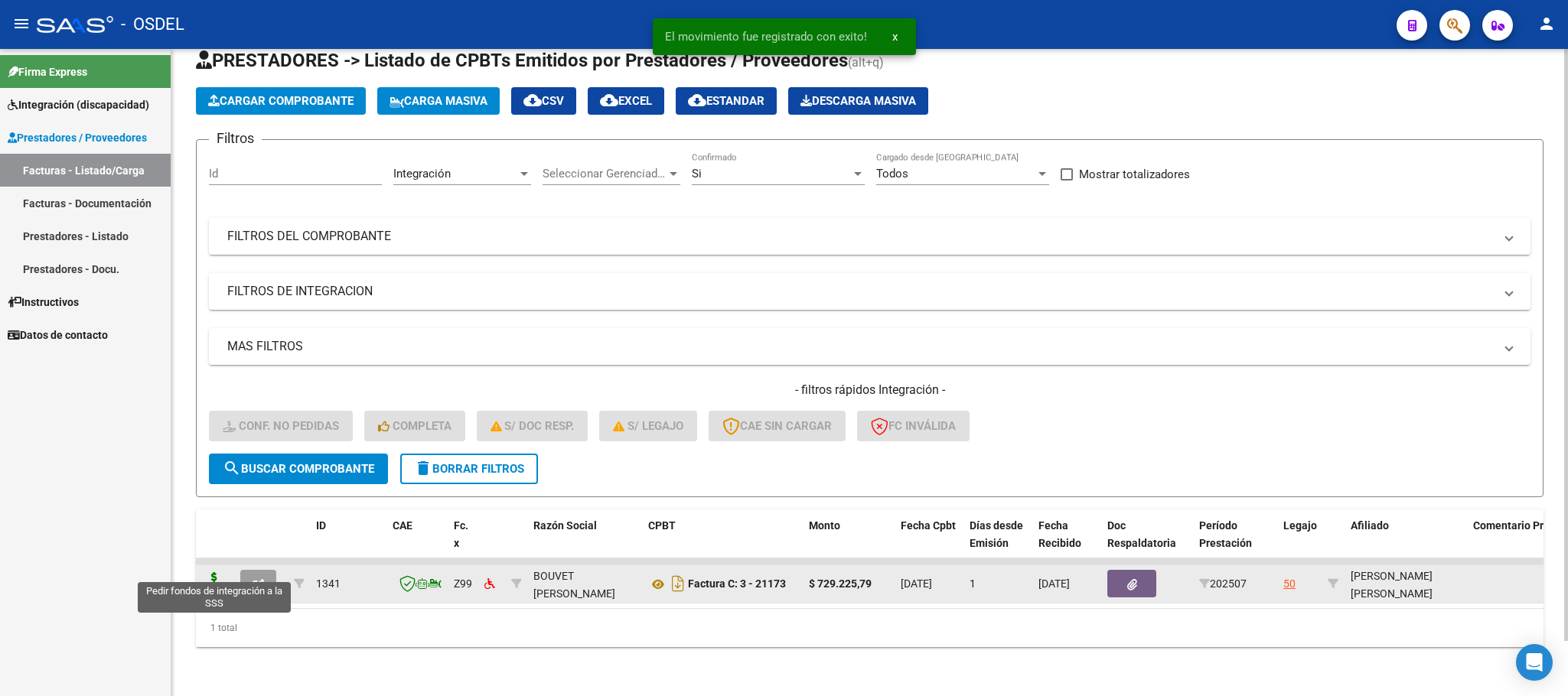
click at [214, 572] on icon at bounding box center [214, 583] width 25 height 22
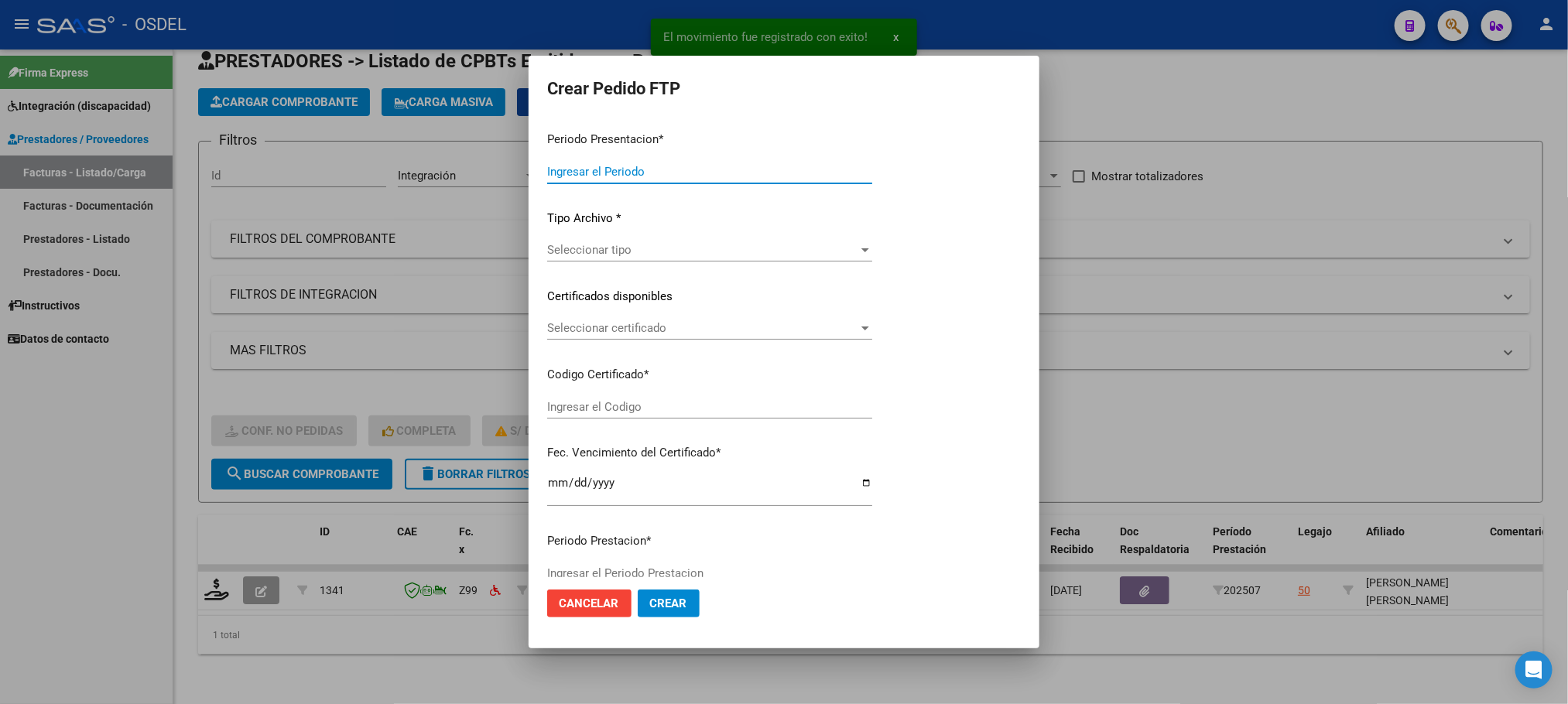
type input "202507"
type input "$ 729.225,79"
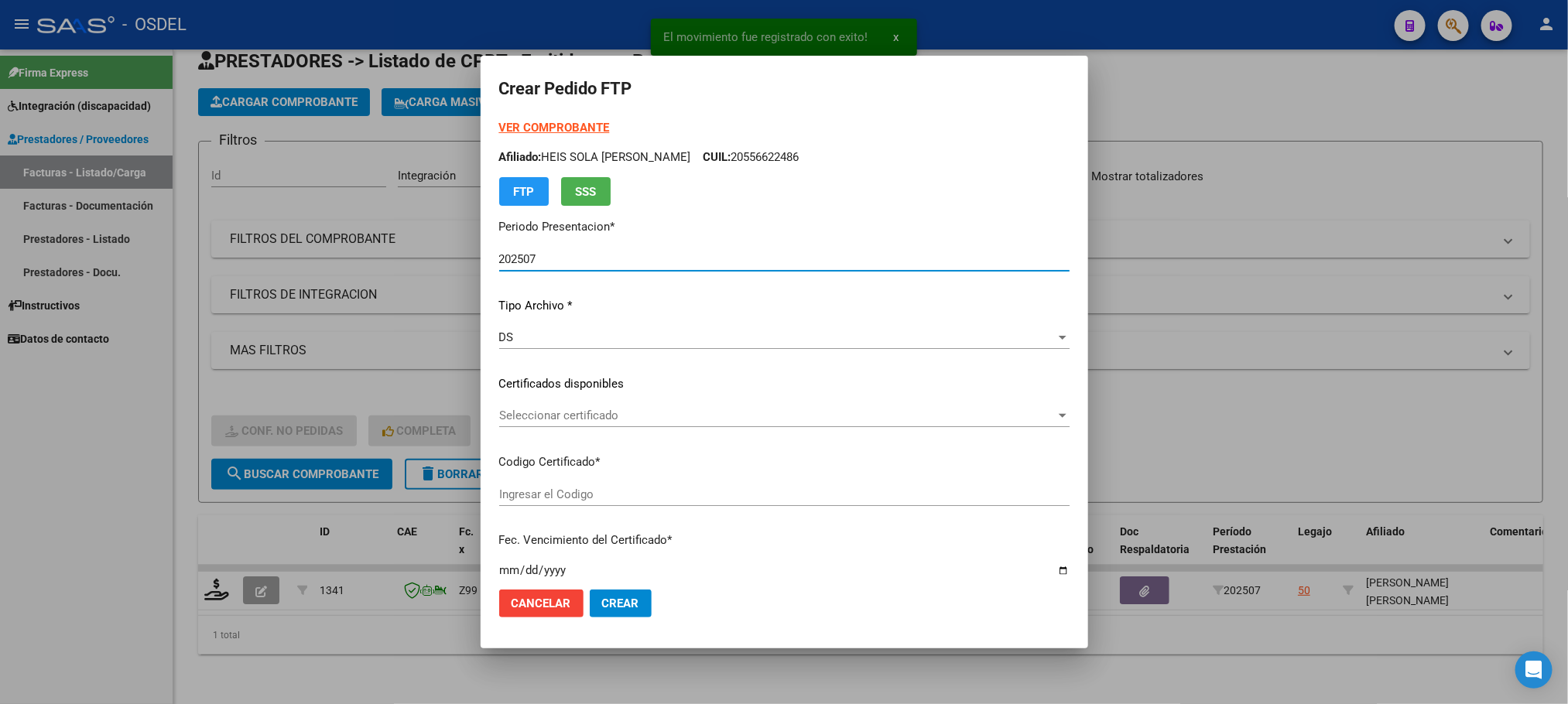
type input "3045567281"
type input "[DATE]"
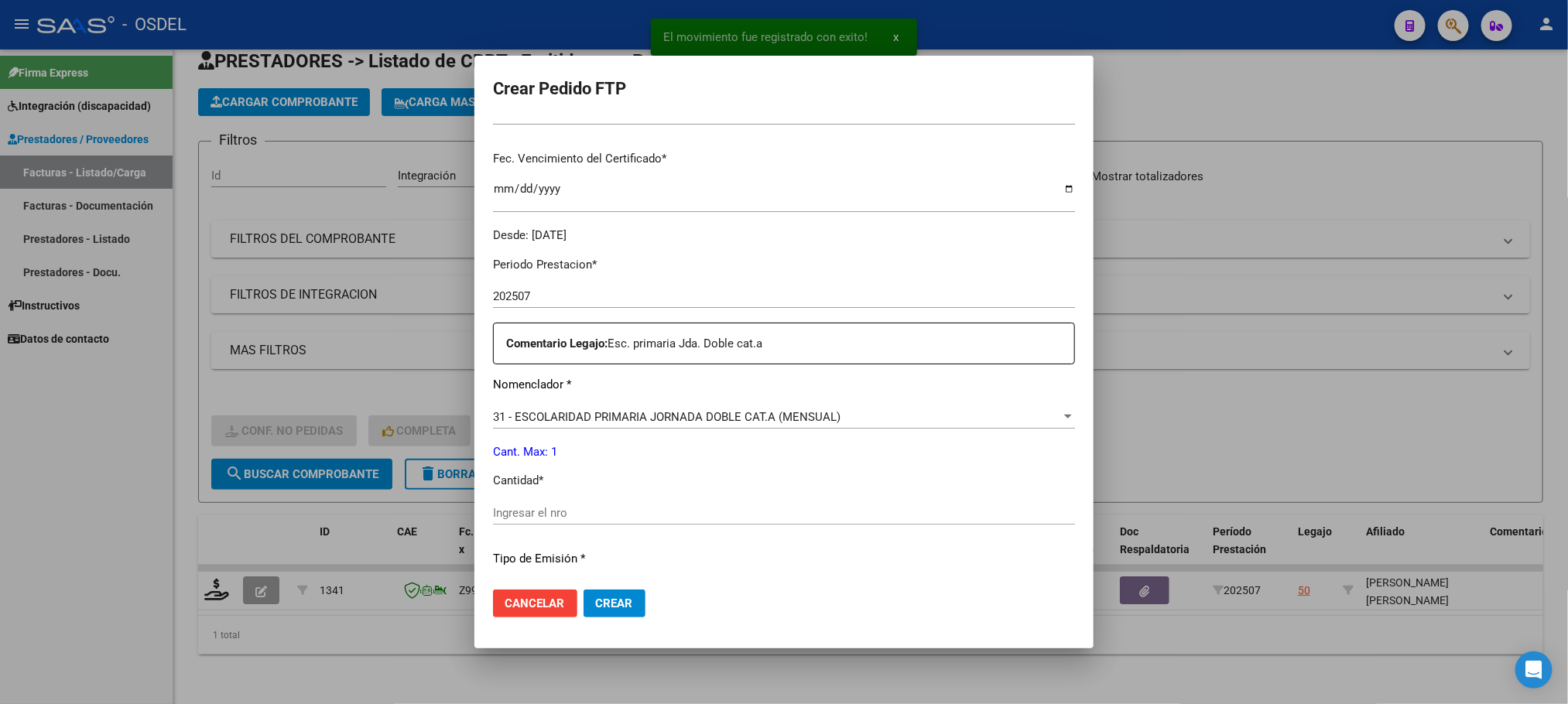
scroll to position [465, 0]
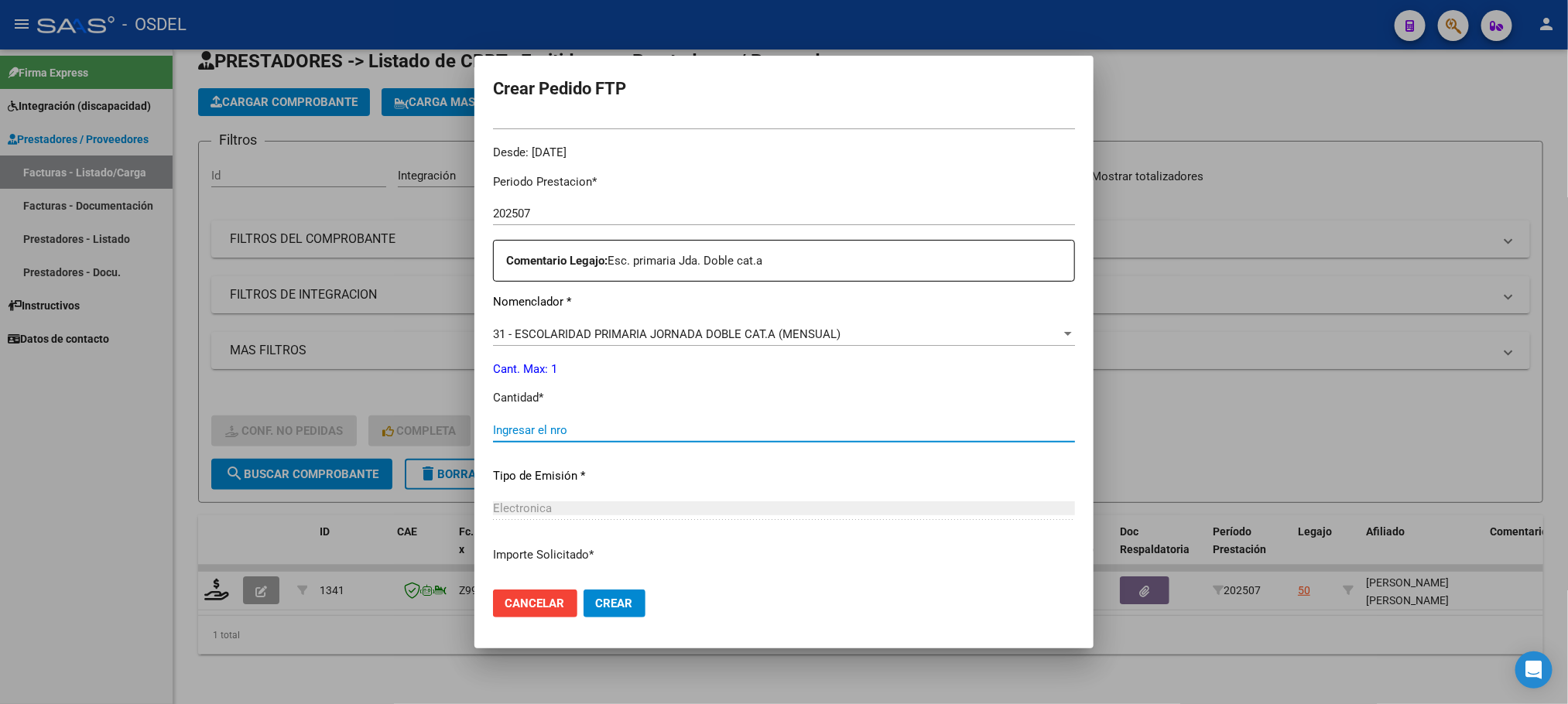
click at [537, 428] on input "Ingresar el nro" at bounding box center [784, 430] width 582 height 14
type input "1"
click at [613, 600] on span "Crear" at bounding box center [614, 604] width 37 height 14
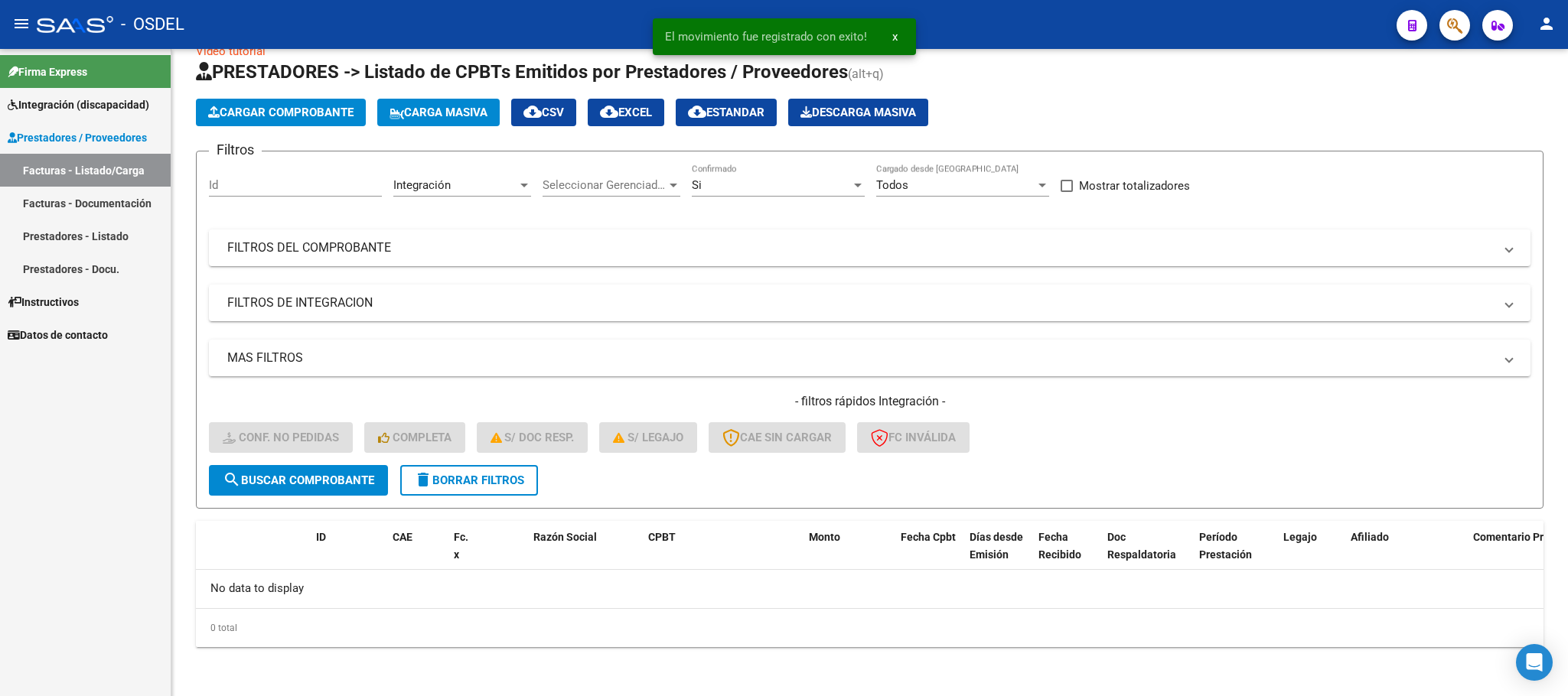
scroll to position [30, 0]
click at [476, 638] on div "0 total" at bounding box center [870, 629] width 1348 height 39
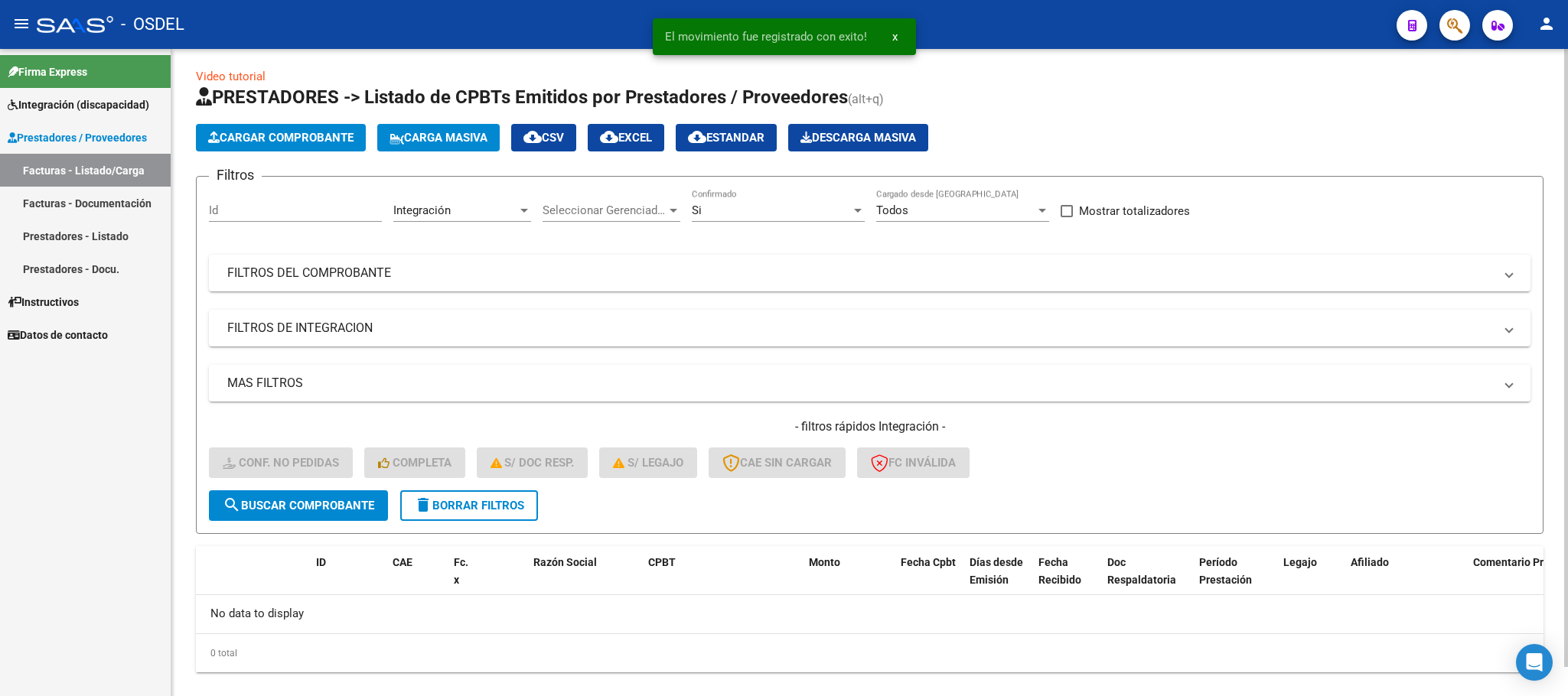
scroll to position [0, 0]
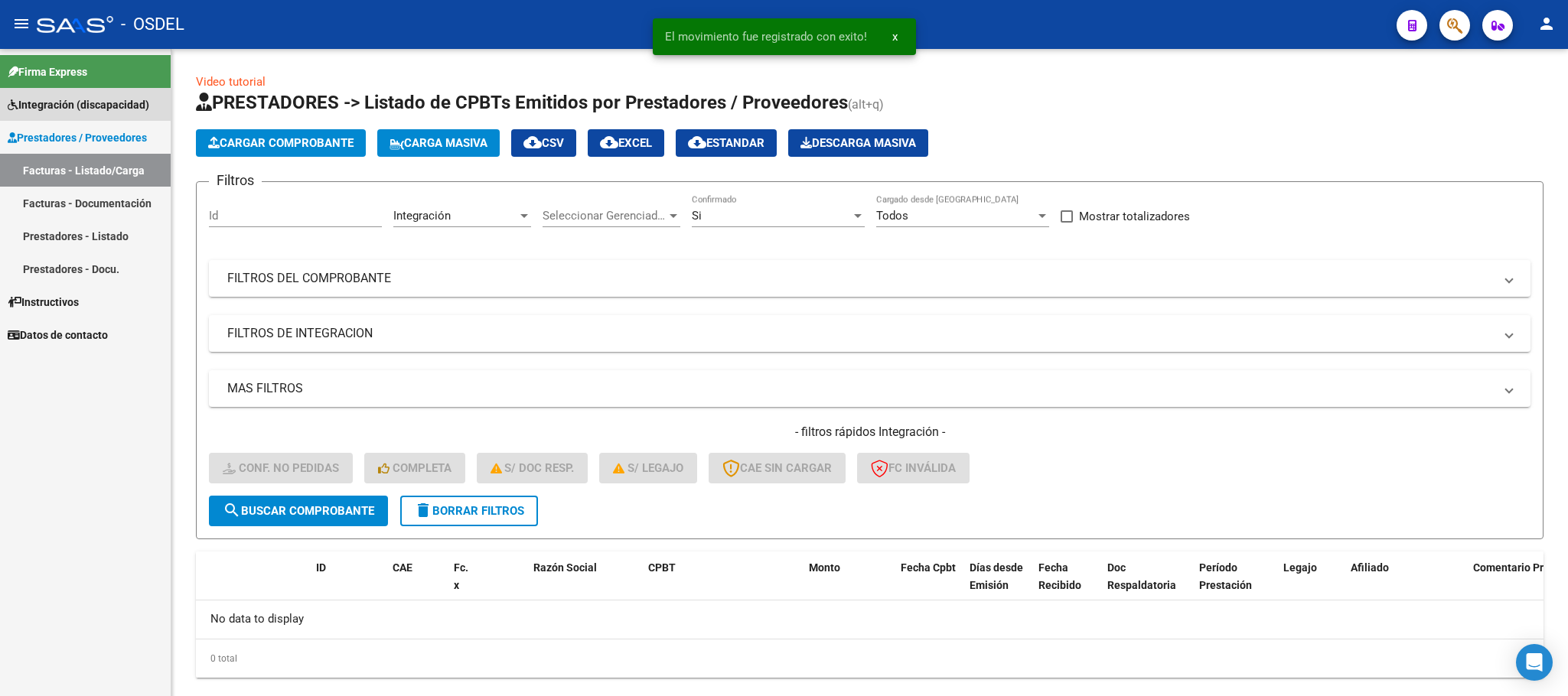
click at [55, 108] on span "Integración (discapacidad)" at bounding box center [78, 105] width 142 height 17
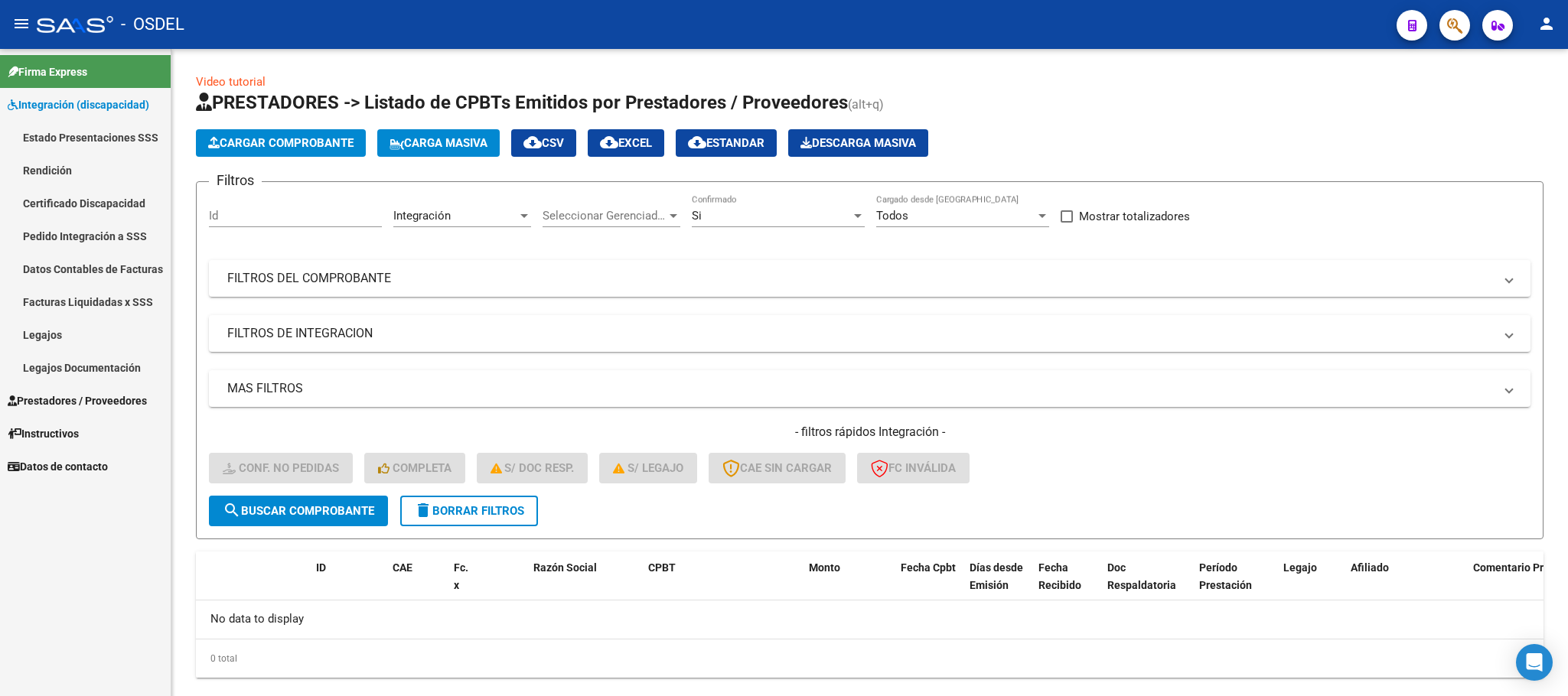
click at [75, 235] on link "Pedido Integración a SSS" at bounding box center [85, 236] width 171 height 33
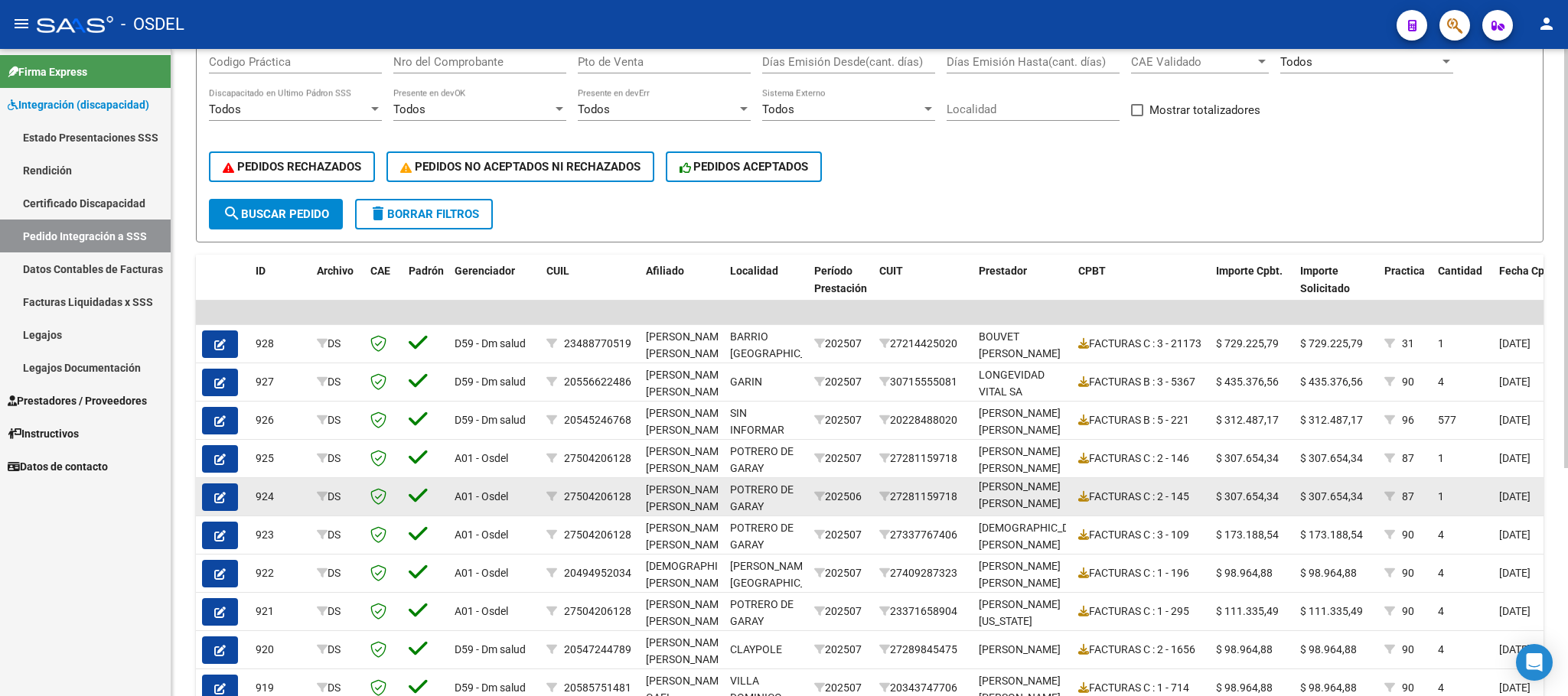
scroll to position [351, 0]
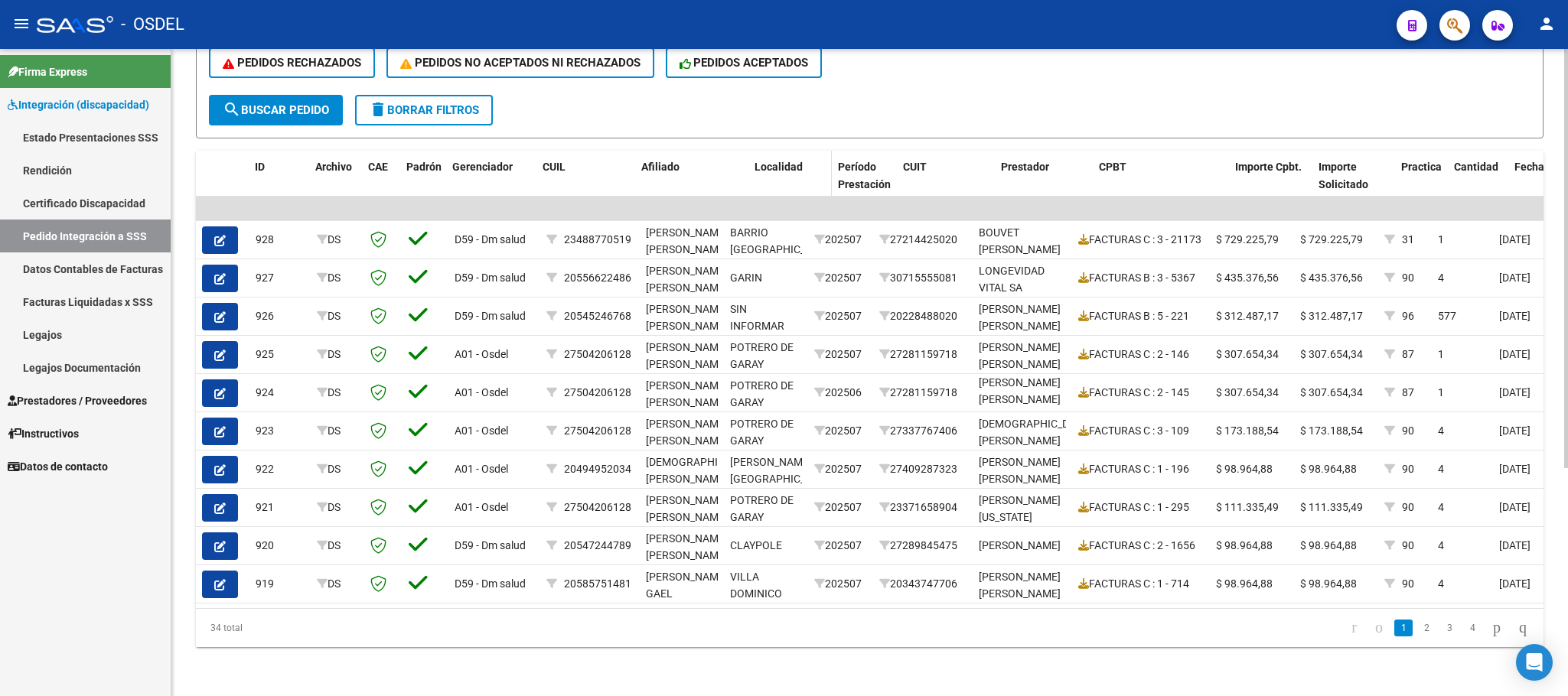
drag, startPoint x: 726, startPoint y: 145, endPoint x: 764, endPoint y: 148, distance: 38.1
click at [764, 151] on div "ID Archivo CAE Padrón Gerenciador CUIL Afiliado Localidad Período Prestación CU…" at bounding box center [1426, 184] width 2460 height 67
click at [764, 160] on span "Localidad" at bounding box center [778, 166] width 48 height 12
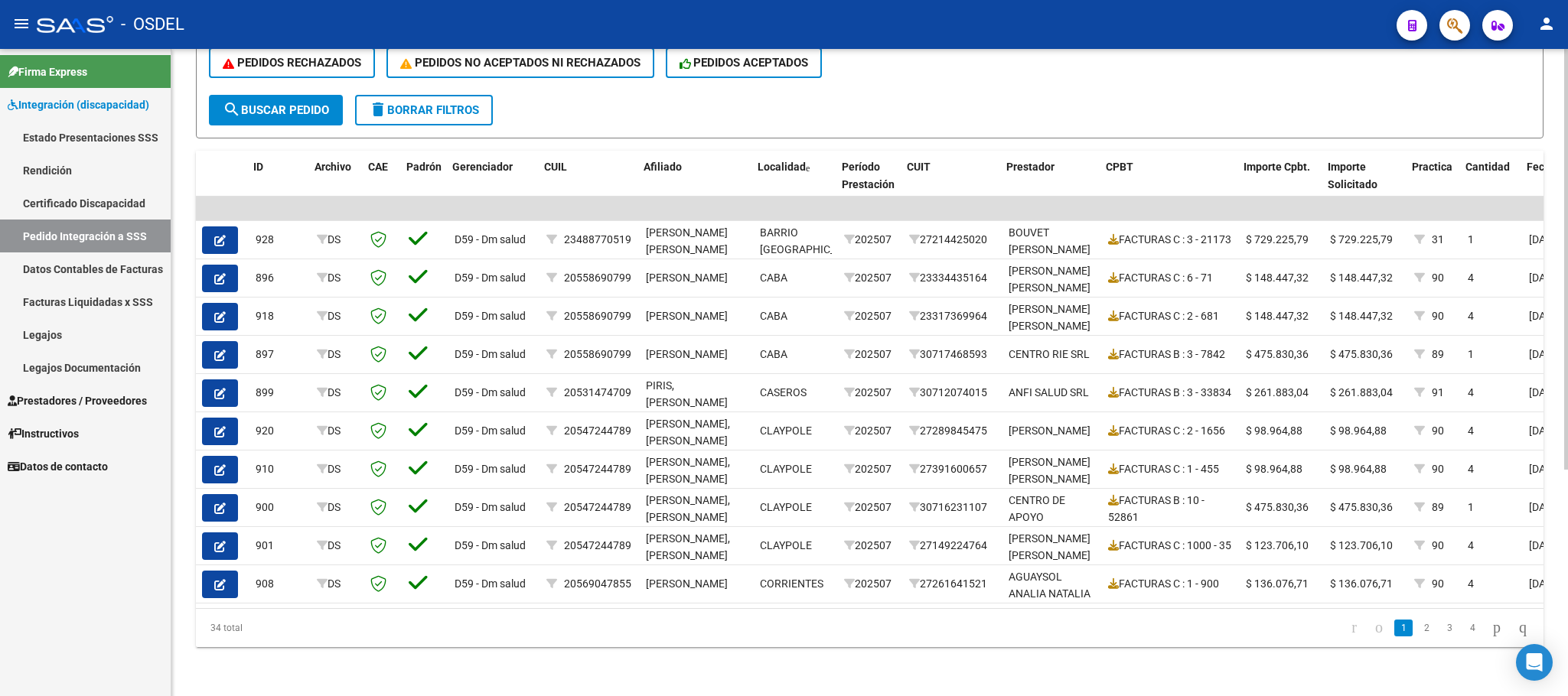
scroll to position [0, 127]
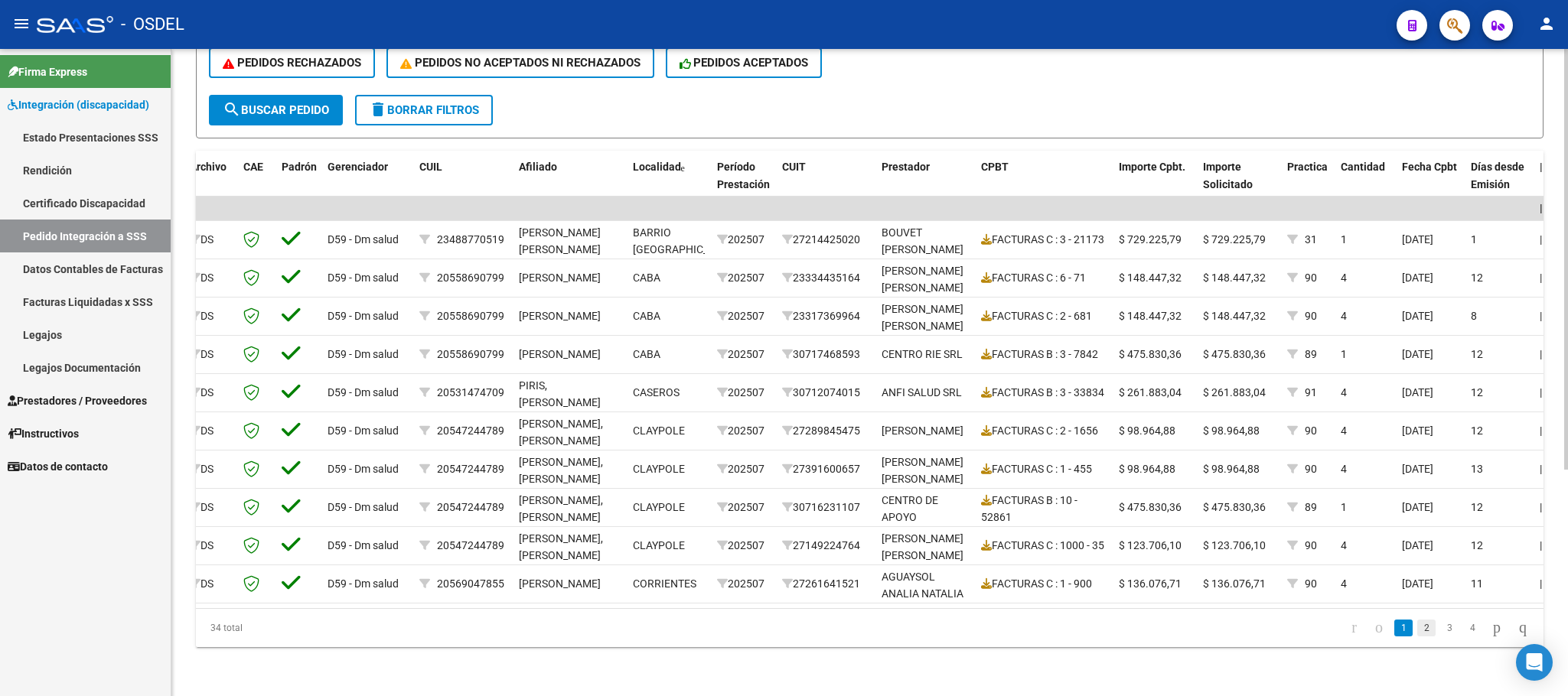
click at [1418, 635] on link "2" at bounding box center [1426, 628] width 18 height 17
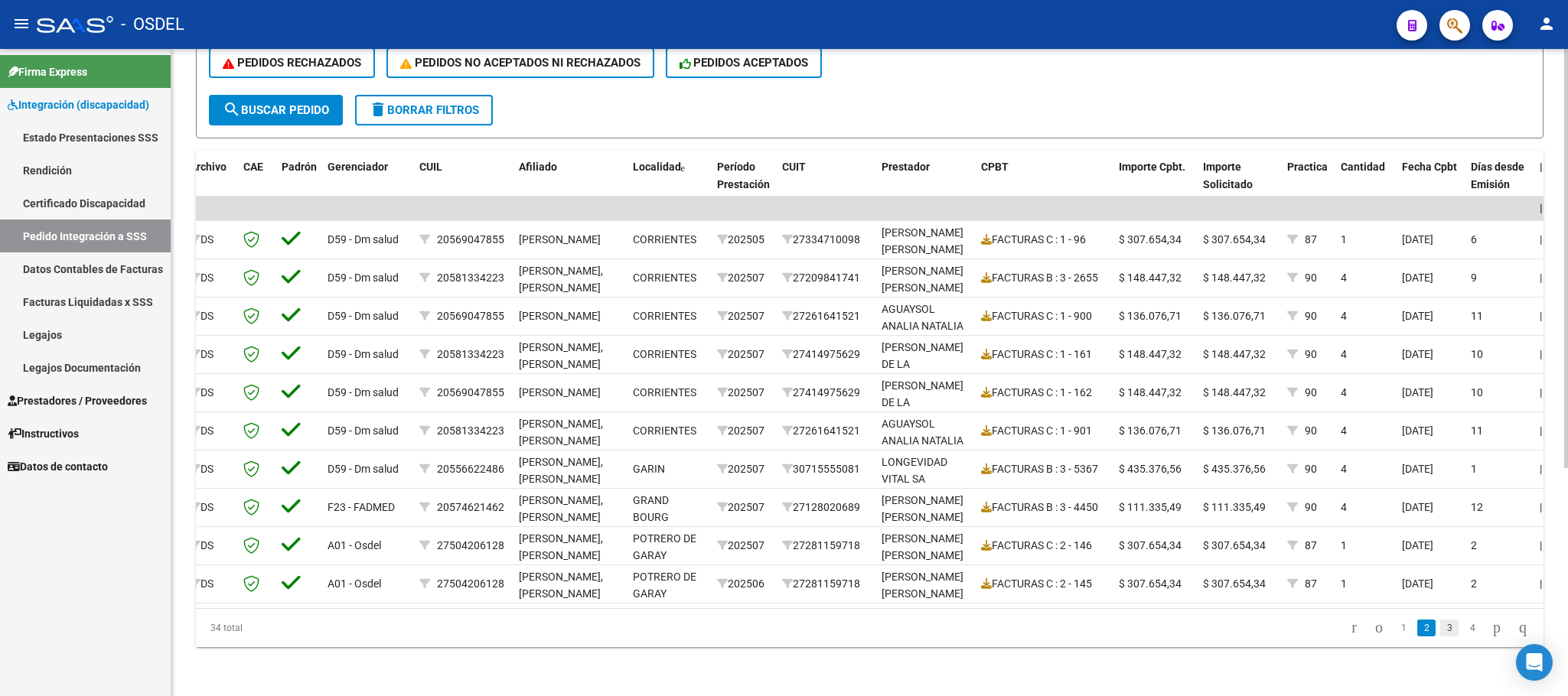
click at [1441, 630] on link "3" at bounding box center [1449, 628] width 18 height 17
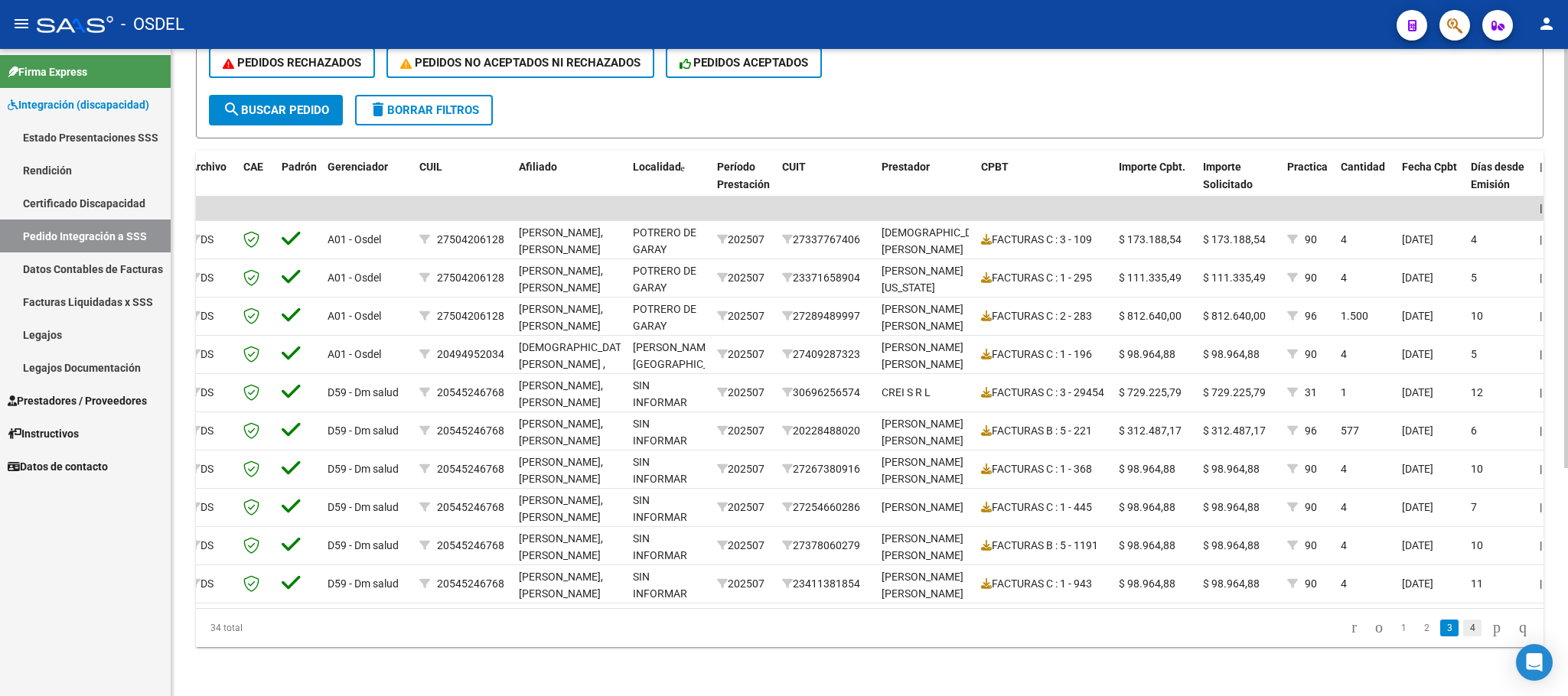
click at [1463, 637] on link "4" at bounding box center [1472, 628] width 18 height 17
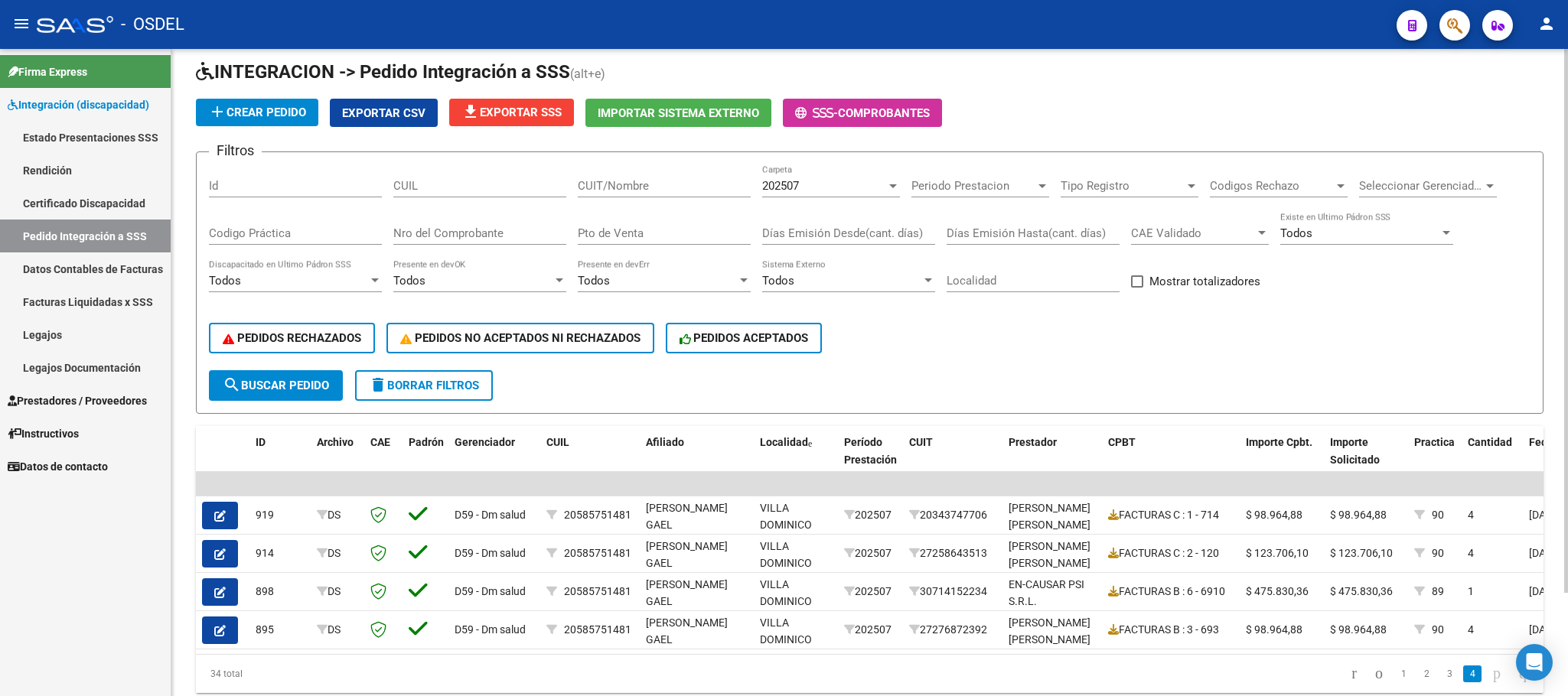
scroll to position [0, 0]
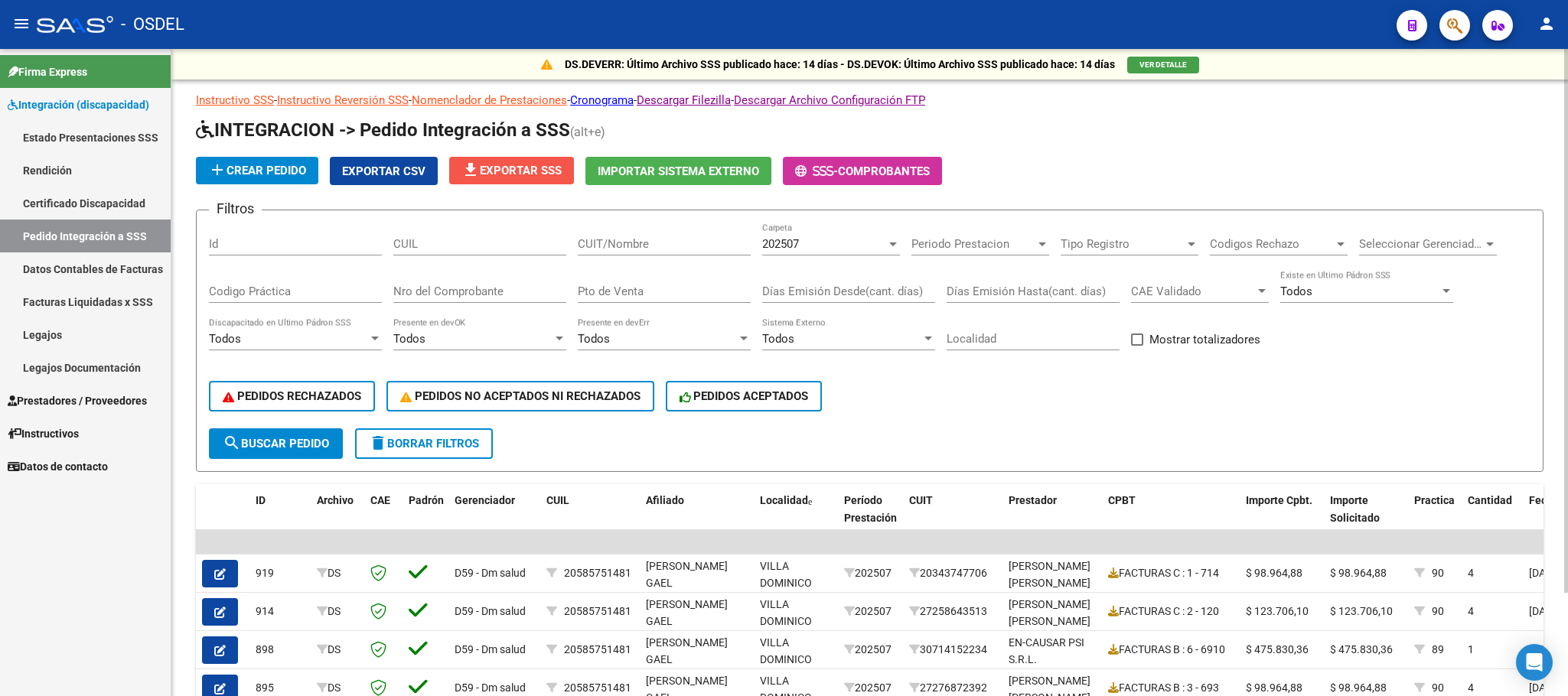
click at [498, 168] on span "file_download Exportar SSS" at bounding box center [511, 171] width 100 height 14
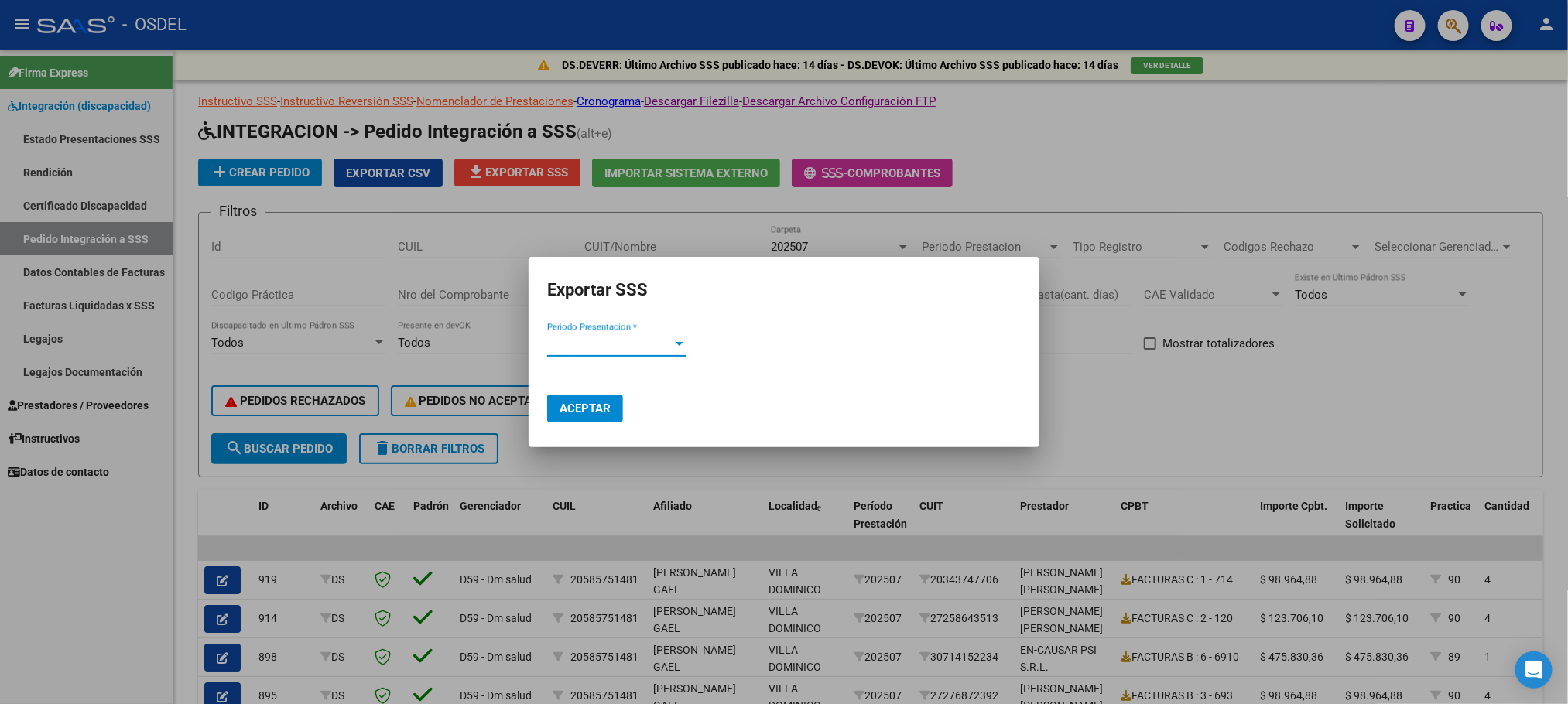
click at [1170, 421] on div at bounding box center [784, 352] width 1568 height 704
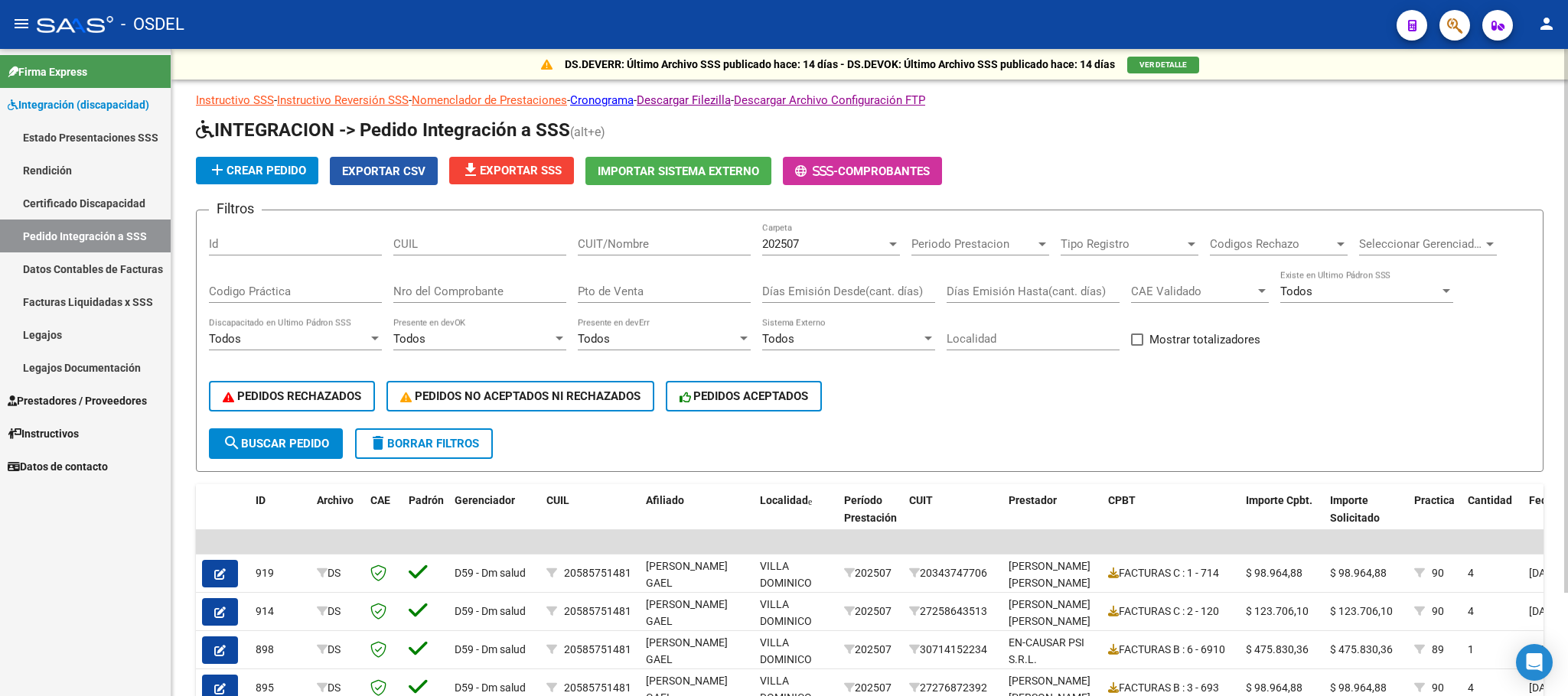
click at [395, 173] on span "Exportar CSV" at bounding box center [384, 171] width 83 height 14
click at [1433, 104] on p "Instructivo SSS - Instructivo Reversión SSS - Nomenclador de Prestaciones - Cro…" at bounding box center [870, 100] width 1348 height 17
click at [1547, 25] on mat-icon "person" at bounding box center [1546, 23] width 18 height 18
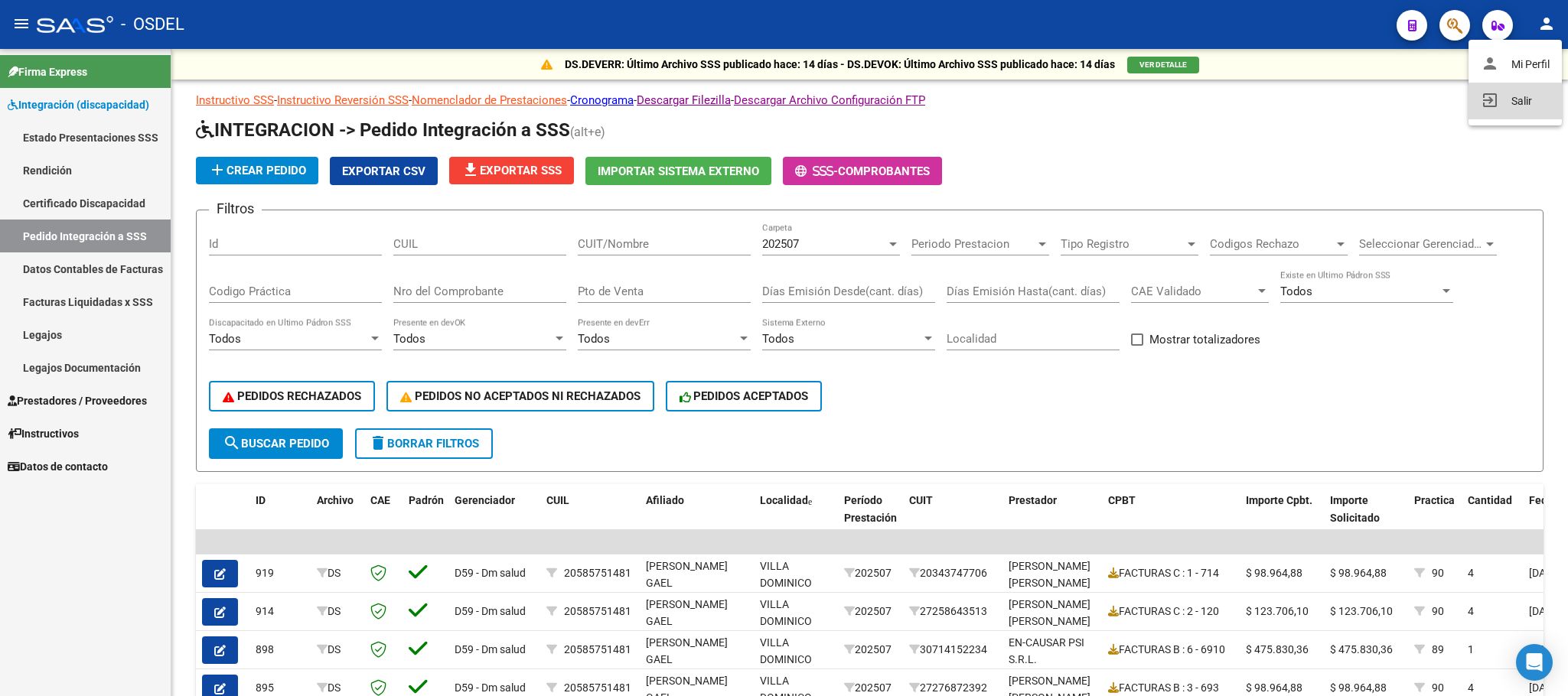
click at [1529, 104] on button "exit_to_app Salir" at bounding box center [1515, 101] width 93 height 37
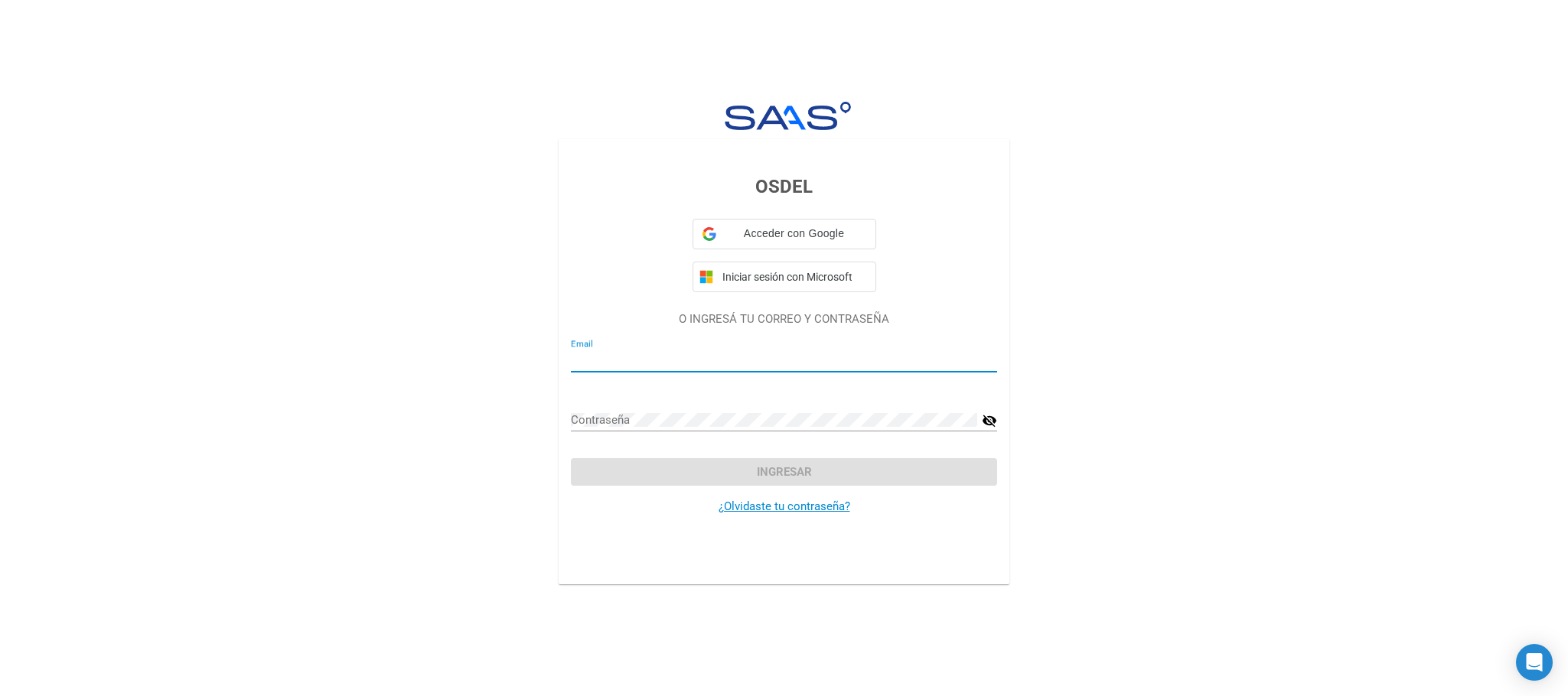
type input "[EMAIL_ADDRESS][DOMAIN_NAME]"
